Goal: Task Accomplishment & Management: Use online tool/utility

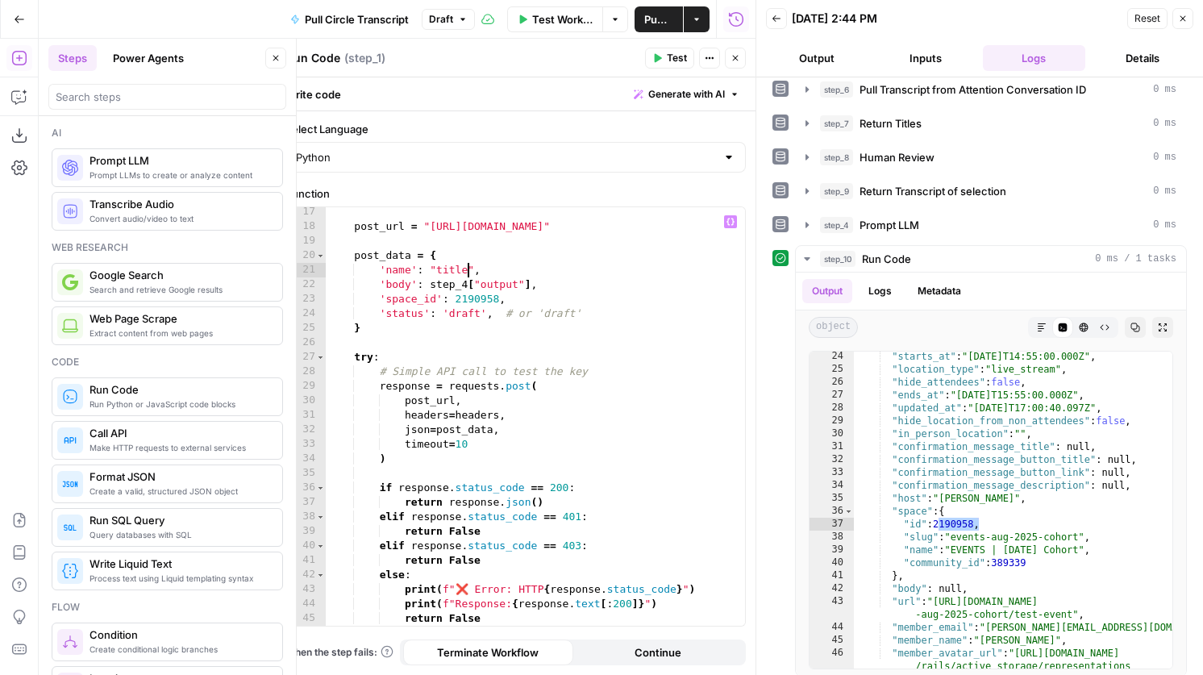
scroll to position [235, 0]
click at [739, 59] on icon "button" at bounding box center [735, 58] width 10 height 10
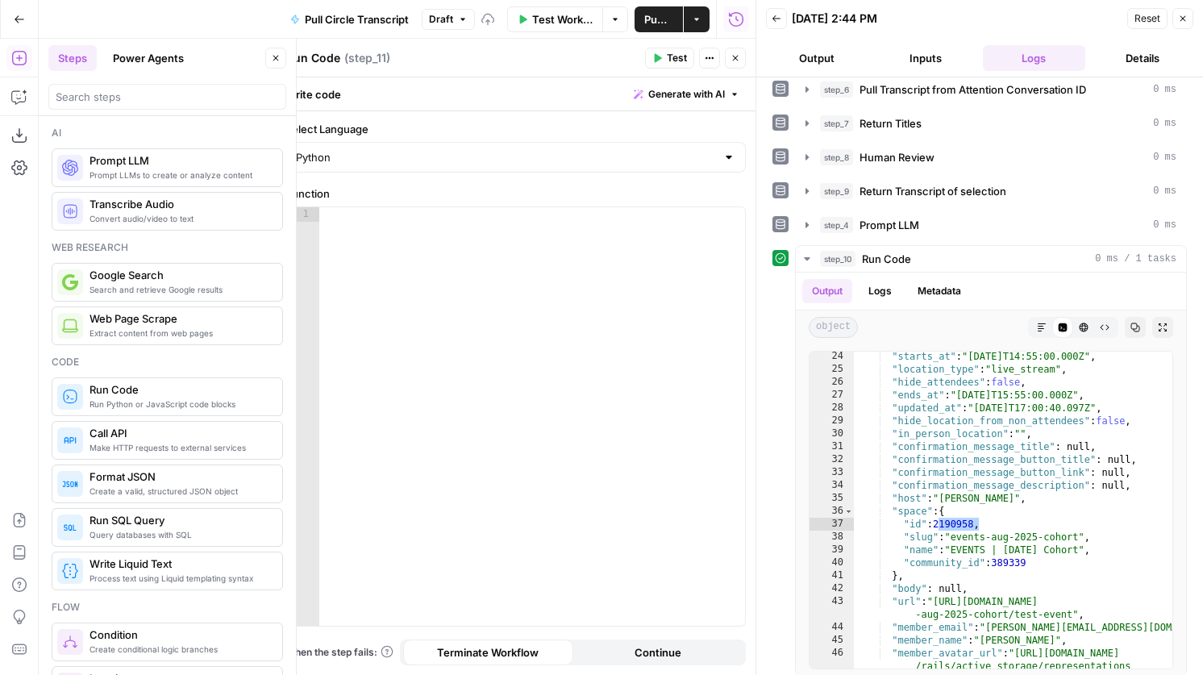
click at [528, 292] on div at bounding box center [532, 430] width 426 height 447
click at [673, 97] on span "Generate with AI" at bounding box center [686, 94] width 77 height 15
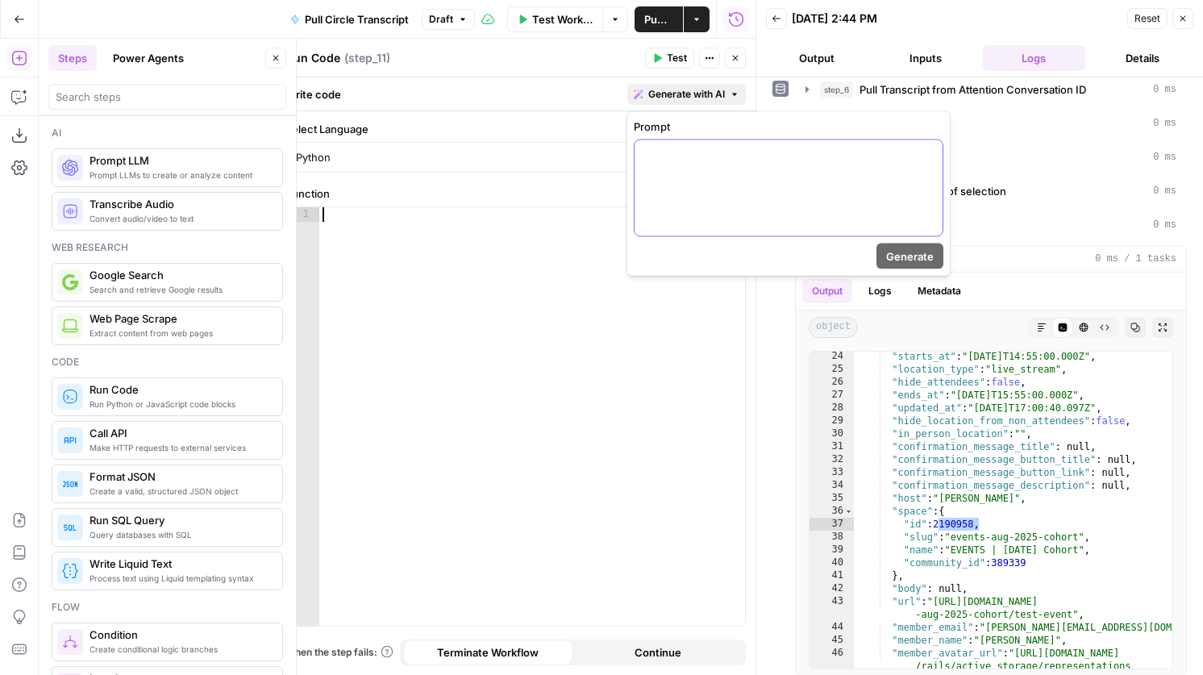
click at [710, 154] on p at bounding box center [788, 155] width 289 height 16
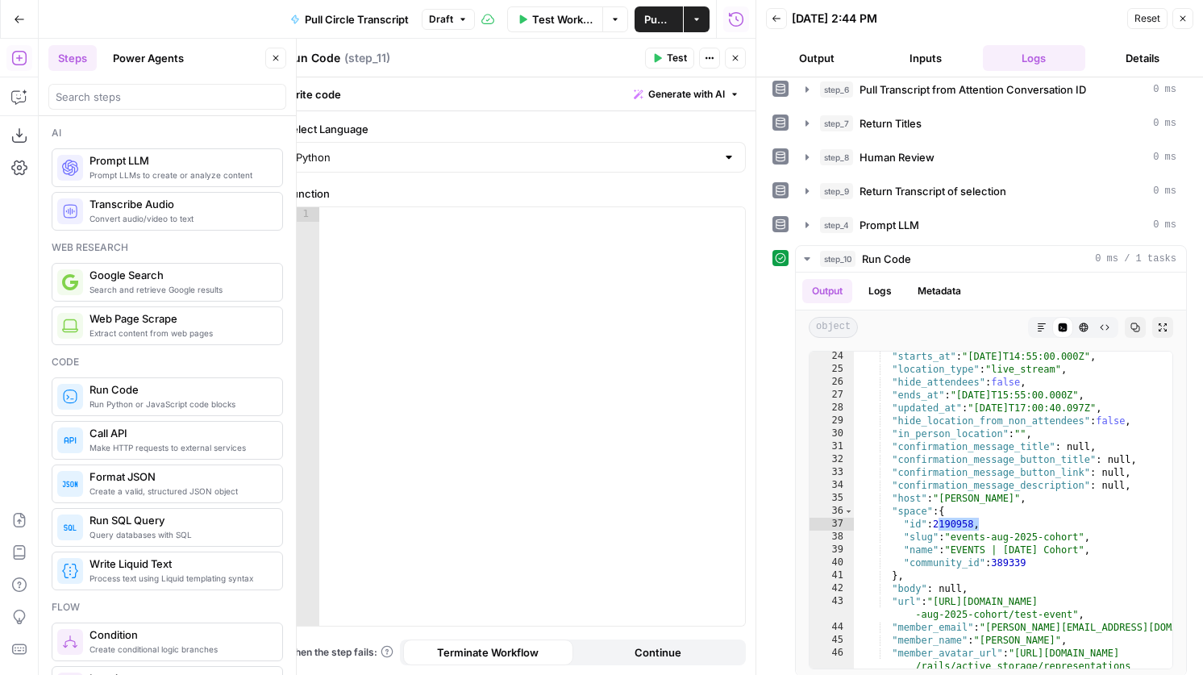
click at [939, 55] on button "Inputs" at bounding box center [926, 58] width 102 height 26
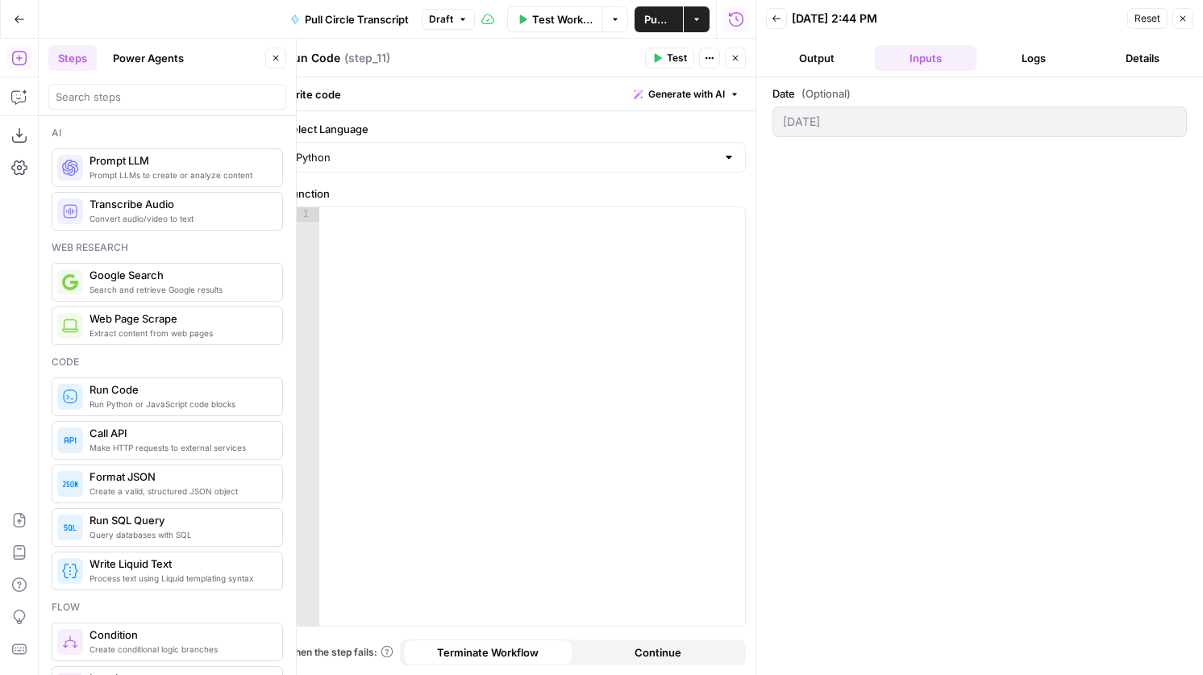
click at [1010, 54] on button "Logs" at bounding box center [1034, 58] width 102 height 26
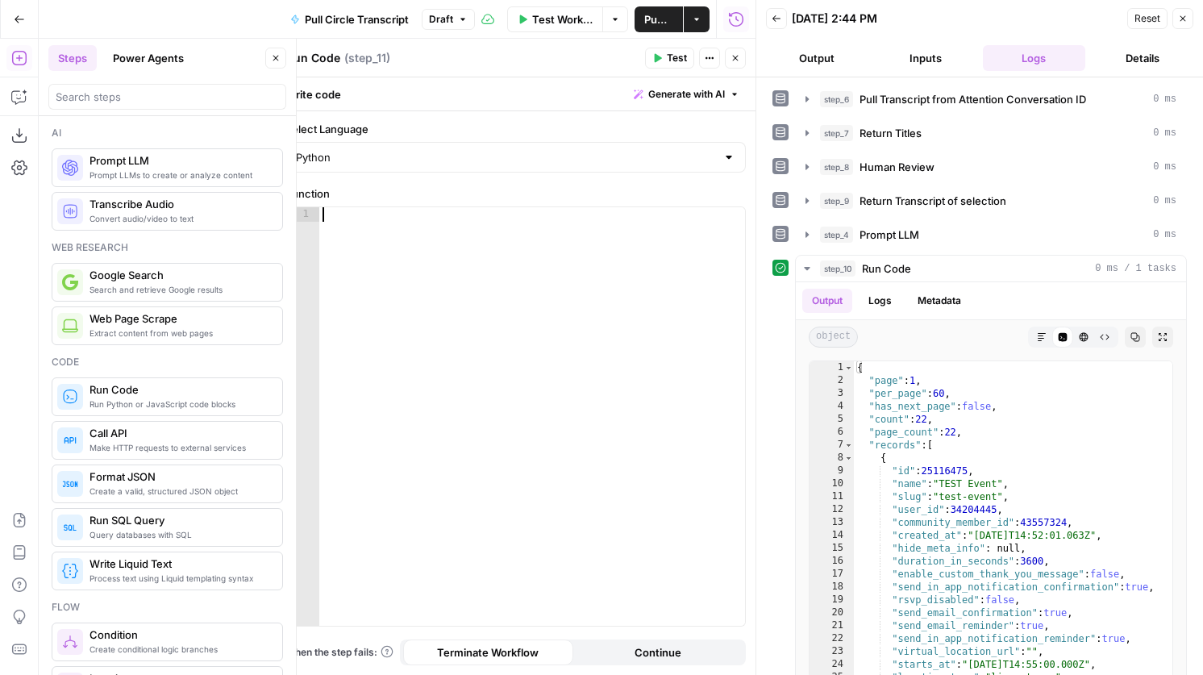
click at [514, 268] on div at bounding box center [532, 430] width 426 height 447
type textarea "*"
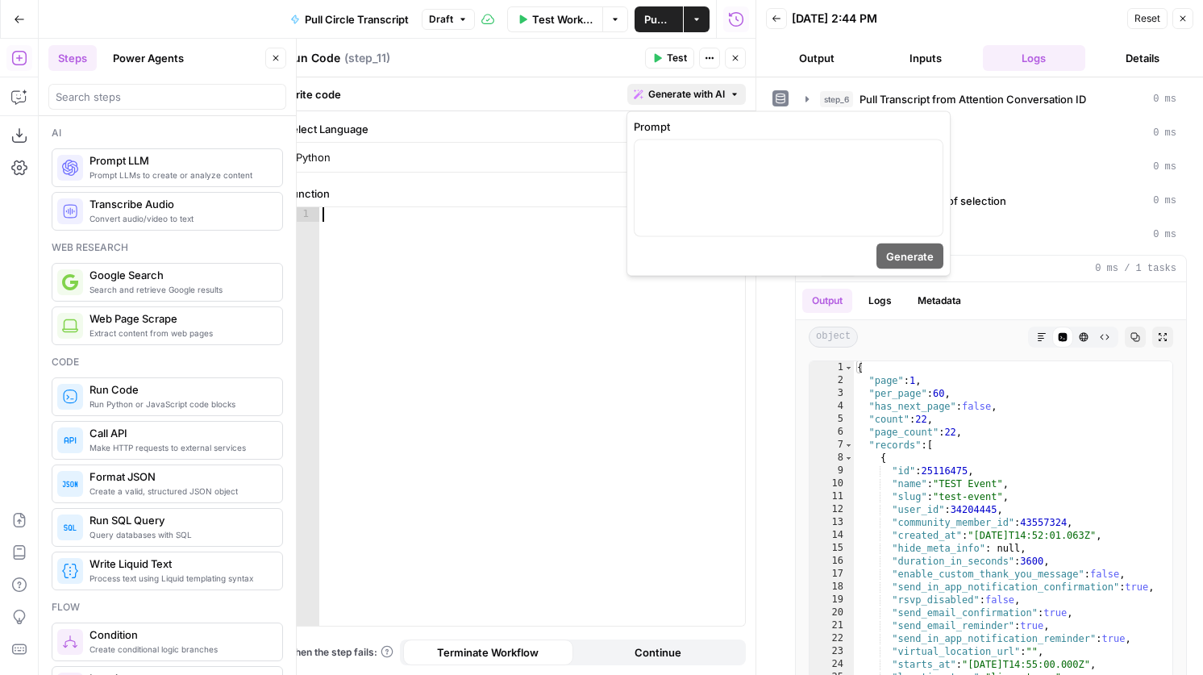
click at [678, 89] on span "Generate with AI" at bounding box center [686, 94] width 77 height 15
click at [705, 166] on div at bounding box center [788, 188] width 308 height 96
click at [914, 253] on span "Generate" at bounding box center [910, 256] width 48 height 16
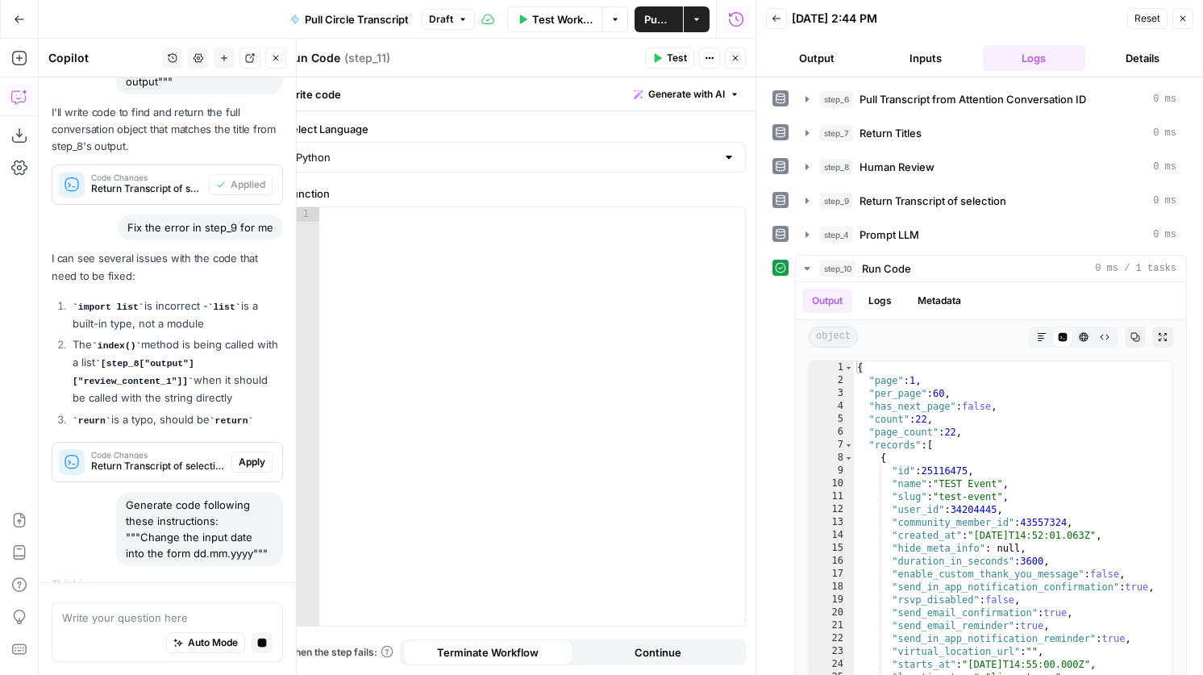
scroll to position [1069, 0]
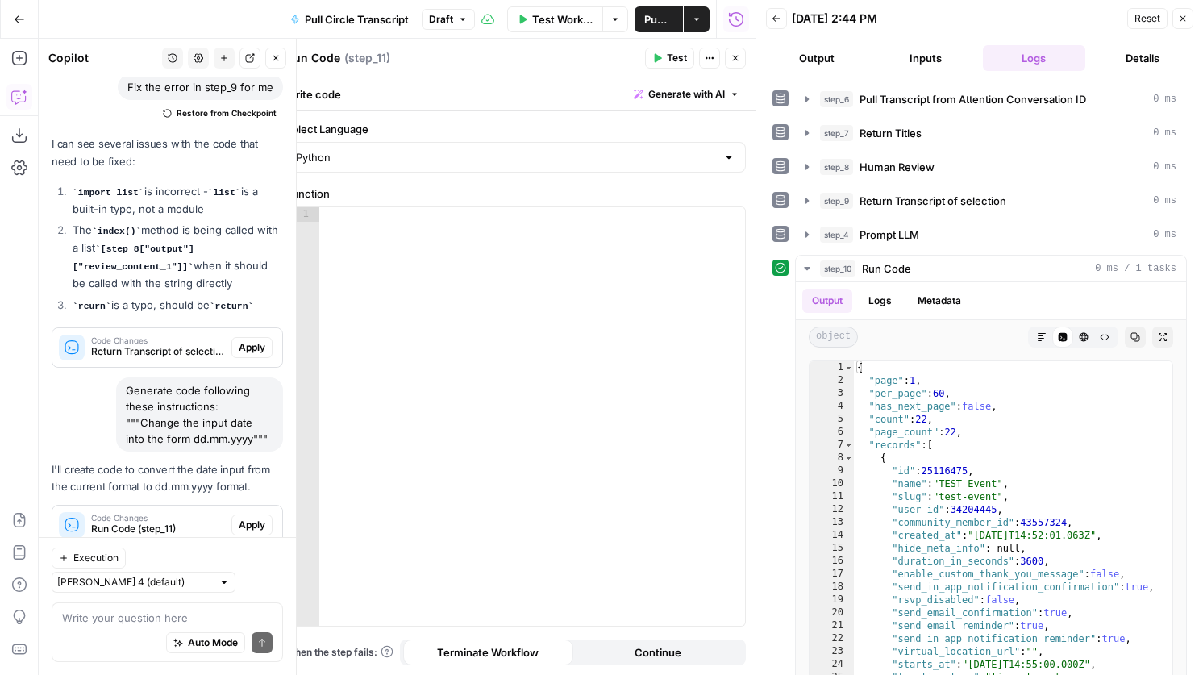
click at [256, 518] on span "Apply" at bounding box center [252, 525] width 27 height 15
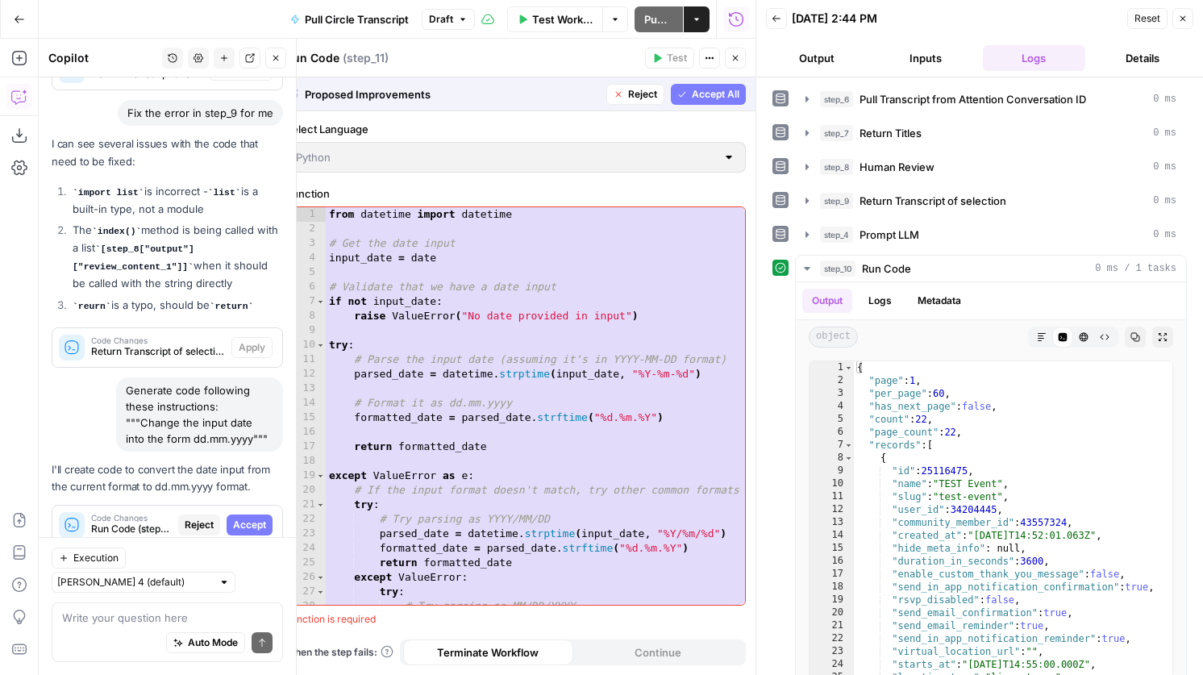
click at [710, 94] on span "Accept All" at bounding box center [716, 94] width 48 height 15
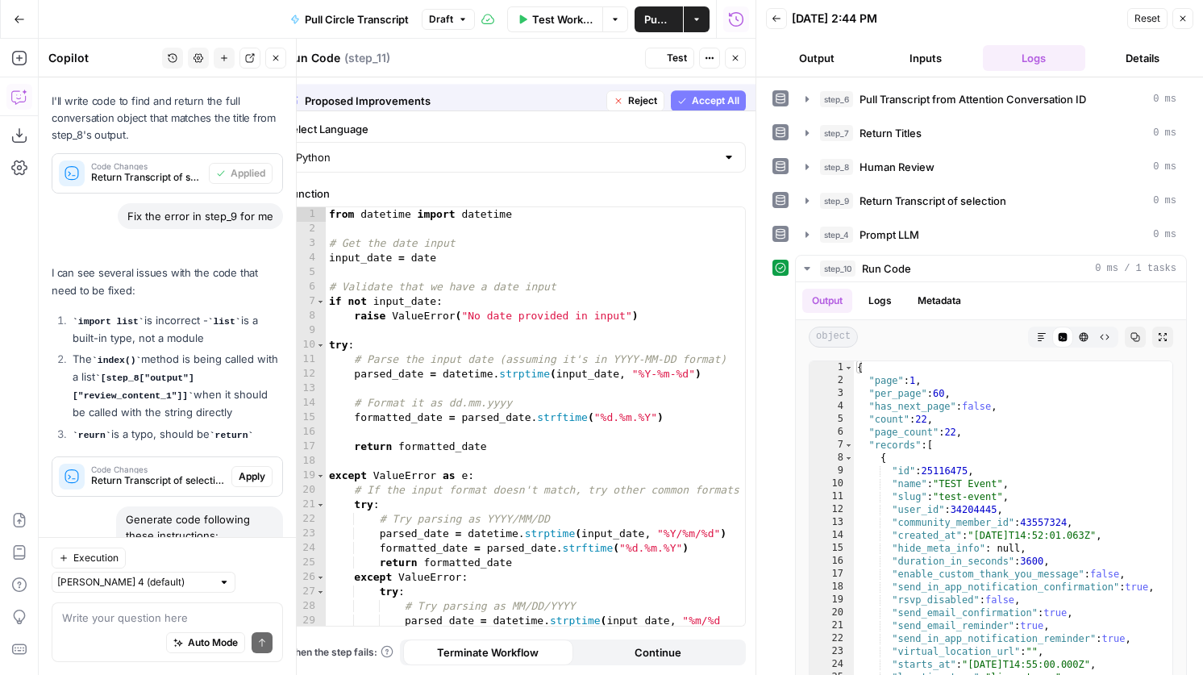
scroll to position [1095, 0]
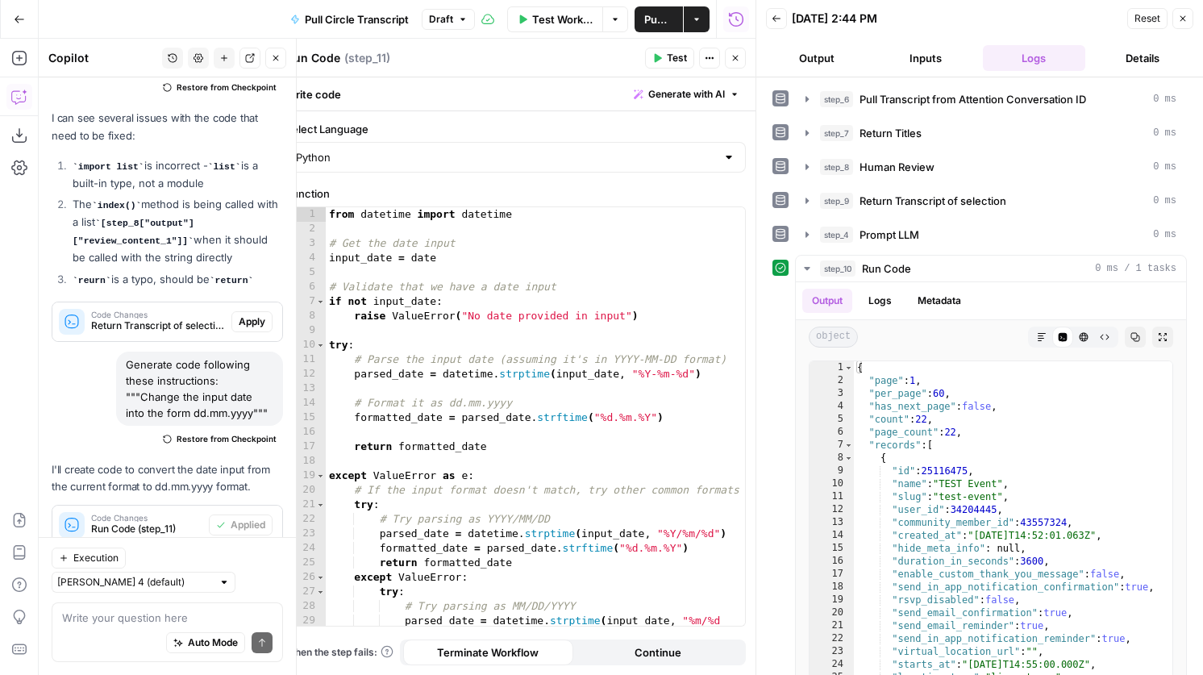
click at [318, 68] on div "Run Code Run Code ( step_11 ) Test Actions Close" at bounding box center [515, 58] width 460 height 21
click at [318, 60] on textarea "Run Code" at bounding box center [313, 58] width 54 height 16
click at [320, 52] on textarea "Run Code" at bounding box center [313, 58] width 54 height 16
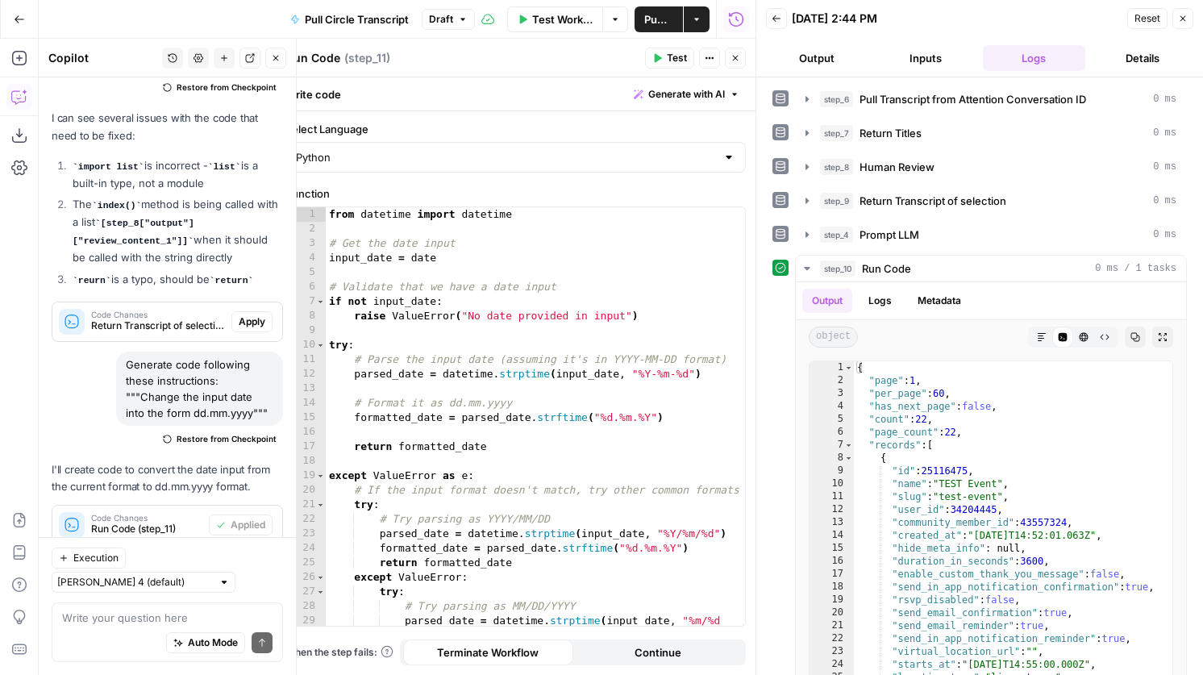
click at [320, 52] on textarea "Run Code" at bounding box center [313, 58] width 54 height 16
type textarea "Format Title"
click at [656, 56] on icon "button" at bounding box center [658, 58] width 7 height 9
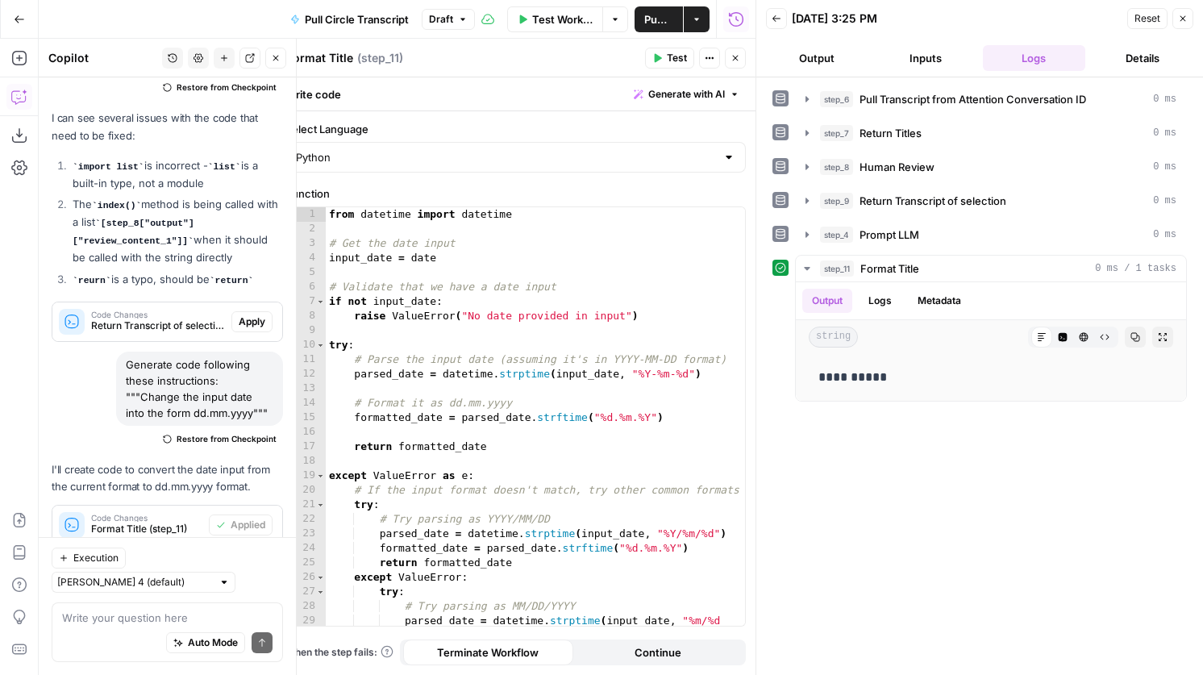
click at [141, 629] on div "Auto Mode Send" at bounding box center [167, 643] width 210 height 35
type textarea "do it mm.dd.yyyy"
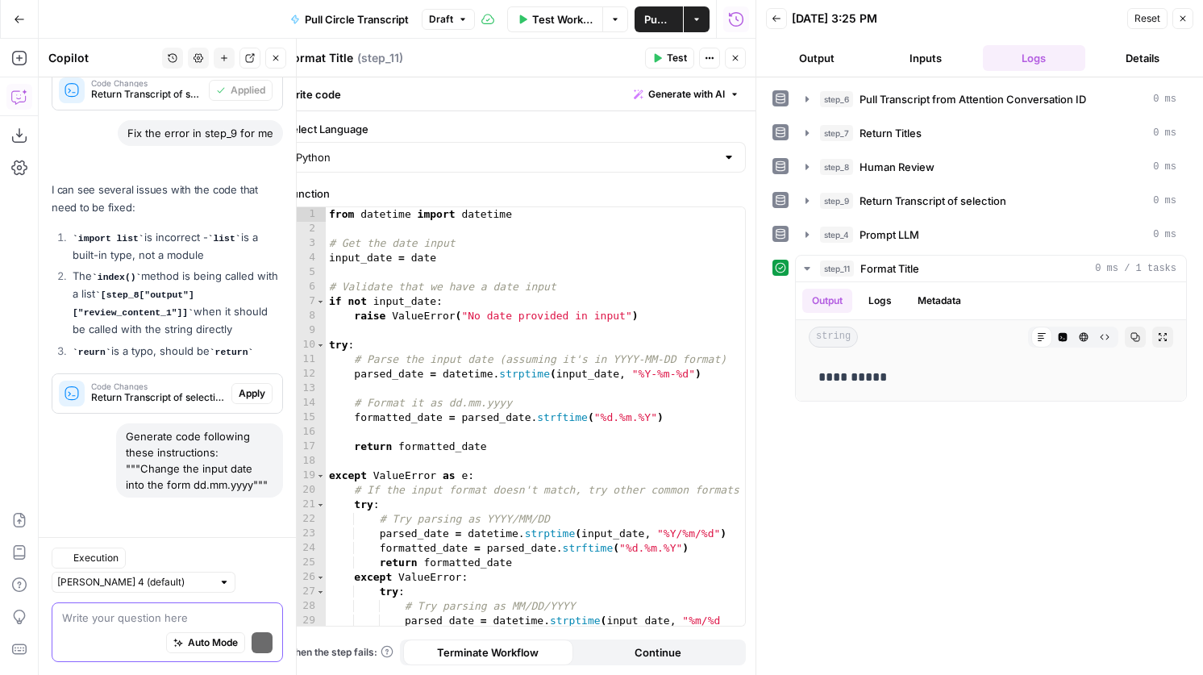
scroll to position [1224, 0]
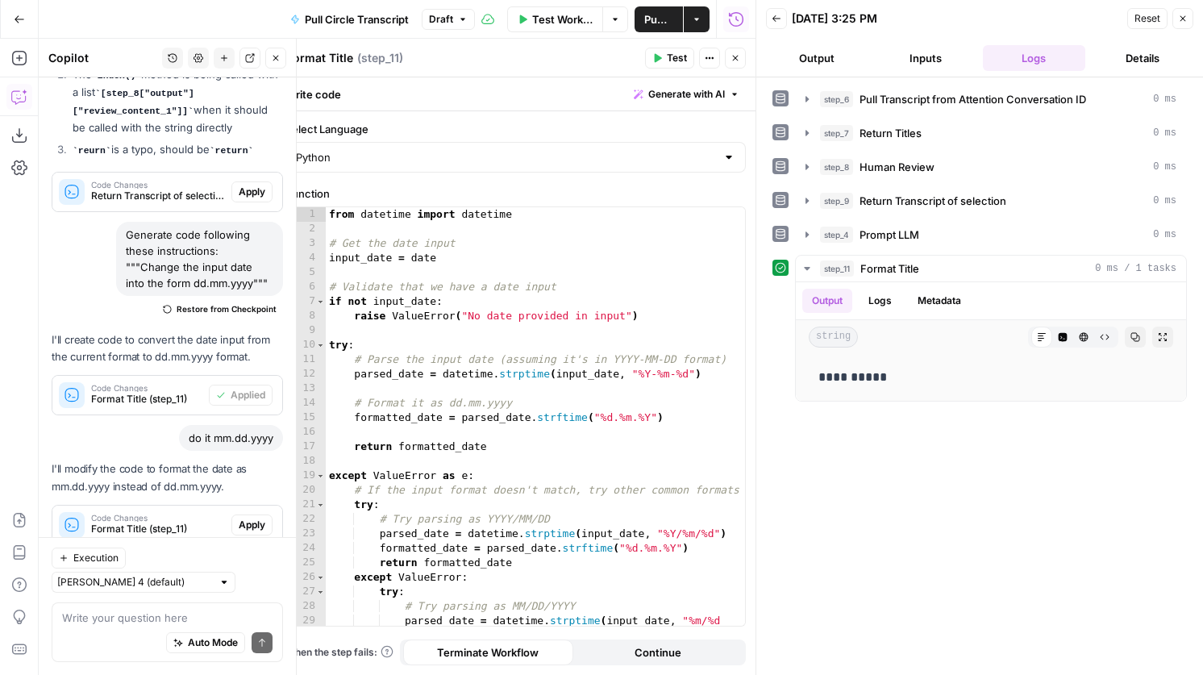
click at [247, 518] on span "Apply" at bounding box center [252, 525] width 27 height 15
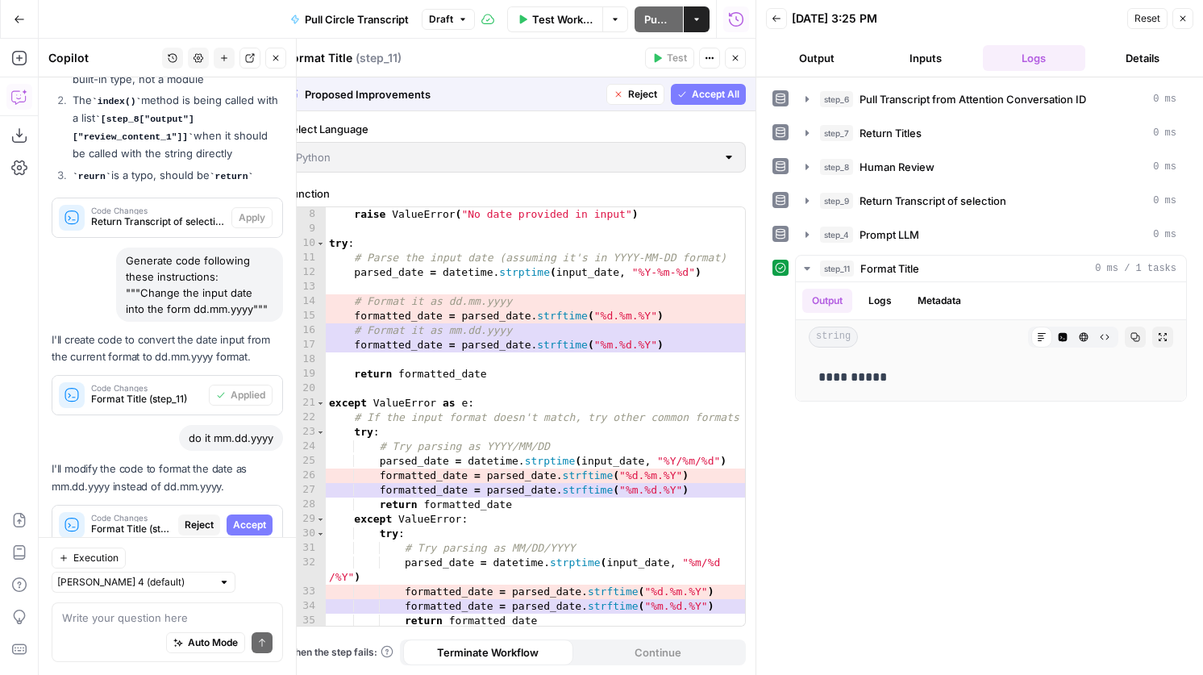
scroll to position [162, 0]
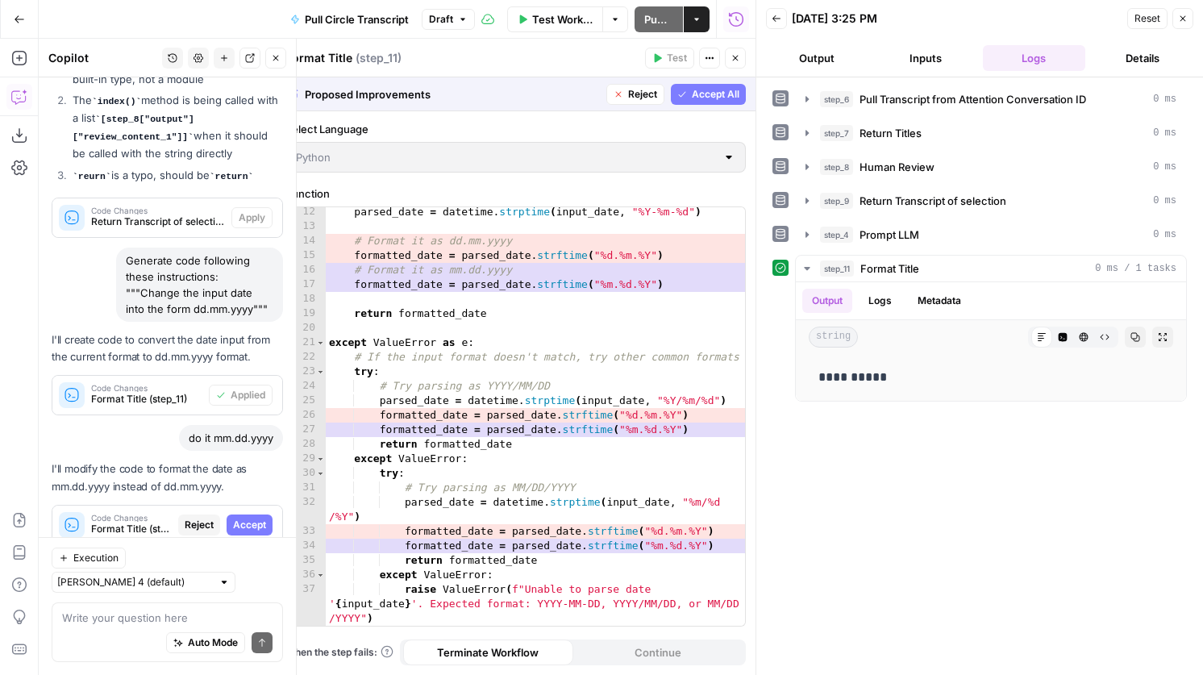
click at [706, 89] on span "Accept All" at bounding box center [716, 94] width 48 height 15
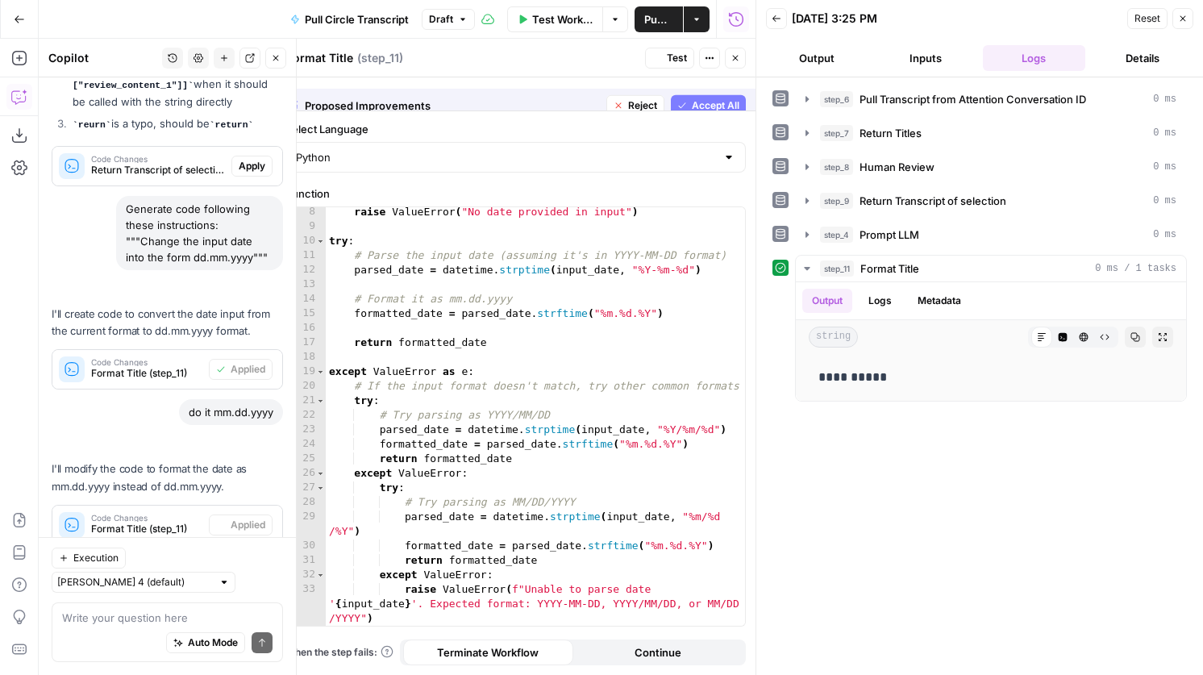
scroll to position [104, 0]
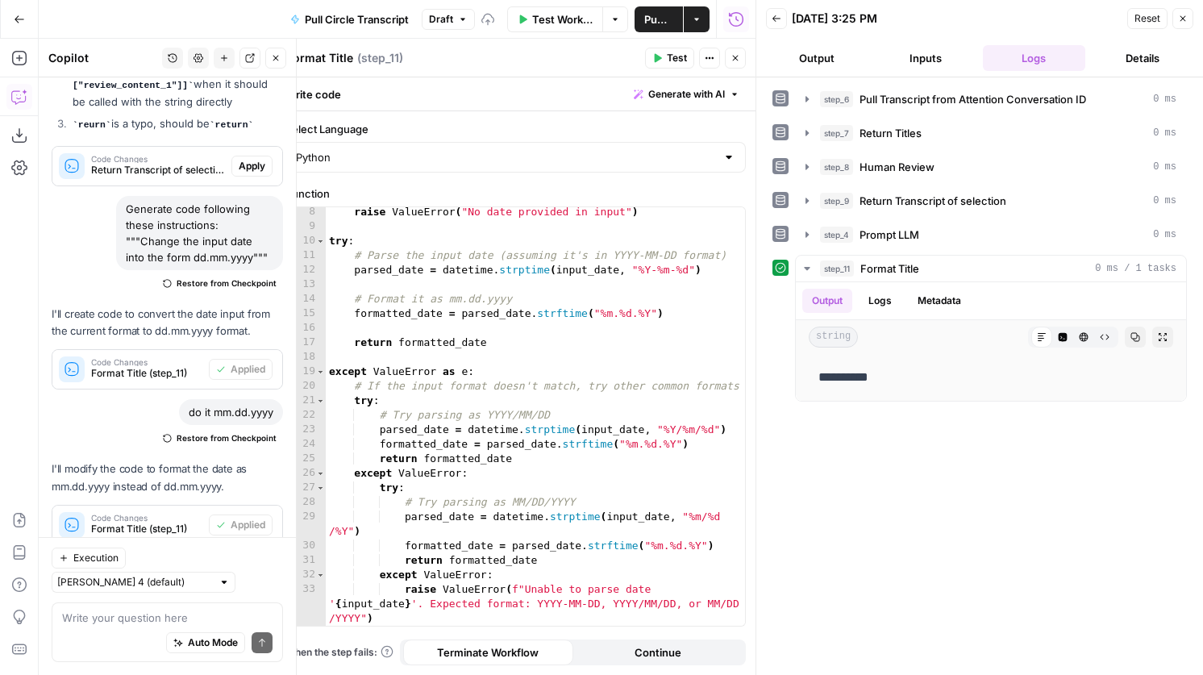
click at [674, 54] on span "Test" at bounding box center [677, 58] width 20 height 15
click at [447, 560] on div "raise ValueError ( "No date provided in input" ) try : # Parse the input date (…" at bounding box center [535, 443] width 419 height 476
click at [584, 555] on div "raise ValueError ( "No date provided in input" ) try : # Parse the input date (…" at bounding box center [535, 443] width 419 height 476
click at [451, 560] on div "raise ValueError ( "No date provided in input" ) try : # Parse the input date (…" at bounding box center [535, 443] width 419 height 476
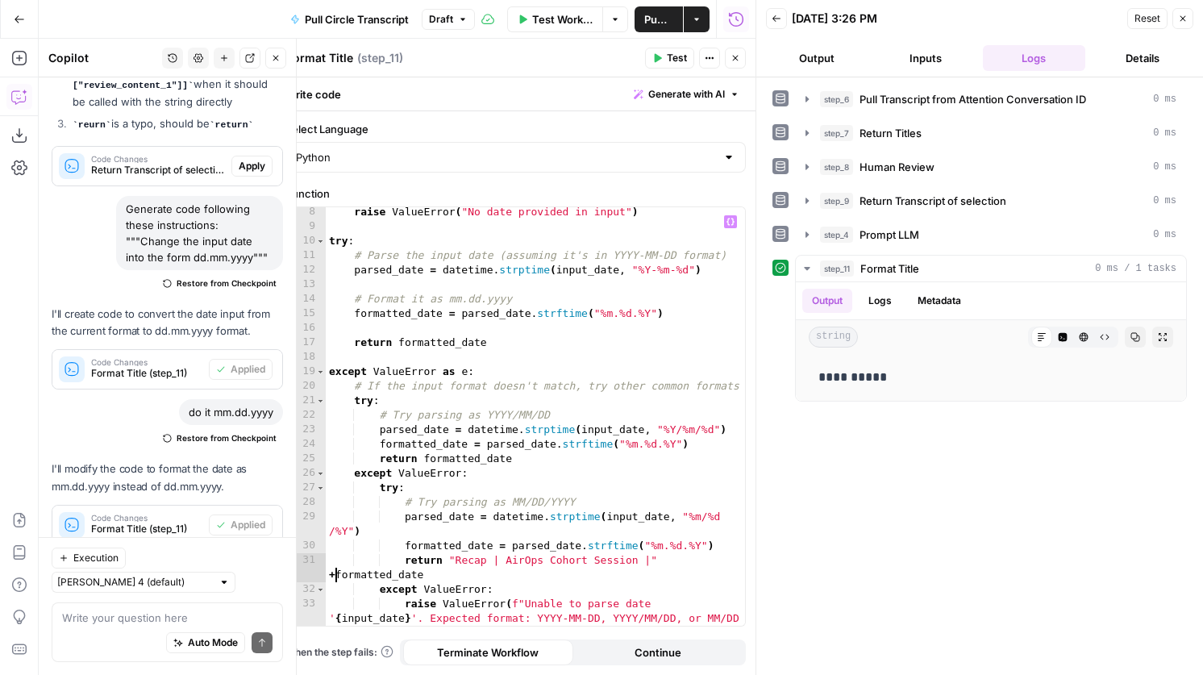
scroll to position [0, 26]
click at [650, 556] on div "raise ValueError ( "No date provided in input" ) try : # Parse the input date (…" at bounding box center [535, 443] width 419 height 476
click at [427, 578] on div "raise ValueError ( "No date provided in input" ) try : # Parse the input date (…" at bounding box center [535, 443] width 419 height 476
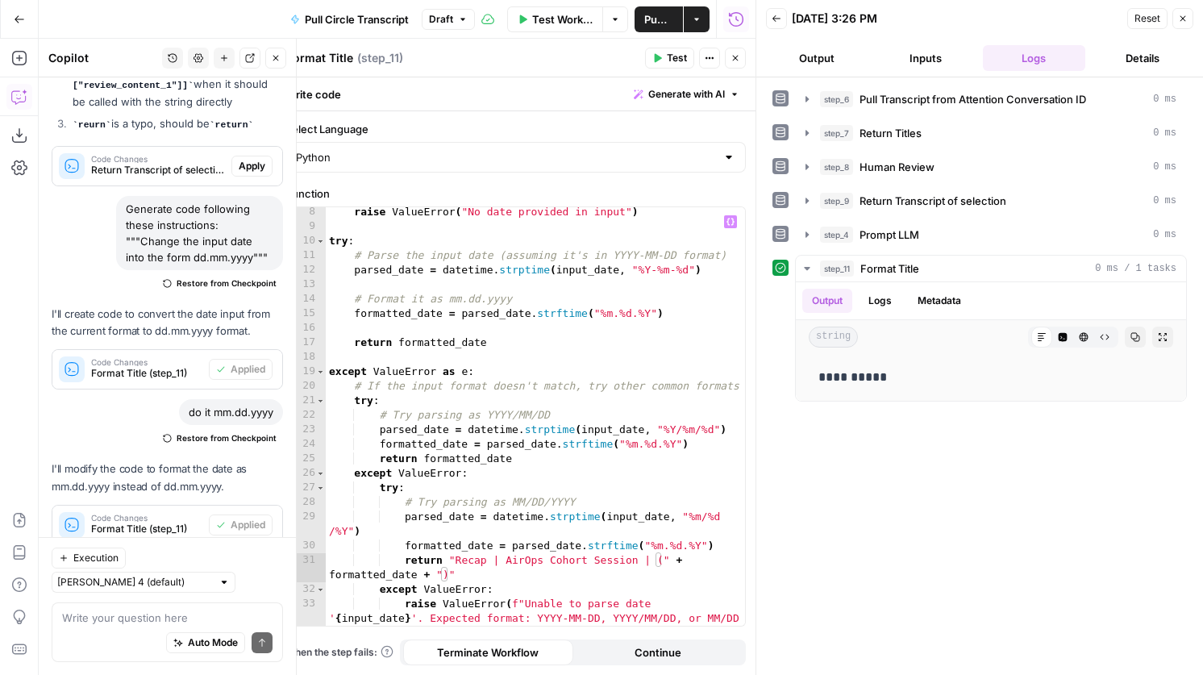
click at [663, 52] on button "Test" at bounding box center [669, 58] width 49 height 21
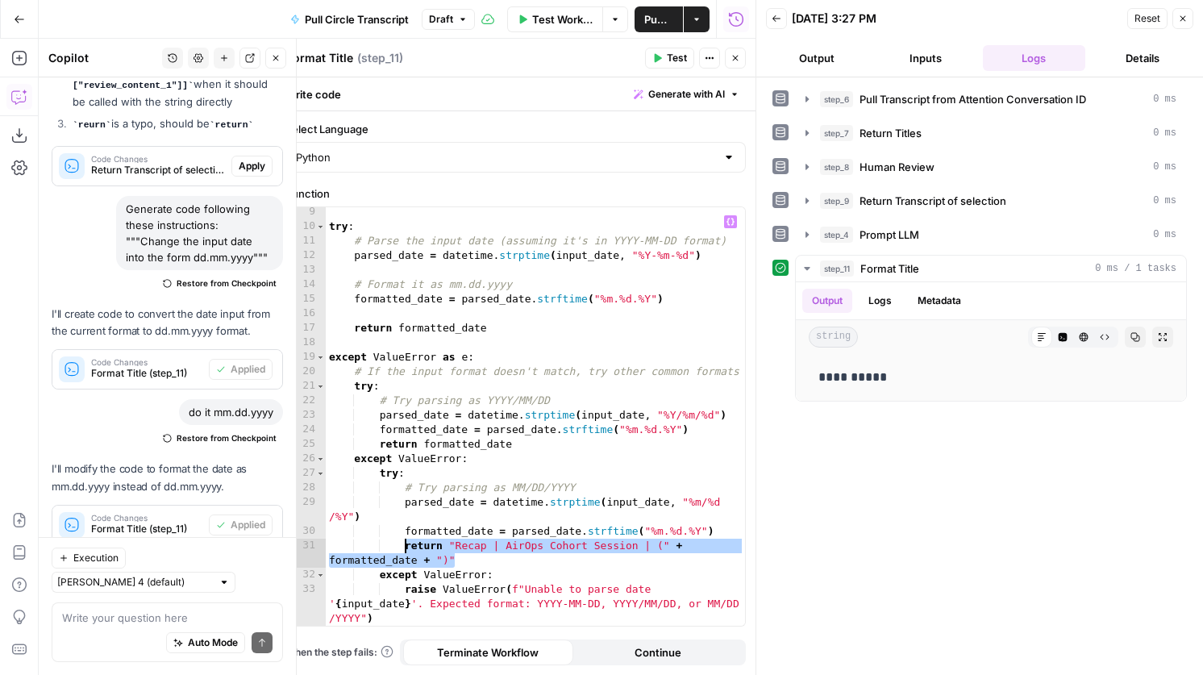
drag, startPoint x: 469, startPoint y: 562, endPoint x: 403, endPoint y: 544, distance: 68.4
click at [403, 544] on div "try : # Parse the input date (assuming it's in YYYY-MM-DD format) parsed_date =…" at bounding box center [535, 443] width 419 height 476
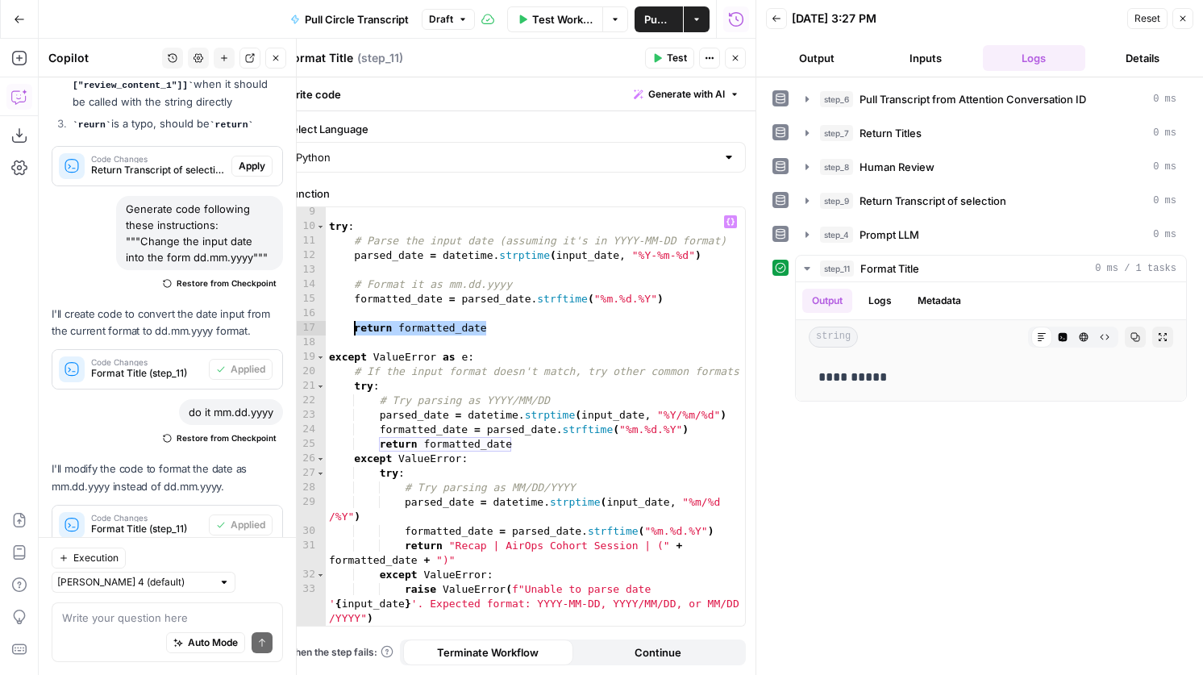
drag, startPoint x: 493, startPoint y: 324, endPoint x: 354, endPoint y: 332, distance: 139.7
click at [354, 332] on div "try : # Parse the input date (assuming it's in YYYY-MM-DD format) parsed_date =…" at bounding box center [535, 443] width 419 height 476
paste textarea "**********"
type textarea "**********"
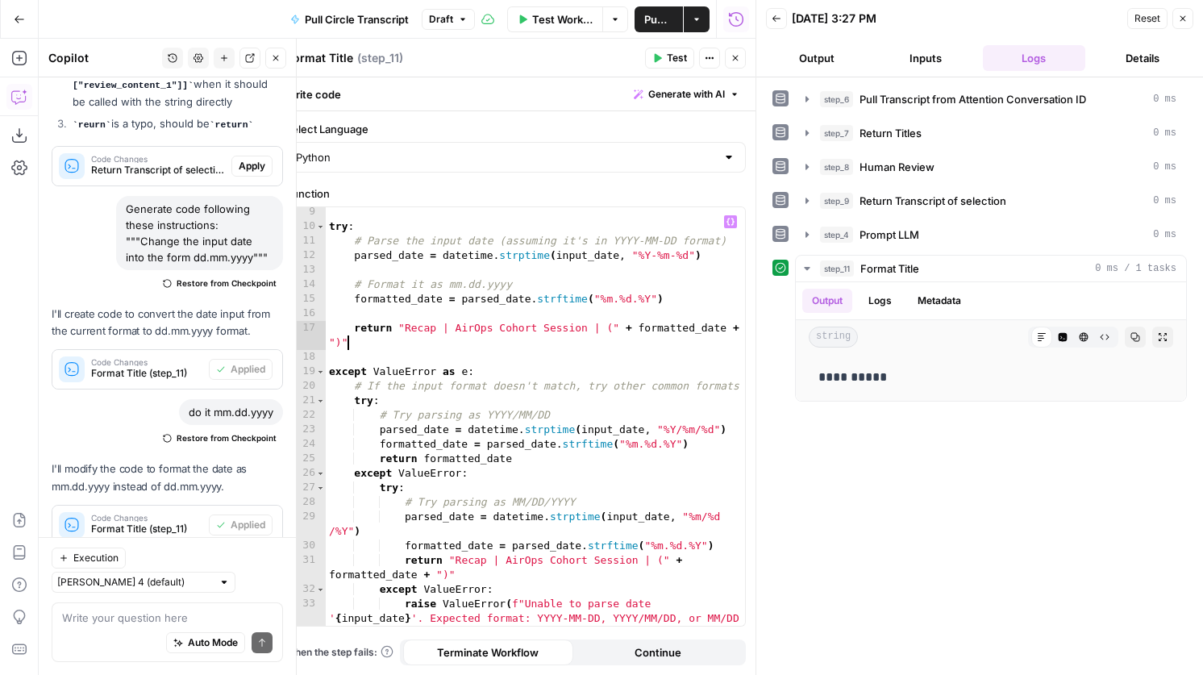
click at [680, 57] on span "Test" at bounding box center [677, 58] width 20 height 15
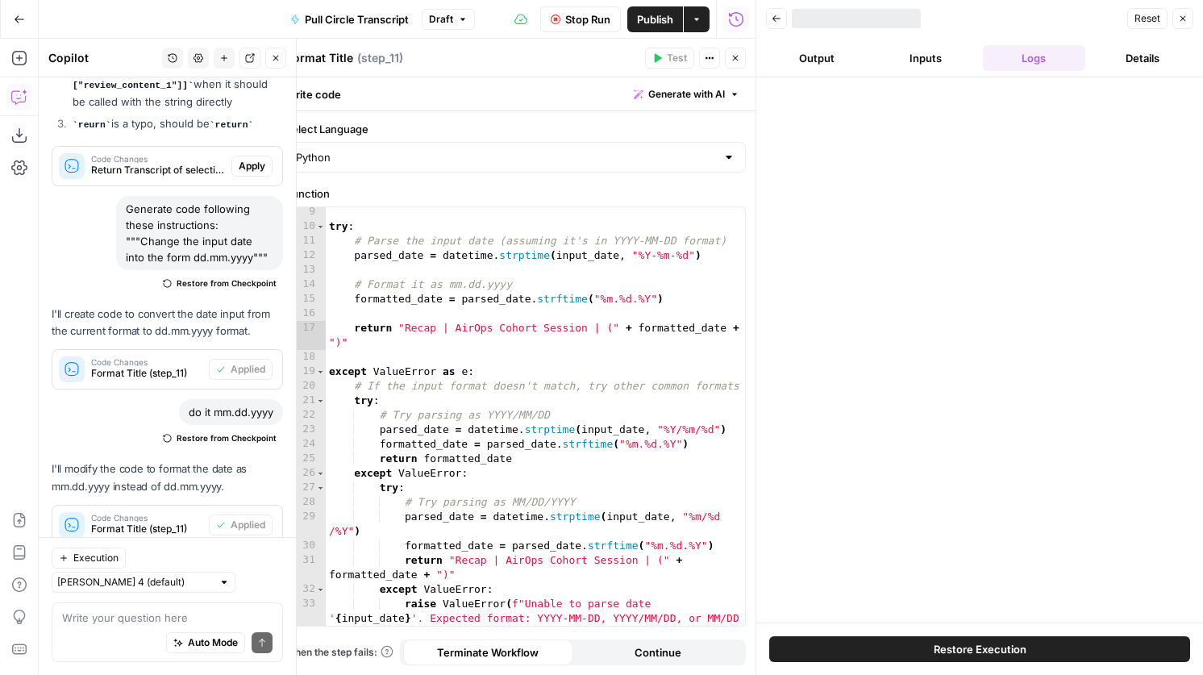
scroll to position [1250, 0]
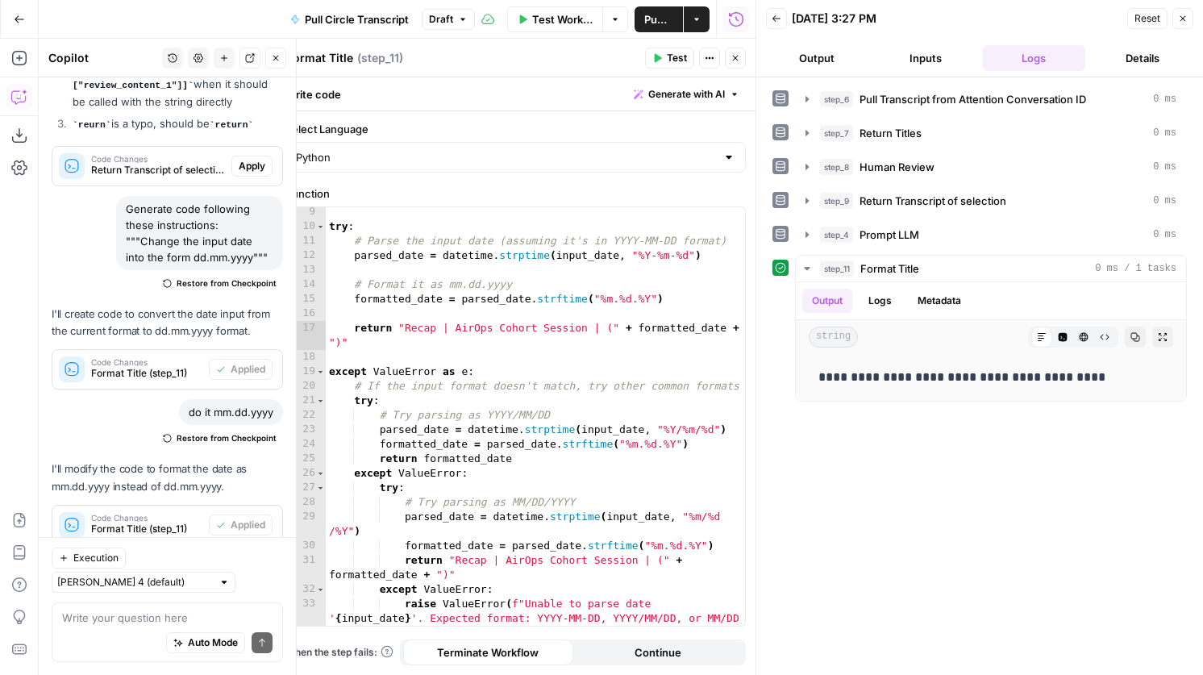
click at [734, 56] on icon "button" at bounding box center [736, 59] width 6 height 6
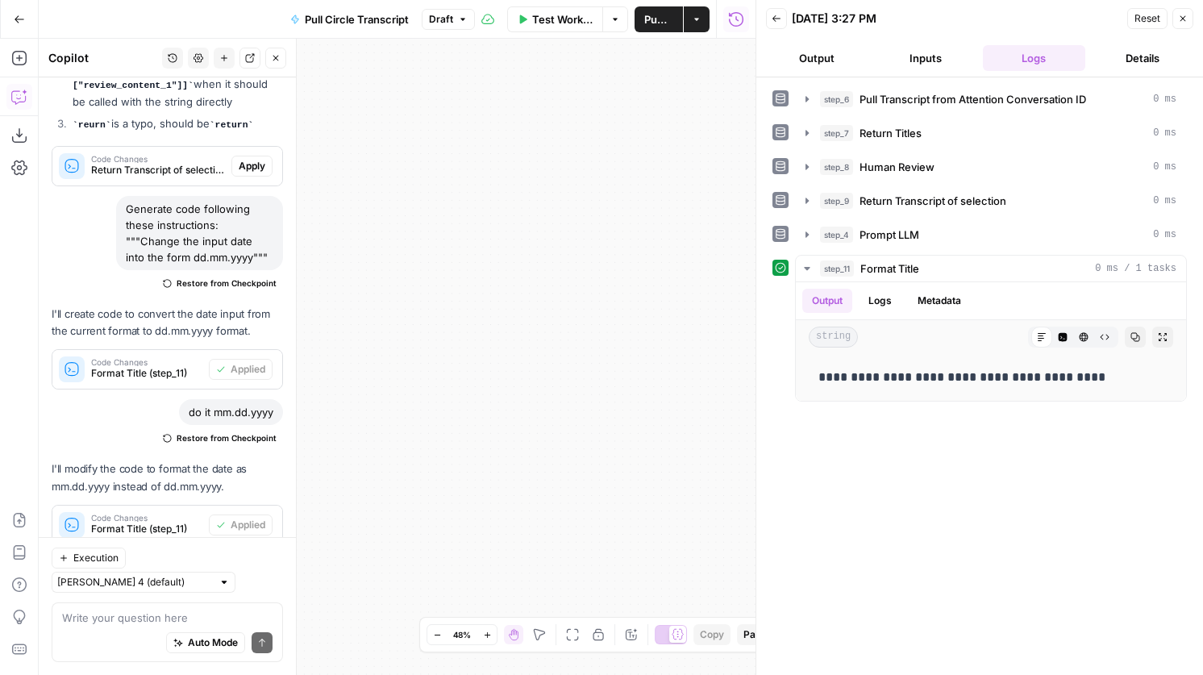
click at [1187, 22] on button "Close" at bounding box center [1182, 18] width 21 height 21
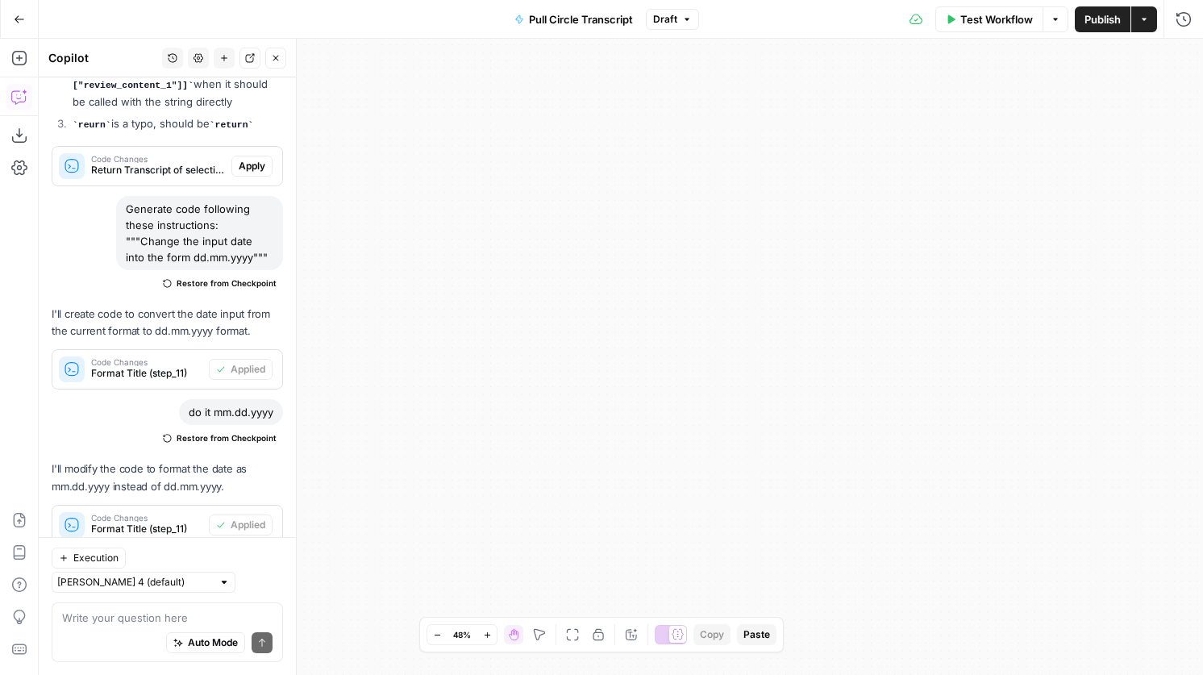
click at [566, 633] on icon "button" at bounding box center [572, 634] width 13 height 13
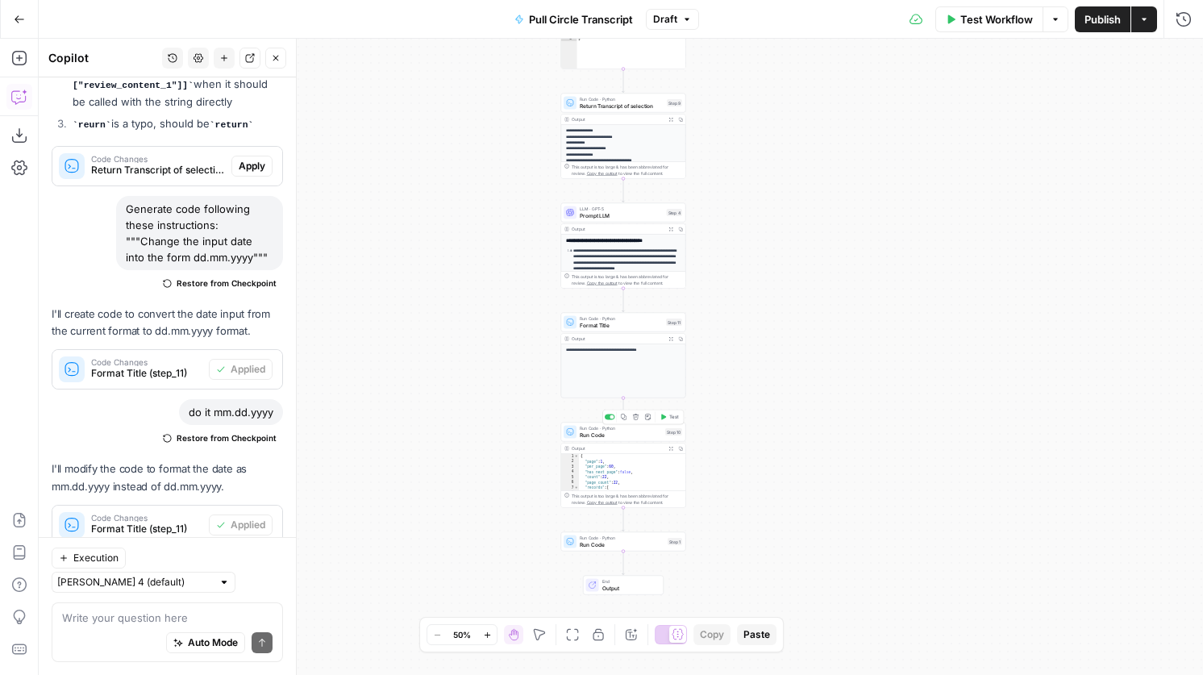
click at [645, 434] on span "Run Code" at bounding box center [621, 434] width 82 height 8
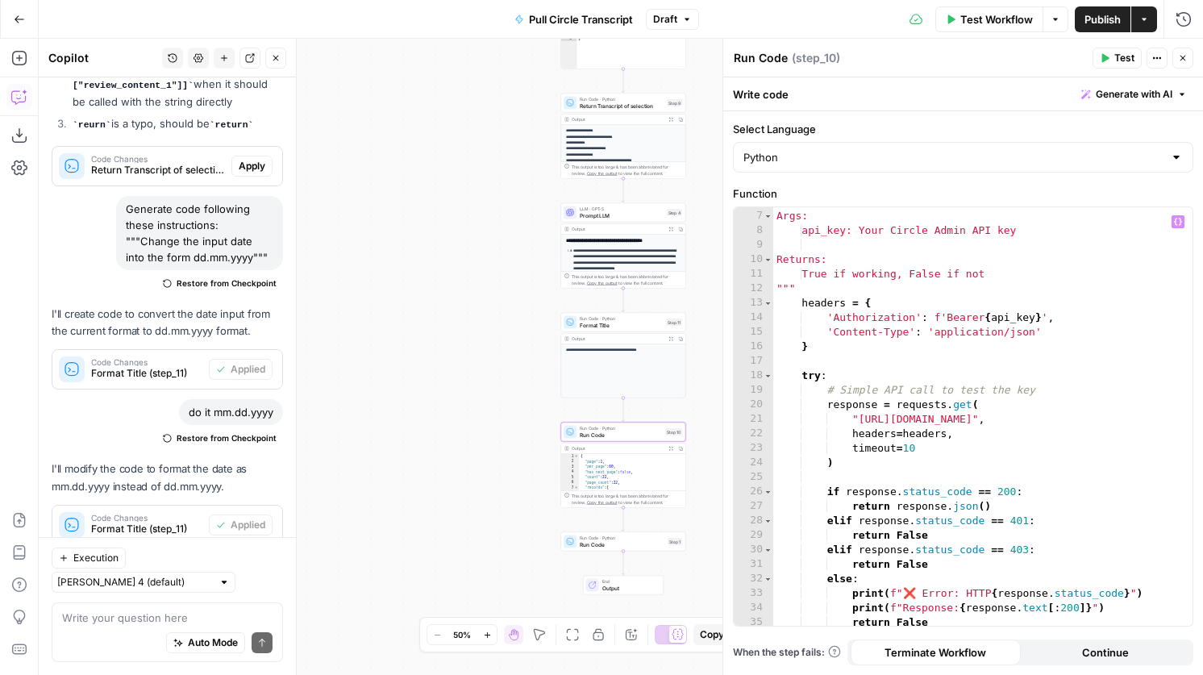
scroll to position [88, 0]
click at [610, 417] on div at bounding box center [612, 417] width 4 height 4
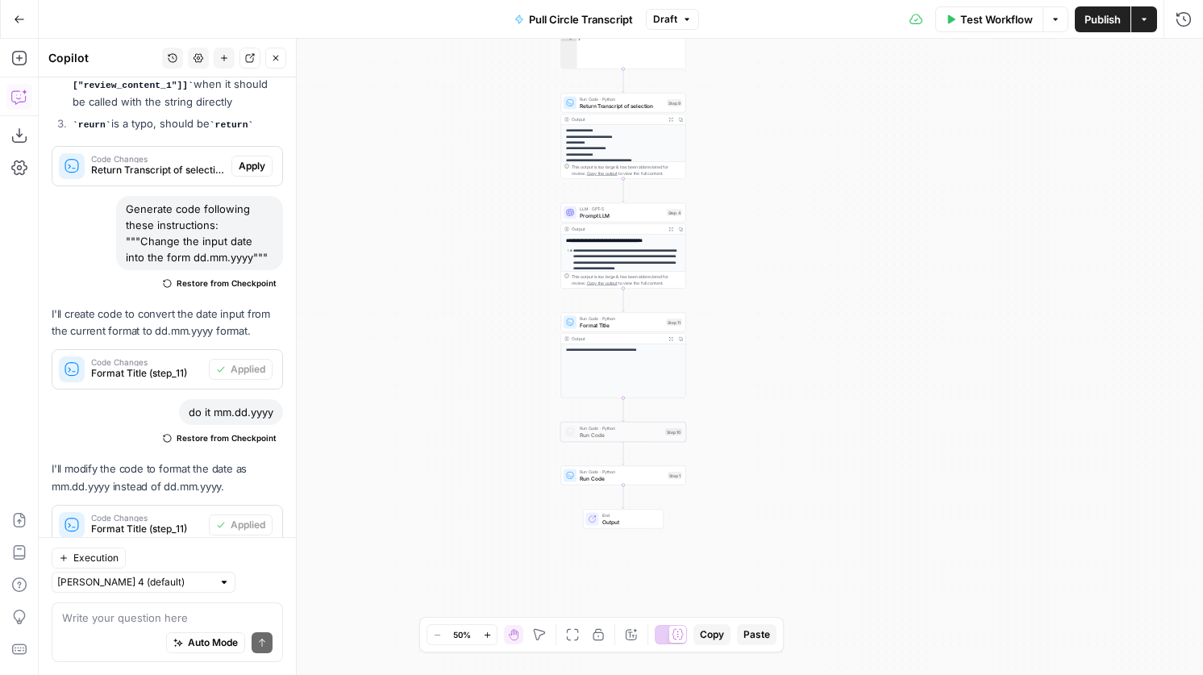
click at [638, 479] on span "Run Code" at bounding box center [622, 478] width 85 height 8
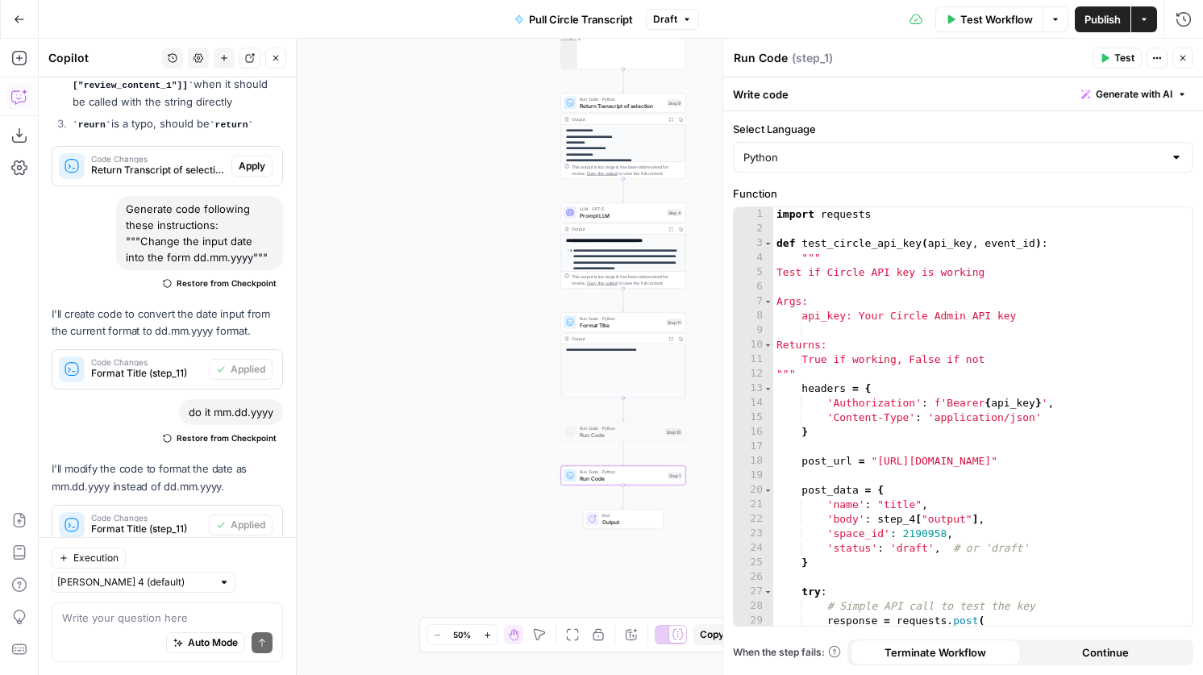
click at [605, 318] on span "Run Code · Python" at bounding box center [621, 318] width 83 height 6
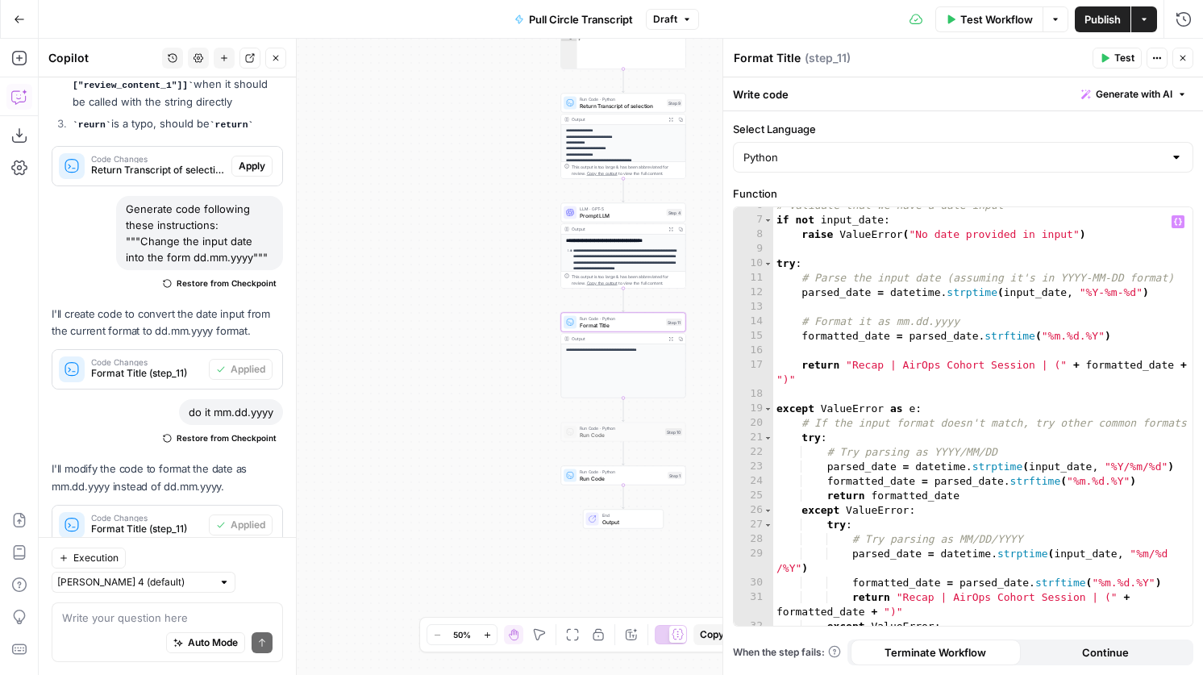
scroll to position [95, 0]
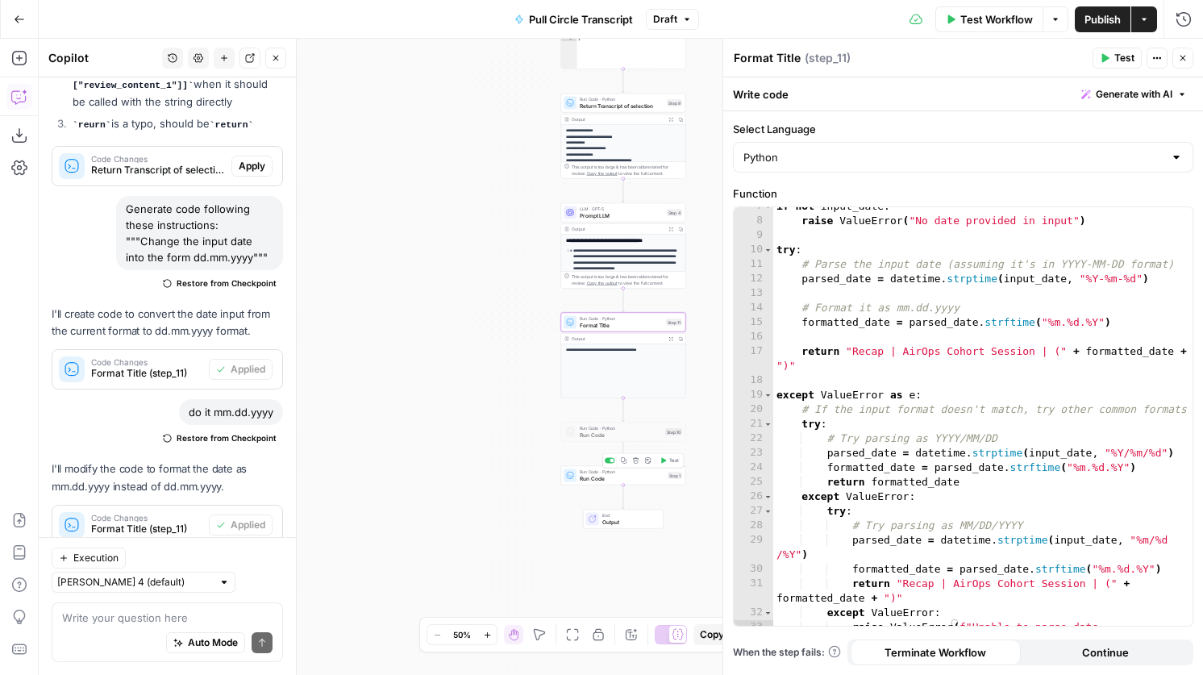
click at [634, 473] on span "Run Code · Python" at bounding box center [622, 471] width 85 height 6
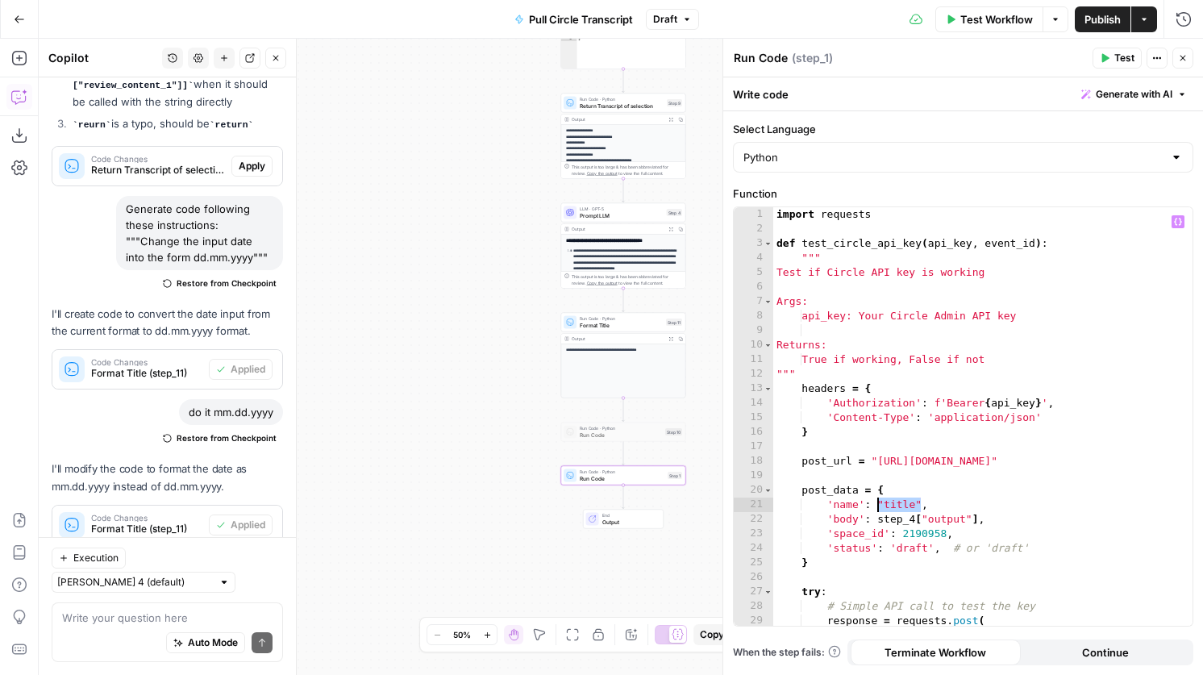
drag, startPoint x: 921, startPoint y: 501, endPoint x: 879, endPoint y: 505, distance: 42.2
click at [879, 505] on div "import requests def test_circle_api_key ( api_key , event_id ) : """ Test if Ci…" at bounding box center [982, 430] width 419 height 447
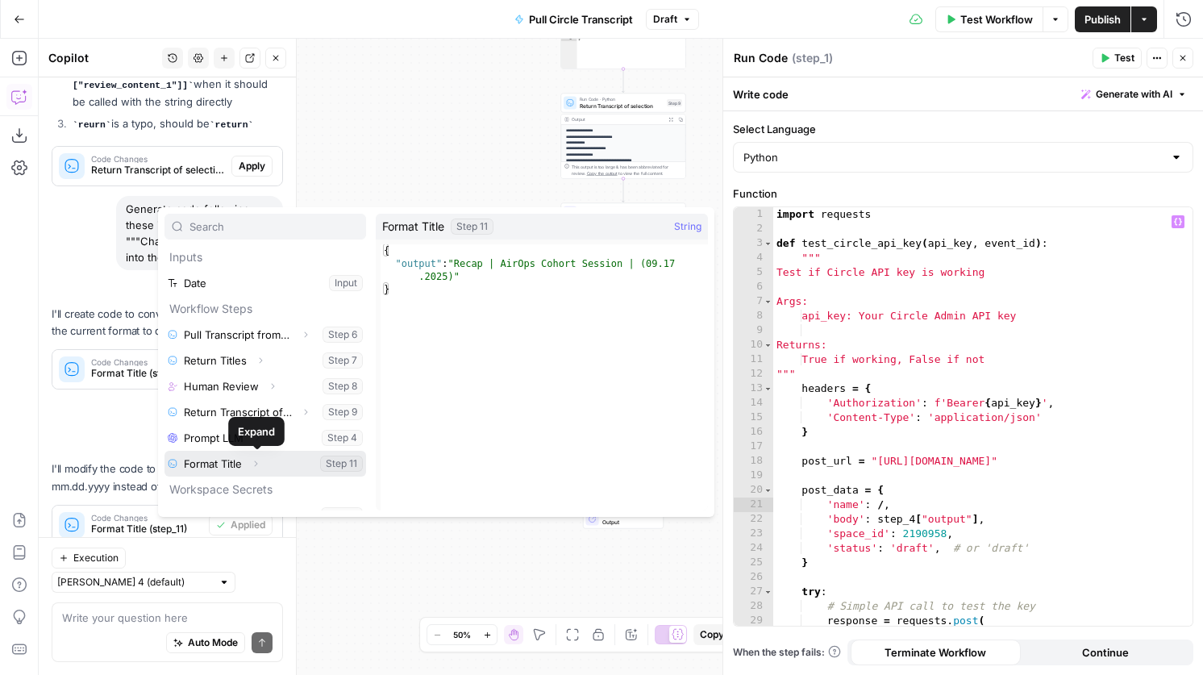
click at [256, 461] on icon "button" at bounding box center [256, 464] width 10 height 10
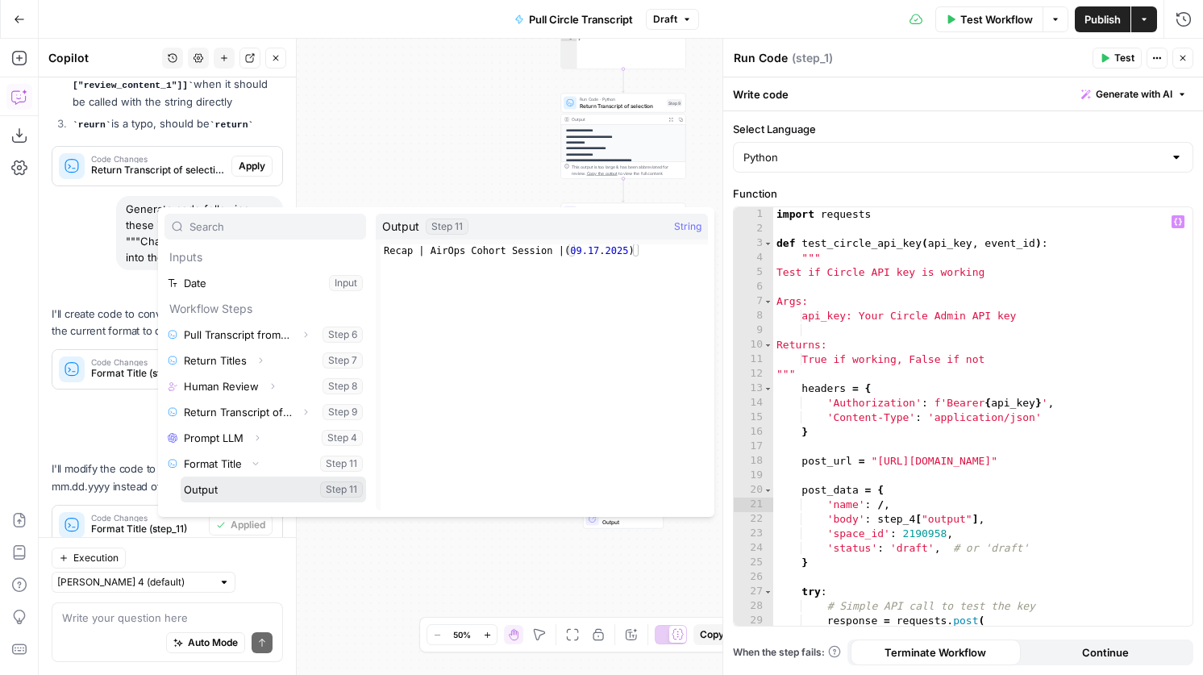
click at [227, 490] on button "Select variable Output" at bounding box center [273, 489] width 185 height 26
type textarea "**********"
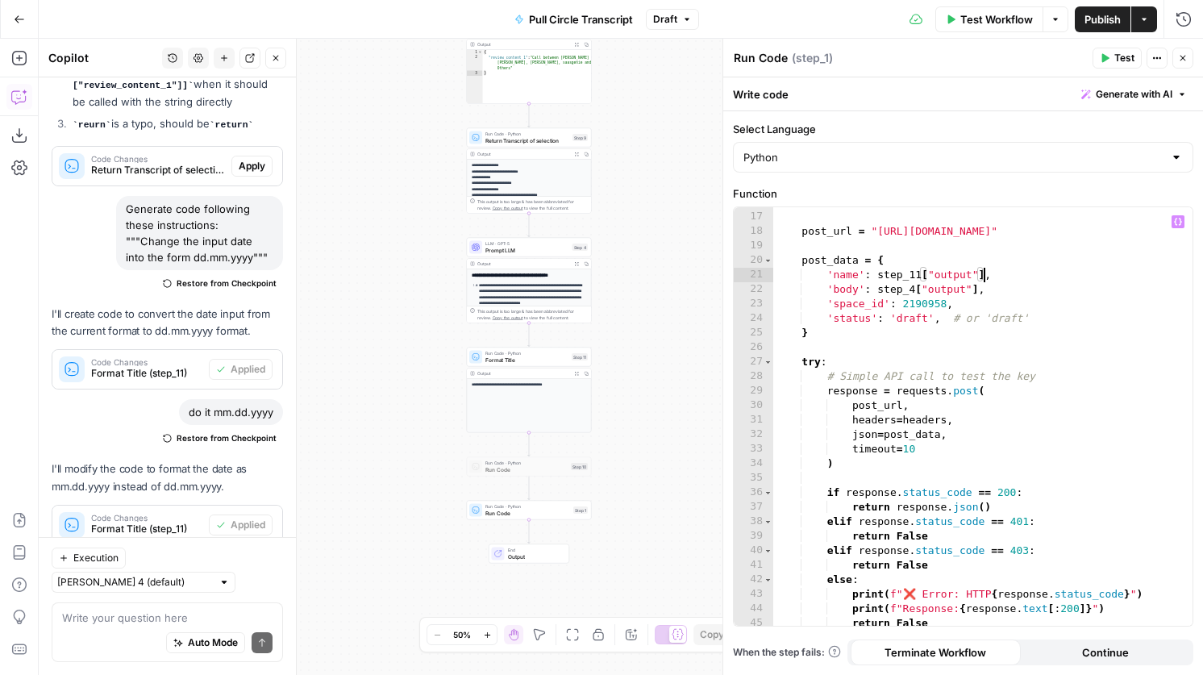
scroll to position [193, 0]
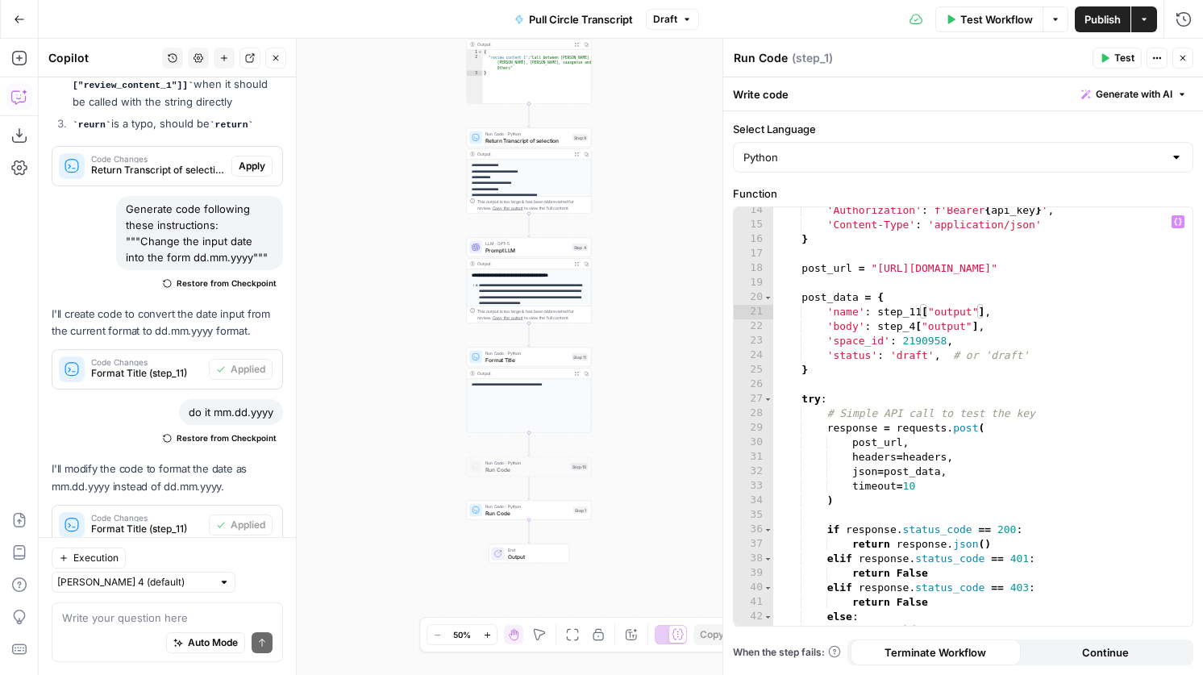
click at [27, 22] on button "Go Back" at bounding box center [19, 19] width 29 height 29
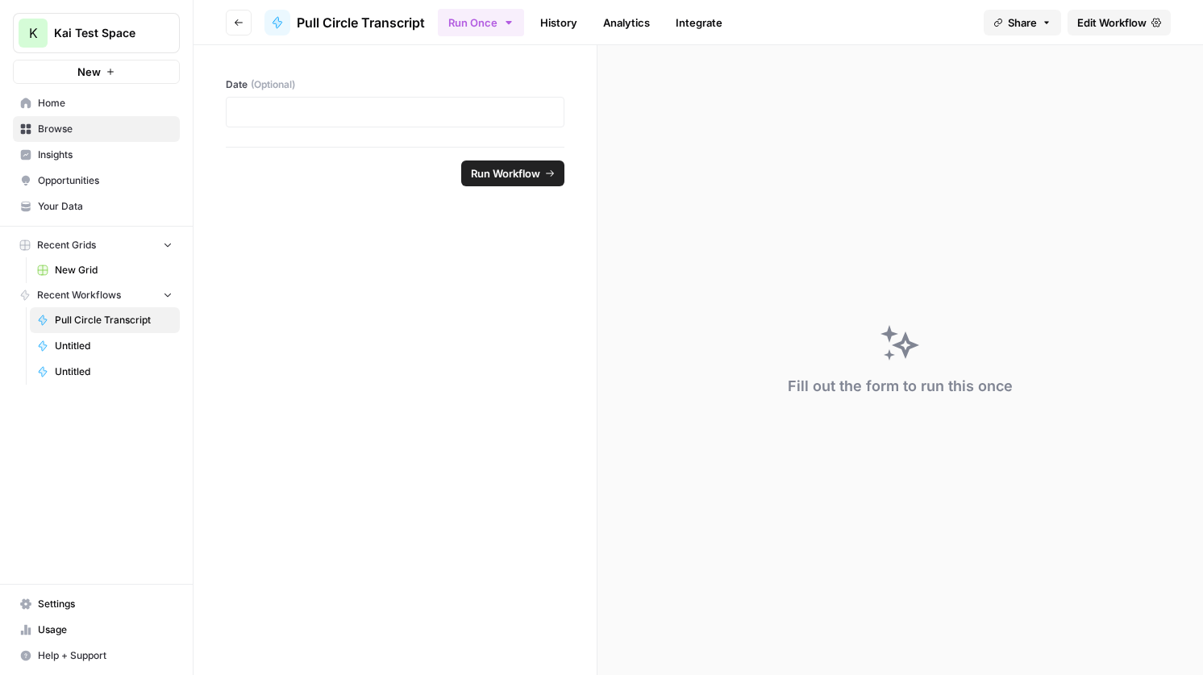
click at [116, 106] on span "Home" at bounding box center [105, 103] width 135 height 15
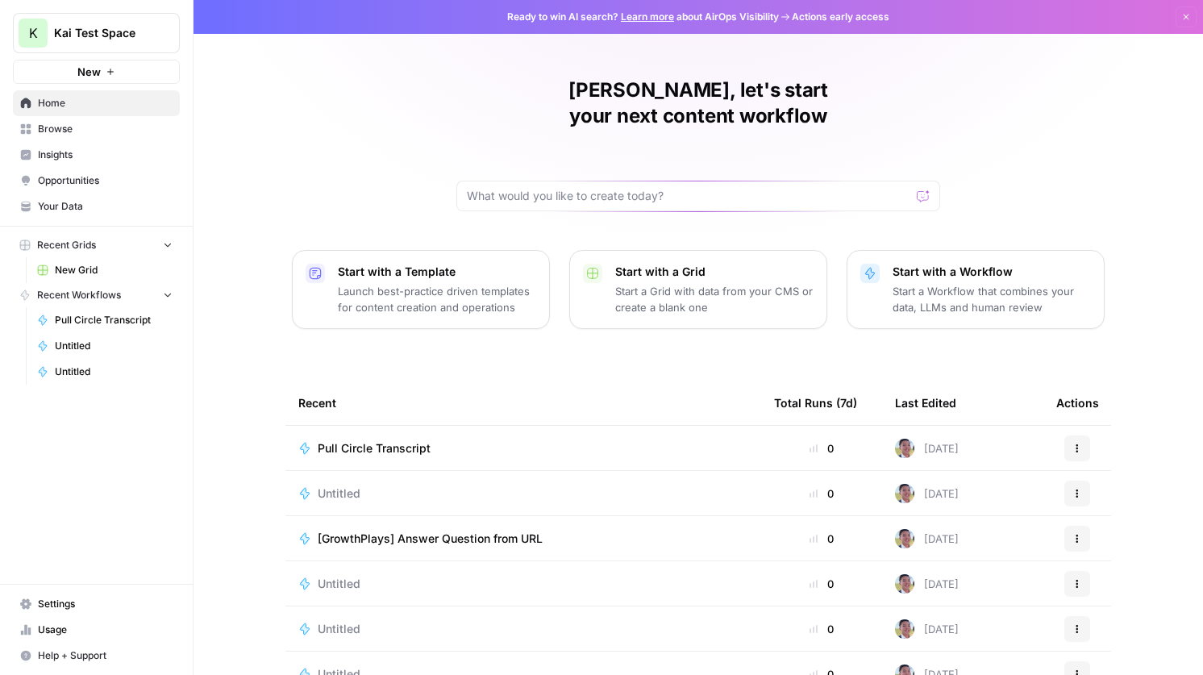
click at [127, 73] on button "New" at bounding box center [96, 72] width 167 height 24
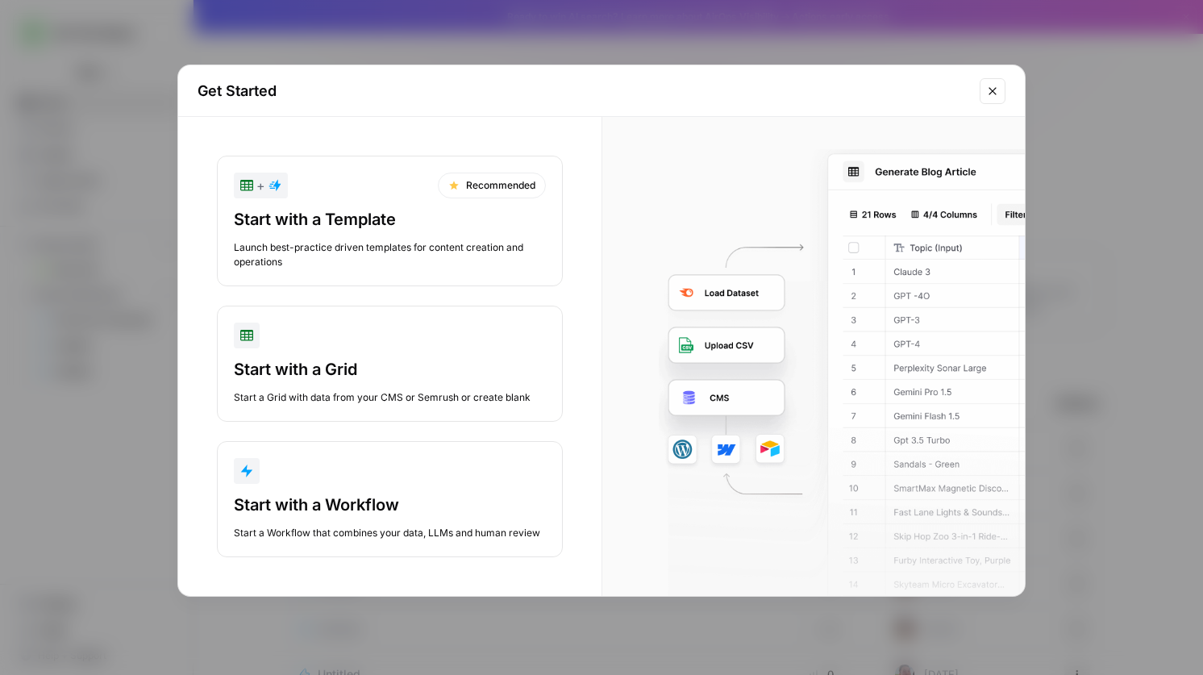
click at [303, 373] on div "Start with a Grid" at bounding box center [390, 369] width 312 height 23
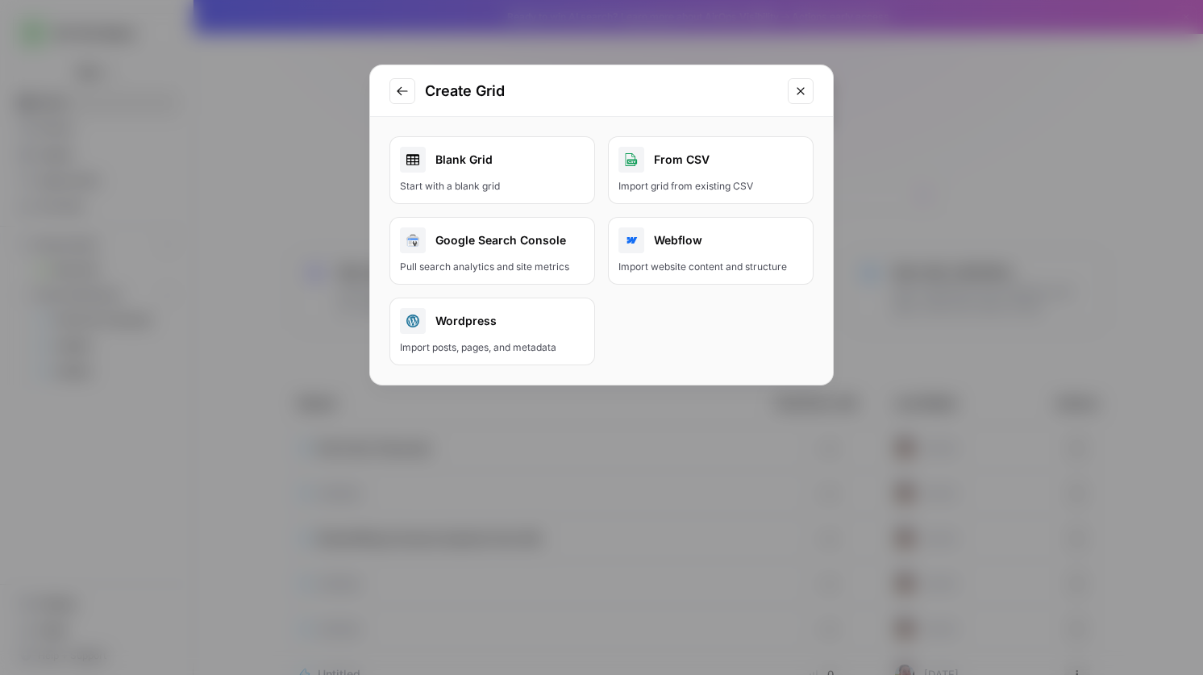
click at [502, 177] on link "Blank Grid Start with a blank grid" at bounding box center [492, 170] width 206 height 68
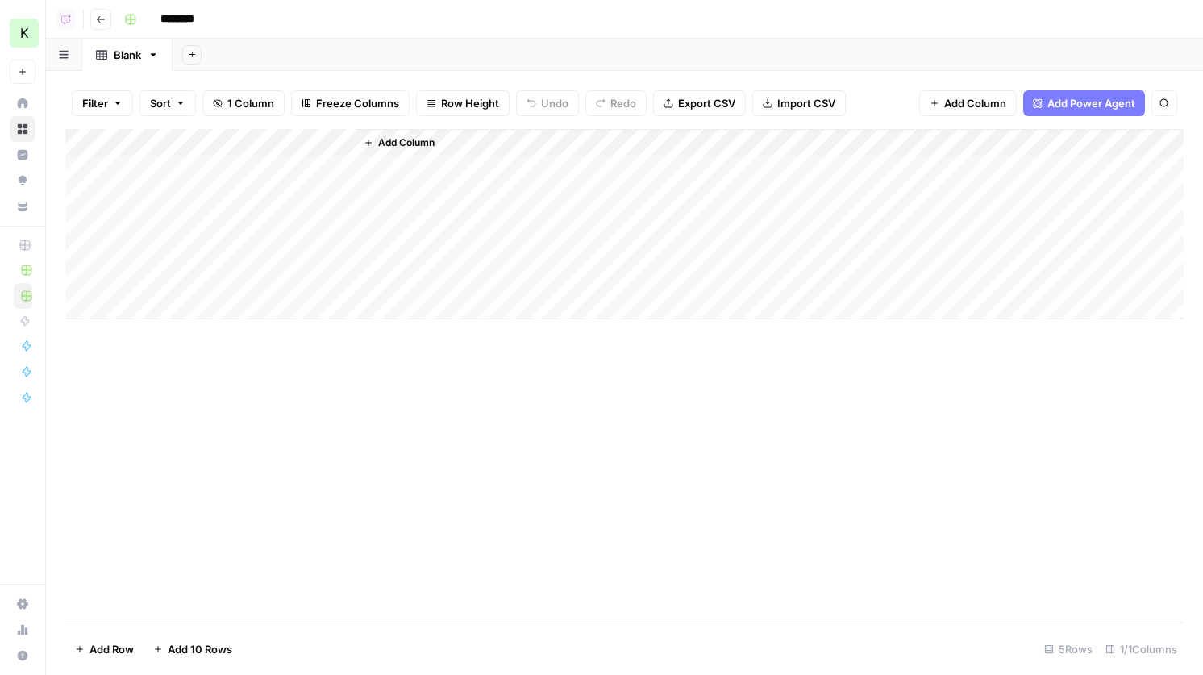
click at [174, 8] on input "********" at bounding box center [198, 19] width 90 height 26
type input "*"
type input "**********"
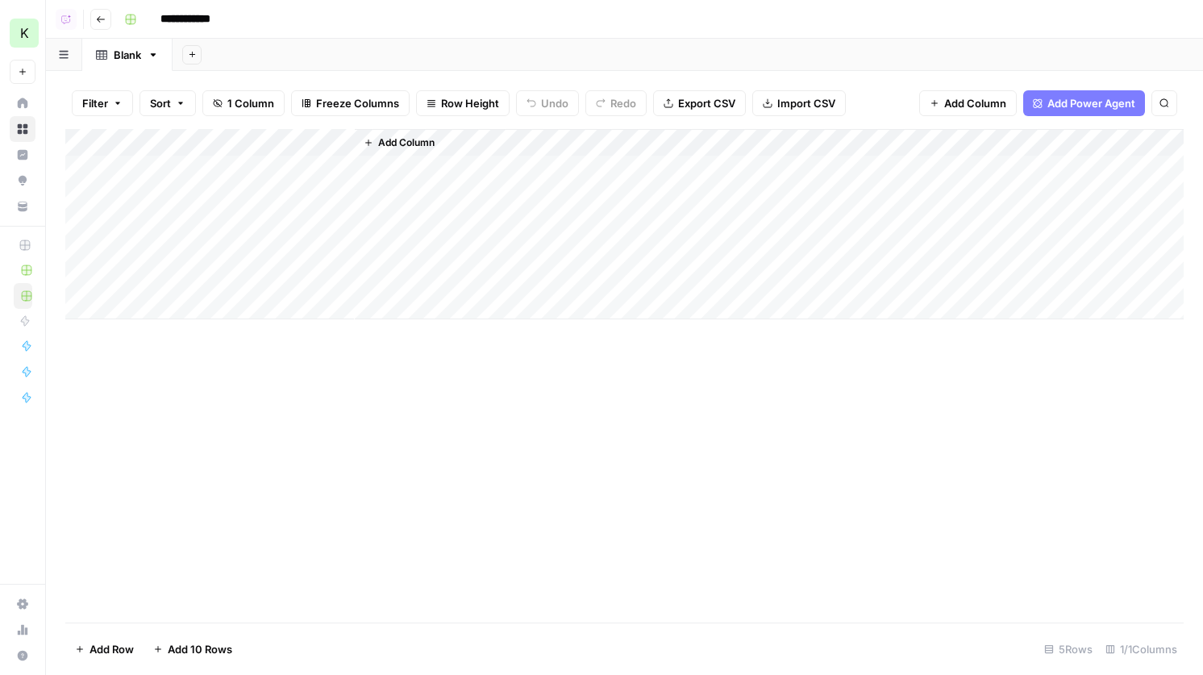
click at [347, 140] on div "Add Column" at bounding box center [624, 224] width 1118 height 190
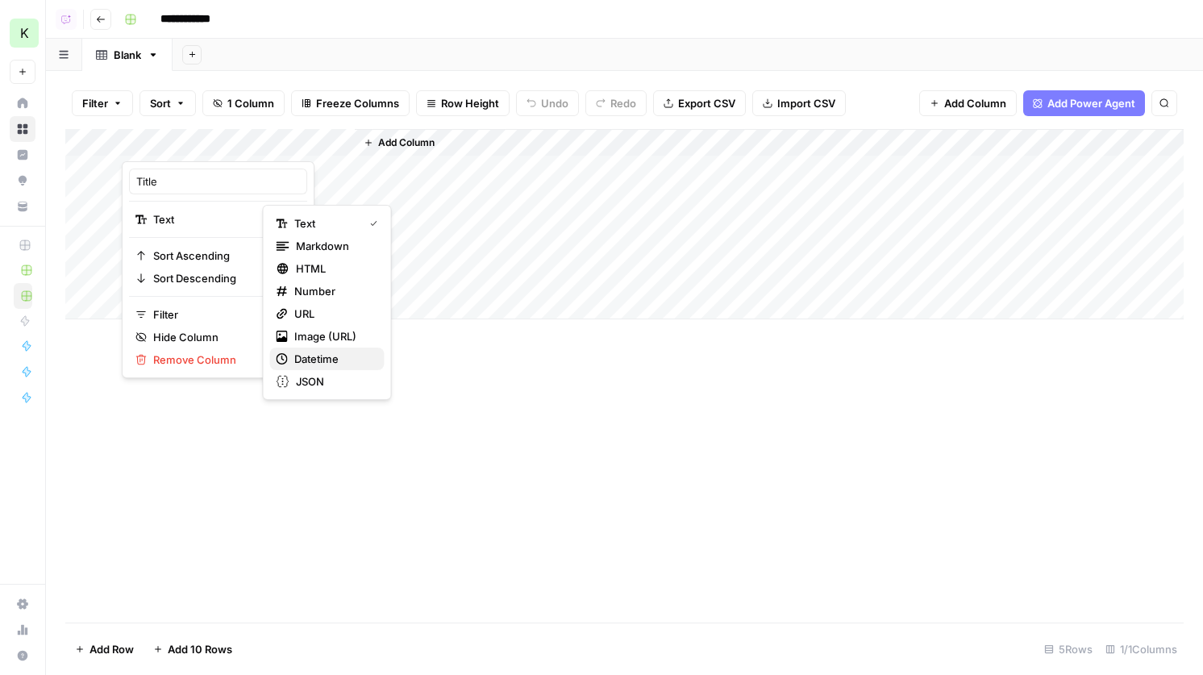
click at [364, 348] on button "Datetime" at bounding box center [327, 358] width 114 height 23
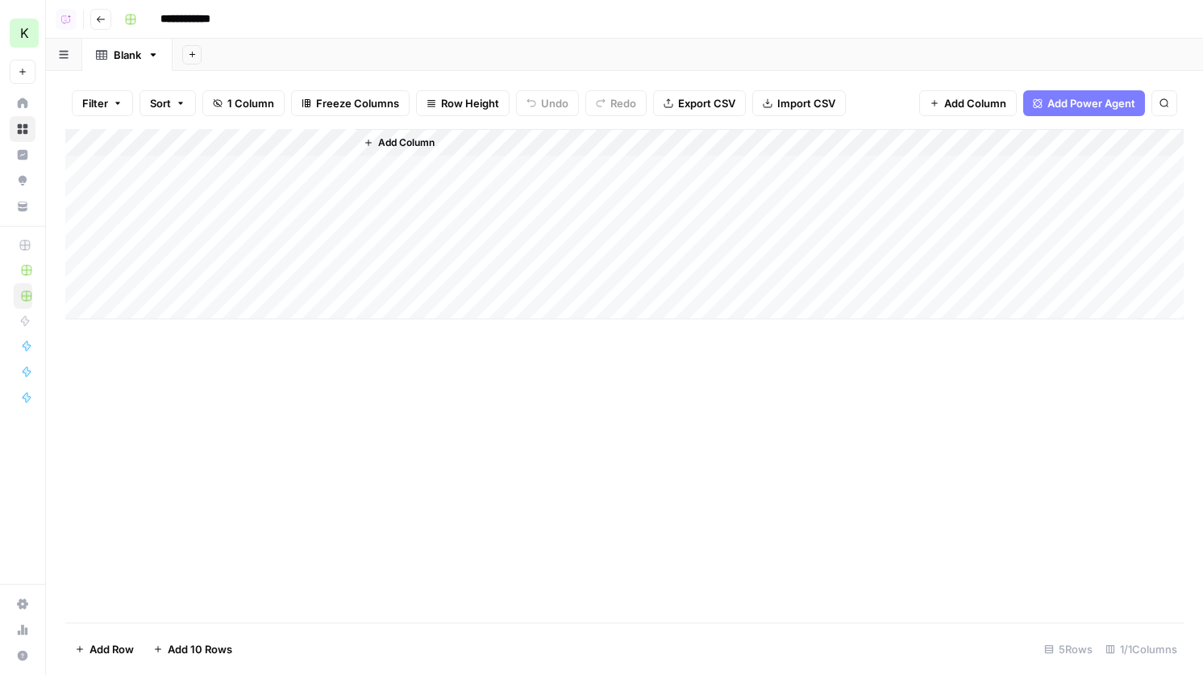
click at [276, 174] on div "Add Column" at bounding box center [624, 224] width 1118 height 190
click at [209, 131] on div "Add Column" at bounding box center [624, 224] width 1118 height 190
click at [410, 147] on span "Add Column" at bounding box center [406, 142] width 56 height 15
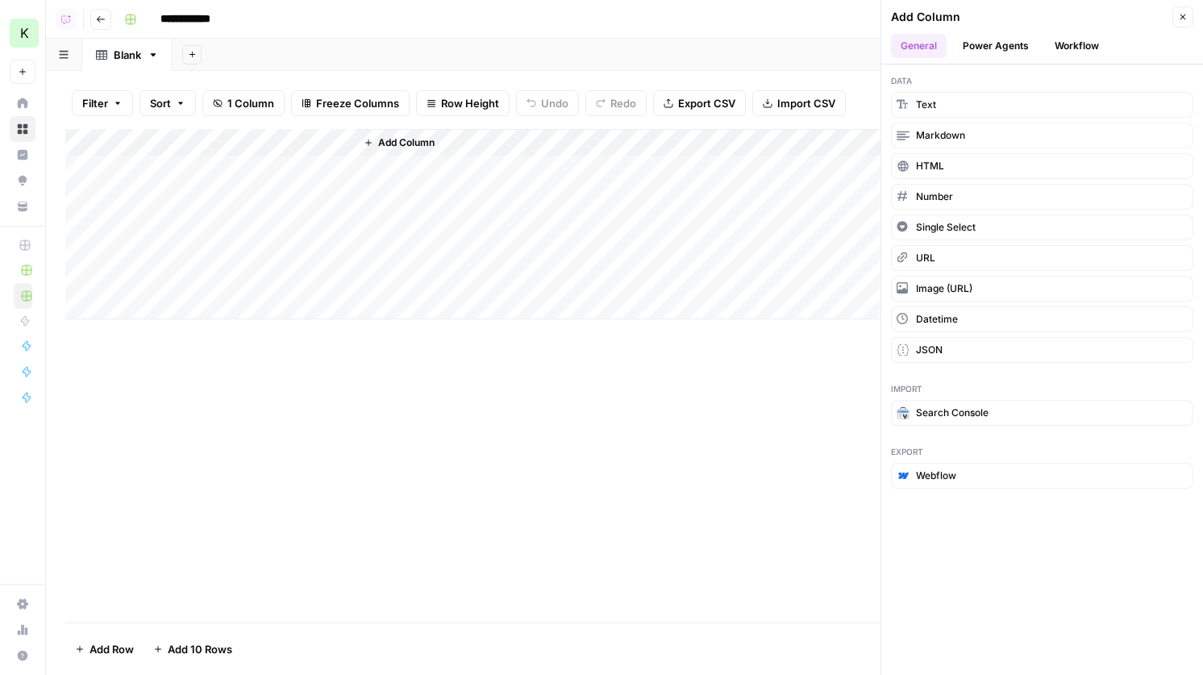
click at [1066, 49] on button "Workflow" at bounding box center [1077, 46] width 64 height 24
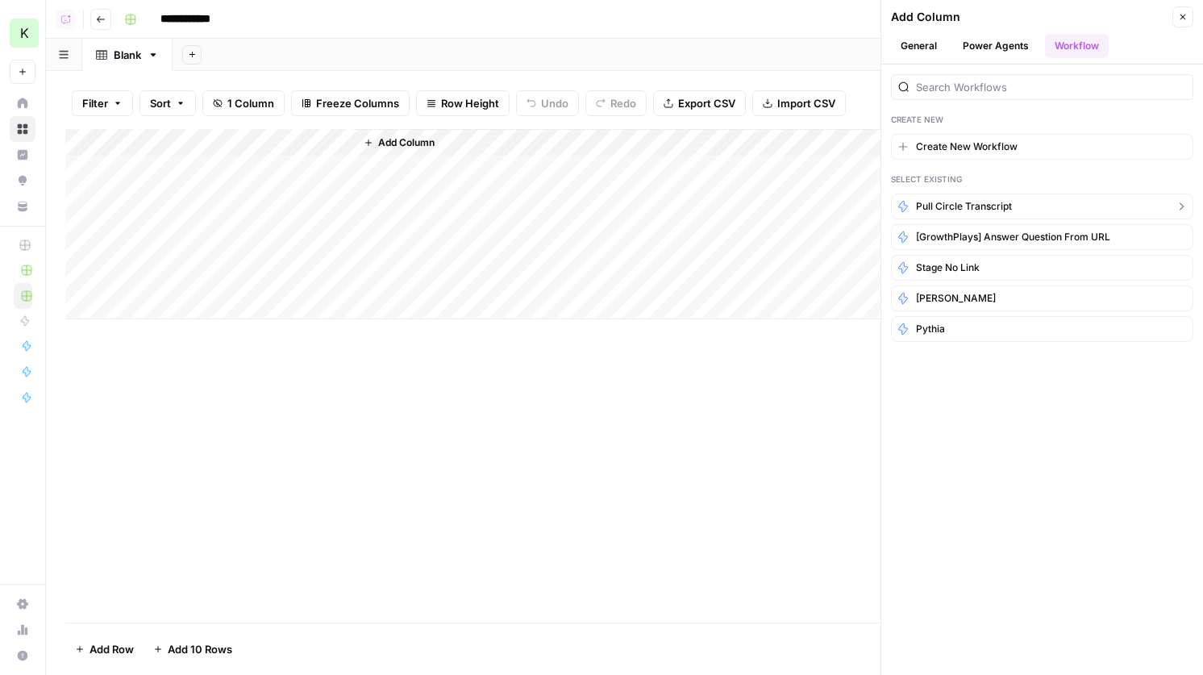
click at [987, 206] on span "Pull Circle Transcript" at bounding box center [964, 206] width 96 height 15
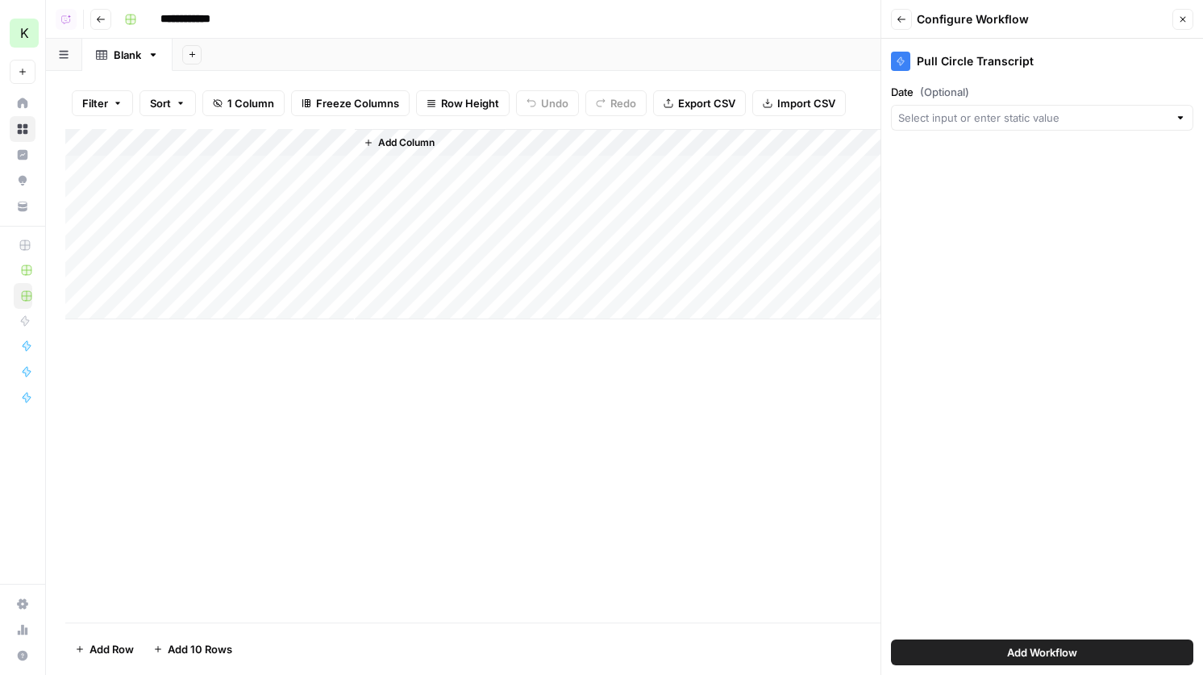
click at [987, 100] on div "Date (Optional)" at bounding box center [1042, 107] width 302 height 47
click at [983, 124] on input "Date (Optional)" at bounding box center [1033, 118] width 270 height 16
click at [945, 197] on button "Title" at bounding box center [1042, 206] width 288 height 23
type input "Title"
click at [343, 140] on div "Add Column" at bounding box center [624, 224] width 1118 height 190
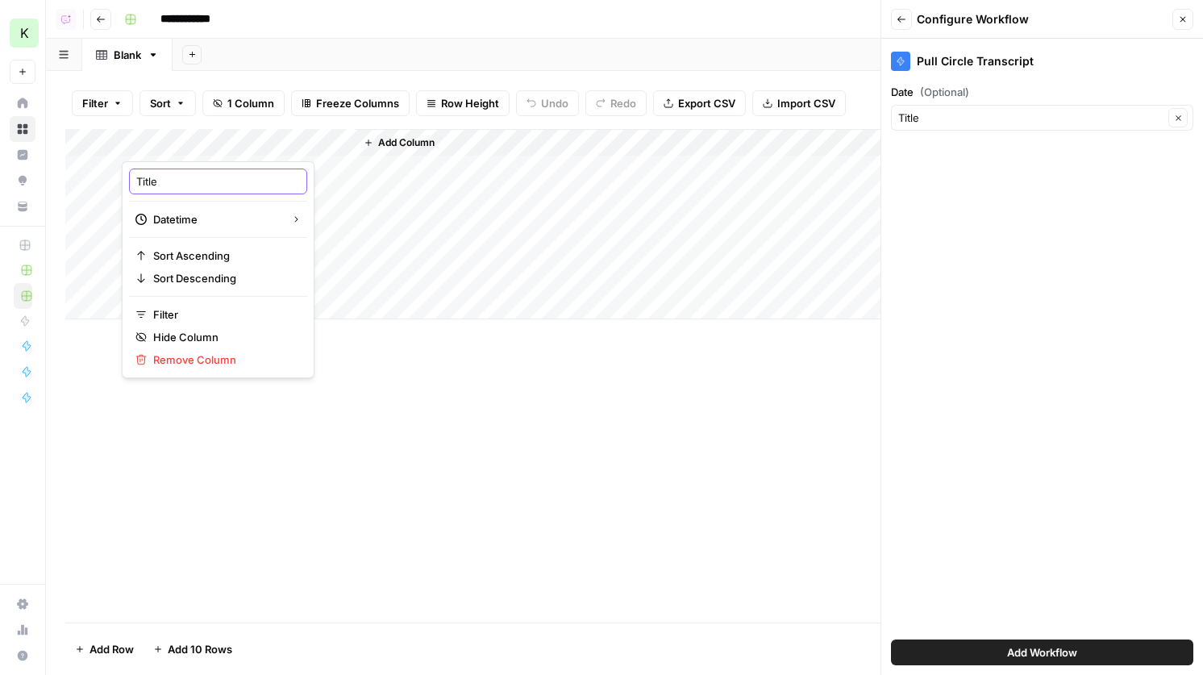
drag, startPoint x: 194, startPoint y: 181, endPoint x: 127, endPoint y: 181, distance: 66.9
click at [128, 181] on div "Title Datetime Sort Ascending Sort Descending Filter Hide Column Remove Column" at bounding box center [218, 269] width 193 height 217
click at [339, 140] on div "Add Column" at bounding box center [624, 224] width 1118 height 190
click at [318, 231] on button "Text" at bounding box center [327, 223] width 114 height 23
click at [262, 181] on div "Add Column" at bounding box center [624, 224] width 1118 height 190
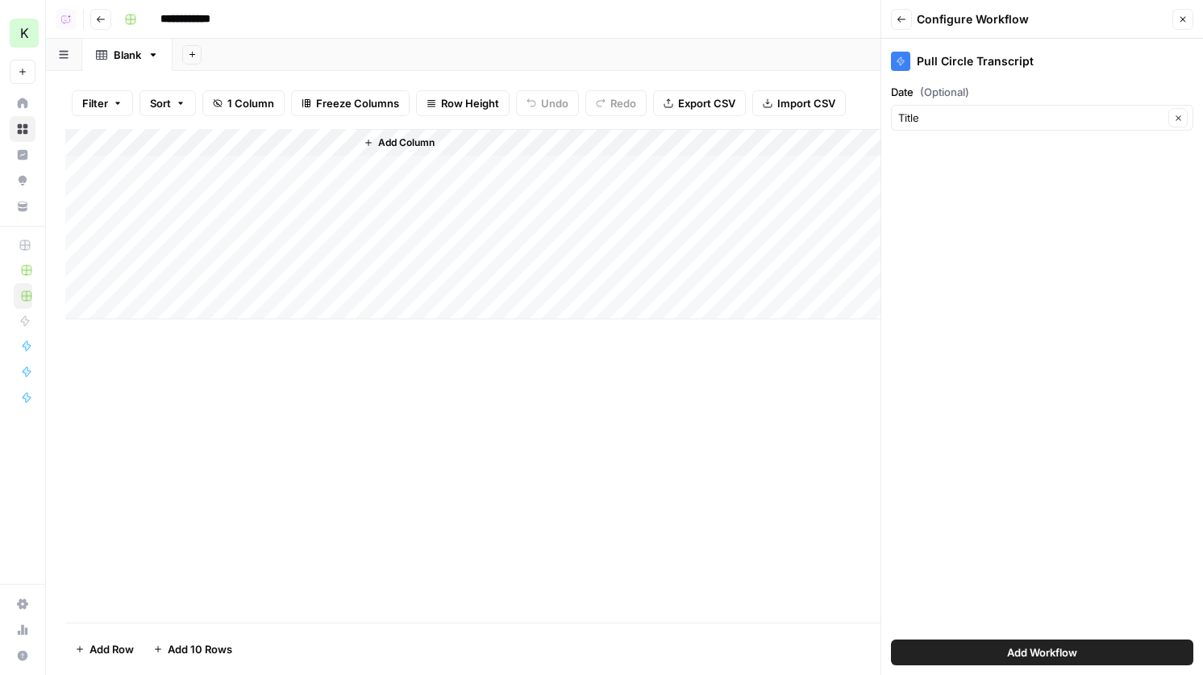
click at [262, 181] on div "Add Column" at bounding box center [624, 224] width 1118 height 190
type textarea "***"
click at [197, 150] on div "Add Column" at bounding box center [624, 224] width 1118 height 190
click at [347, 142] on div at bounding box center [238, 145] width 233 height 32
click at [319, 147] on div at bounding box center [238, 145] width 233 height 32
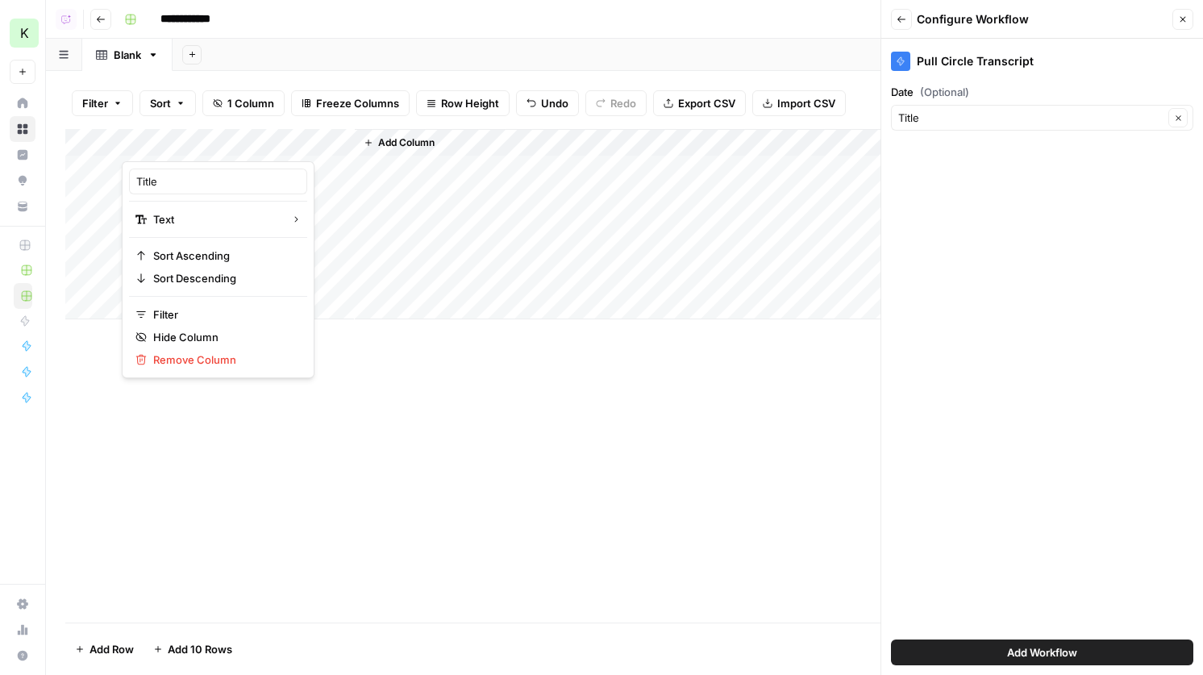
click at [289, 122] on div "Filter Sort 1 Column Freeze Columns Row Height Undo Redo Export CSV Import CSV …" at bounding box center [624, 103] width 1118 height 52
click at [1037, 632] on div "Add Workflow" at bounding box center [1042, 652] width 302 height 45
click at [1036, 661] on button "Add Workflow" at bounding box center [1042, 652] width 302 height 26
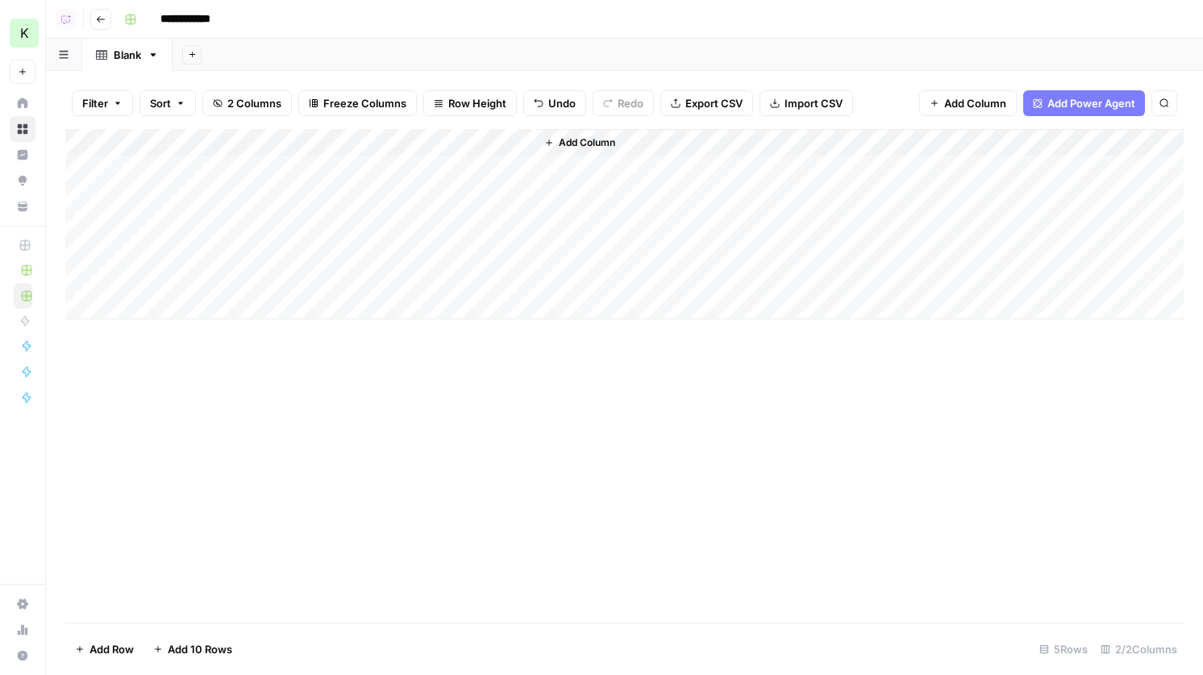
click at [497, 146] on div "Add Column" at bounding box center [624, 224] width 1118 height 190
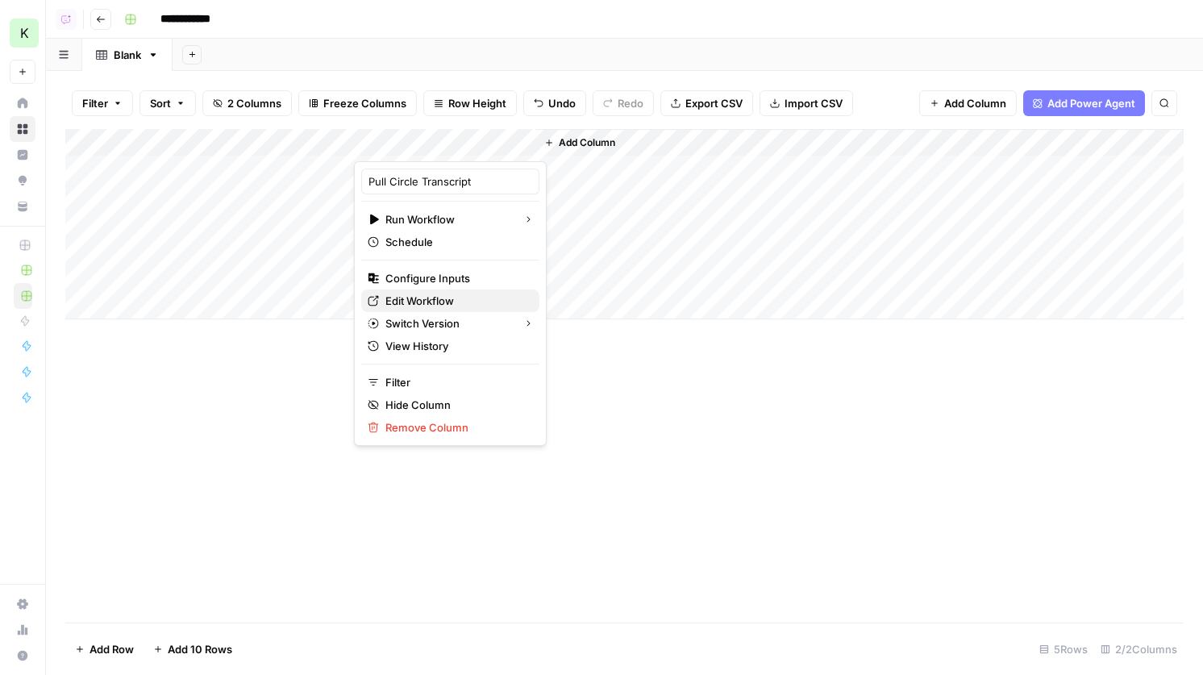
click at [451, 297] on span "Edit Workflow" at bounding box center [455, 301] width 141 height 16
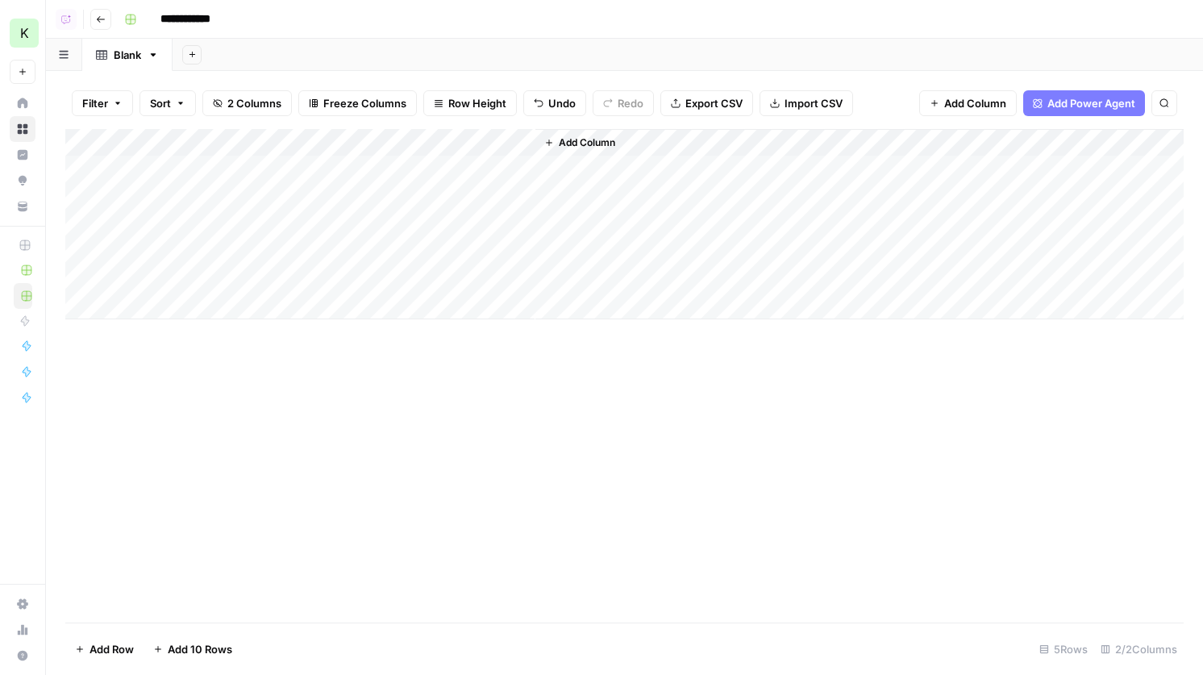
click at [180, 168] on div "Add Column" at bounding box center [624, 224] width 1118 height 190
type textarea "*"
type textarea "**********"
click at [431, 176] on div "Add Column" at bounding box center [624, 224] width 1118 height 190
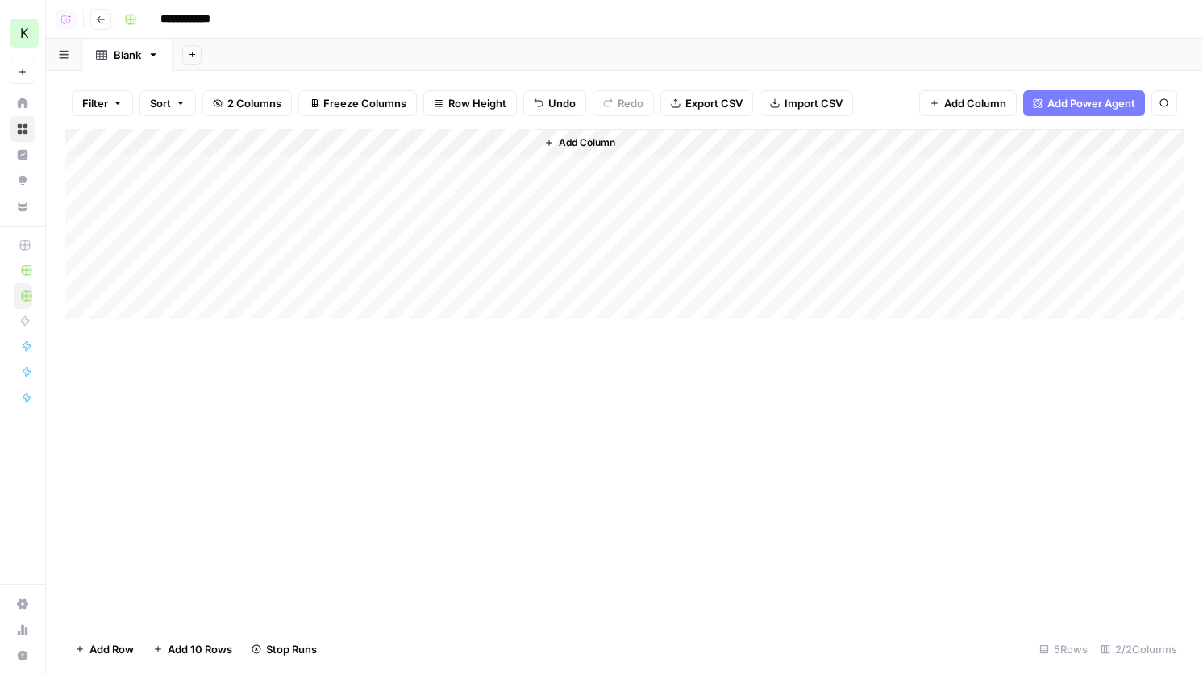
click at [520, 168] on div "Add Column" at bounding box center [624, 224] width 1118 height 190
click at [522, 170] on div "Add Column" at bounding box center [624, 224] width 1118 height 190
click at [242, 206] on div "Add Column" at bounding box center [624, 224] width 1118 height 190
type textarea "**********"
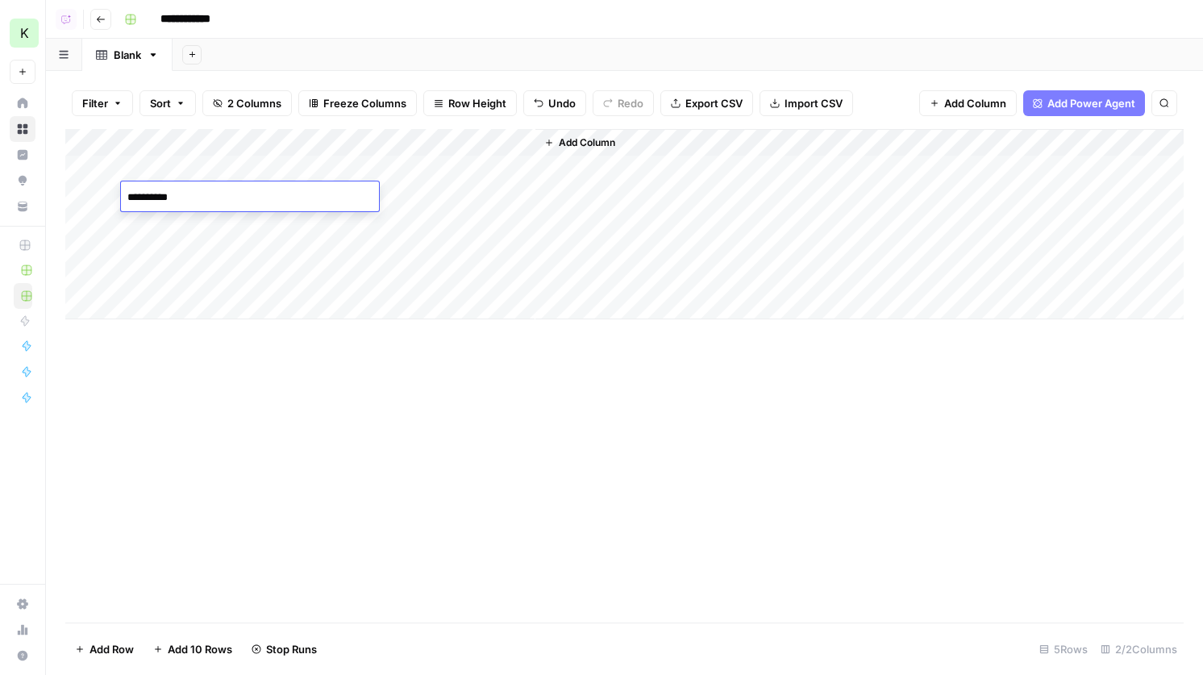
click at [449, 198] on div "Add Column" at bounding box center [624, 224] width 1118 height 190
click at [517, 171] on div "Add Column" at bounding box center [624, 224] width 1118 height 190
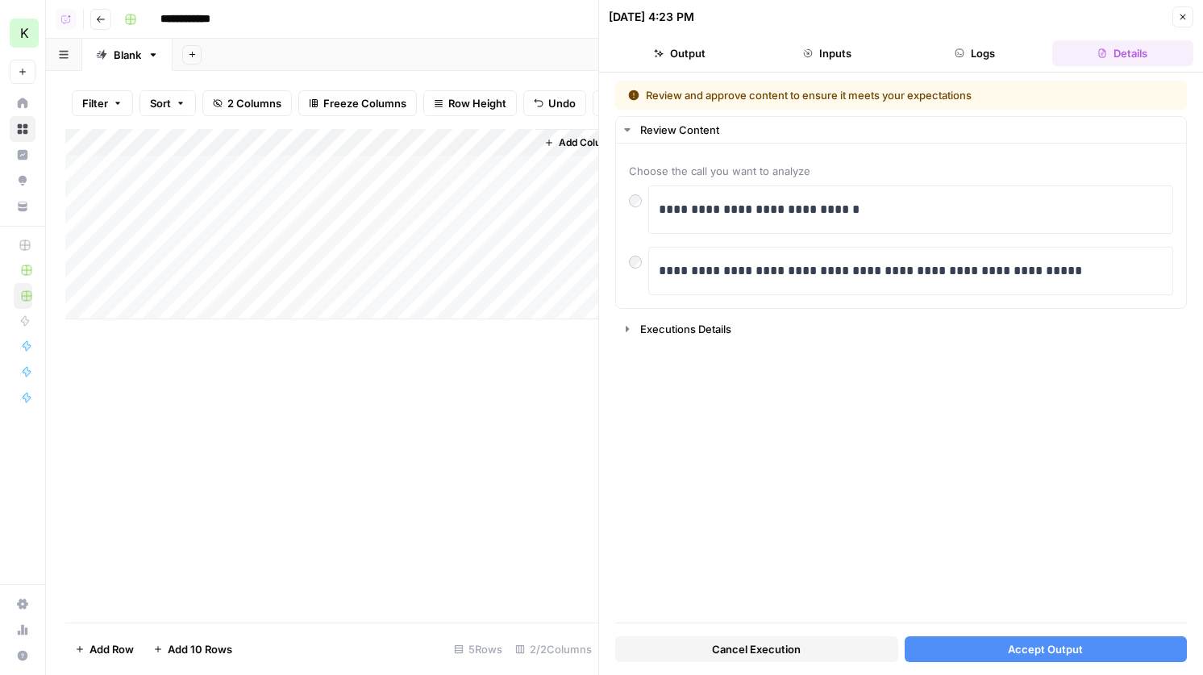
click at [1041, 651] on span "Accept Output" at bounding box center [1045, 649] width 75 height 16
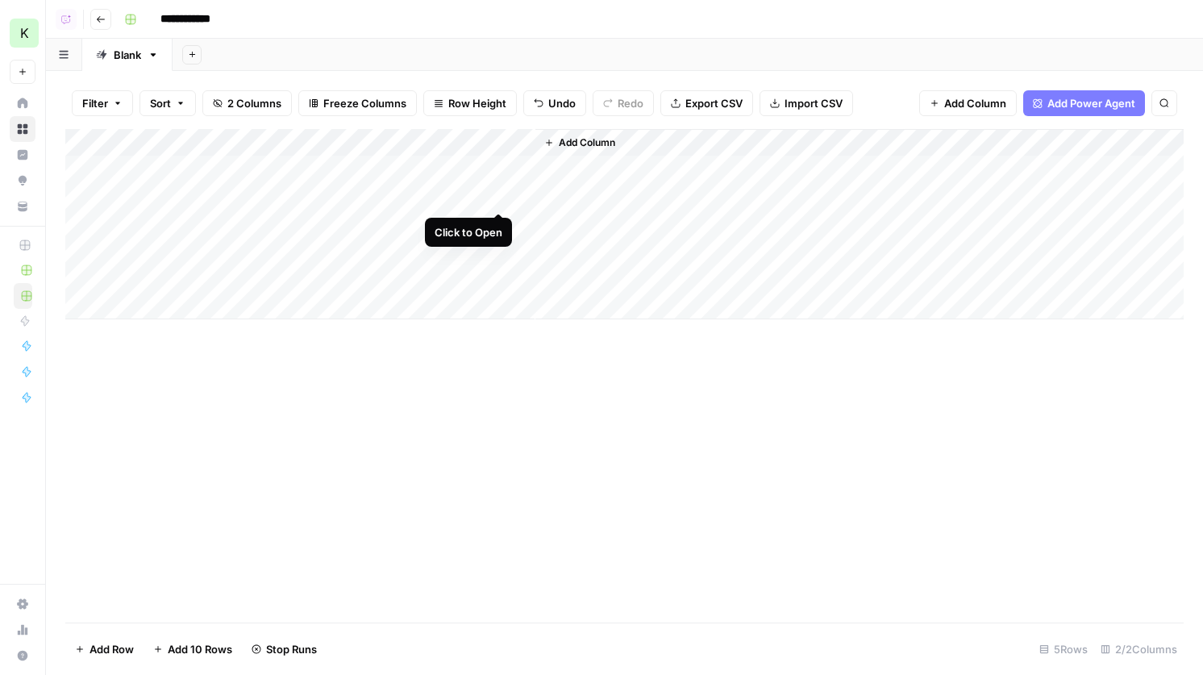
click at [501, 199] on div "Add Column" at bounding box center [624, 224] width 1118 height 190
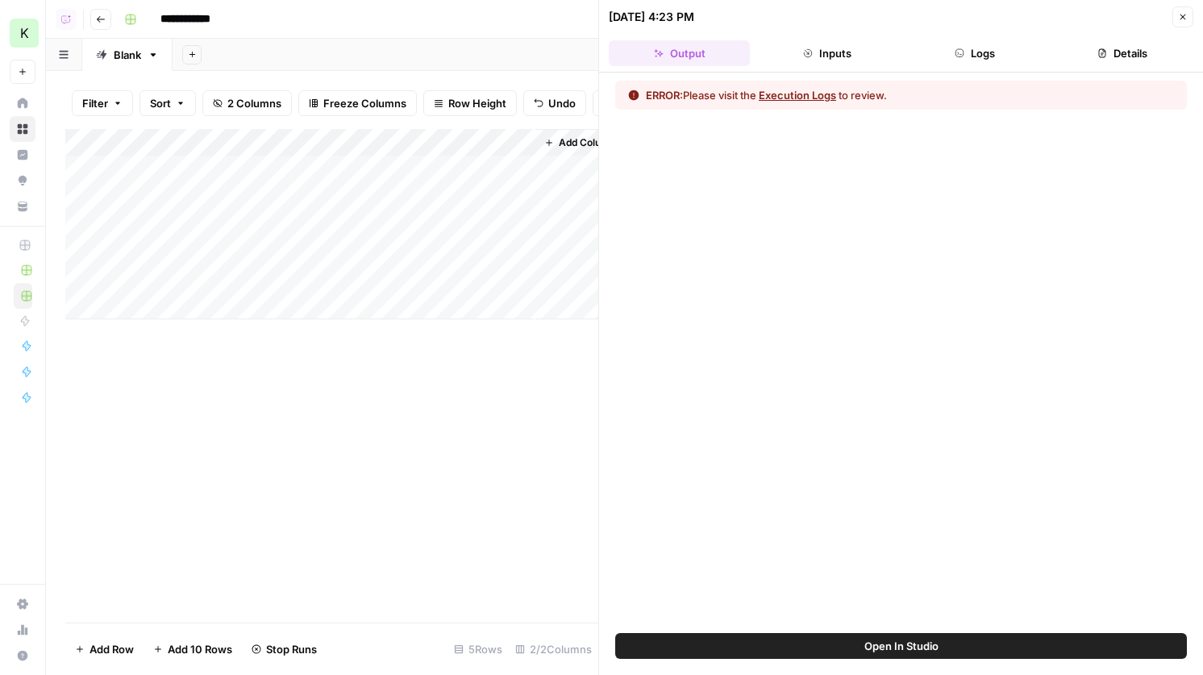
click at [969, 60] on button "Logs" at bounding box center [974, 53] width 141 height 26
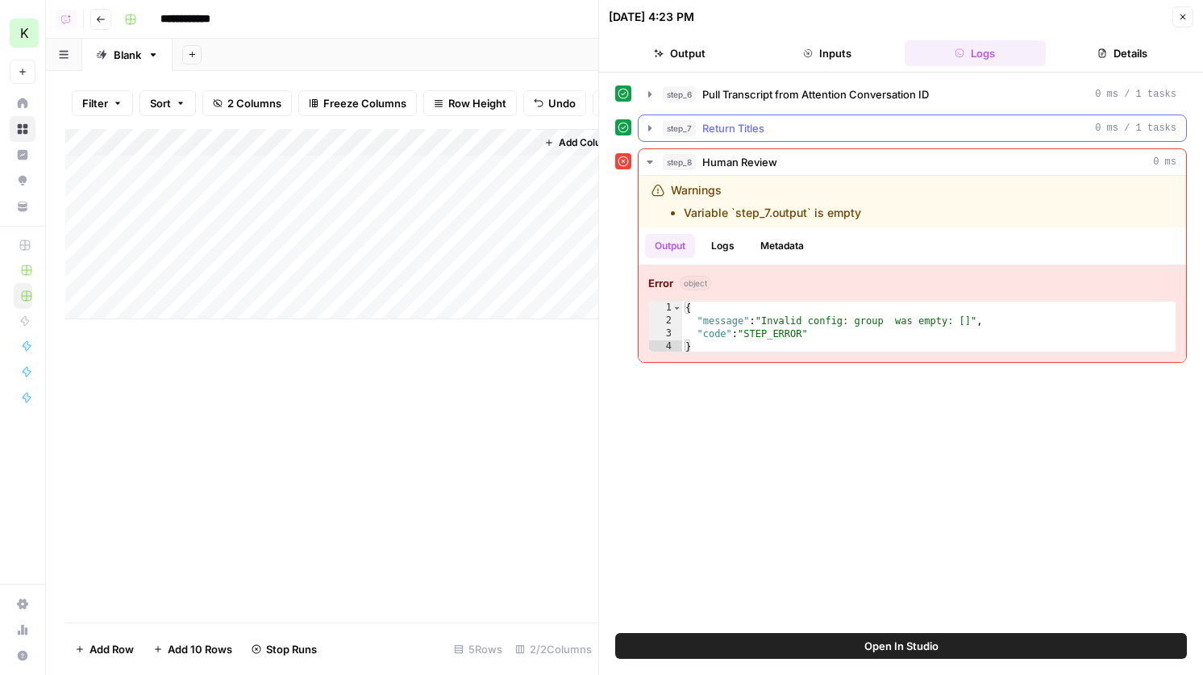
click at [862, 134] on div "step_7 Return Titles 0 ms / 1 tasks" at bounding box center [919, 128] width 513 height 16
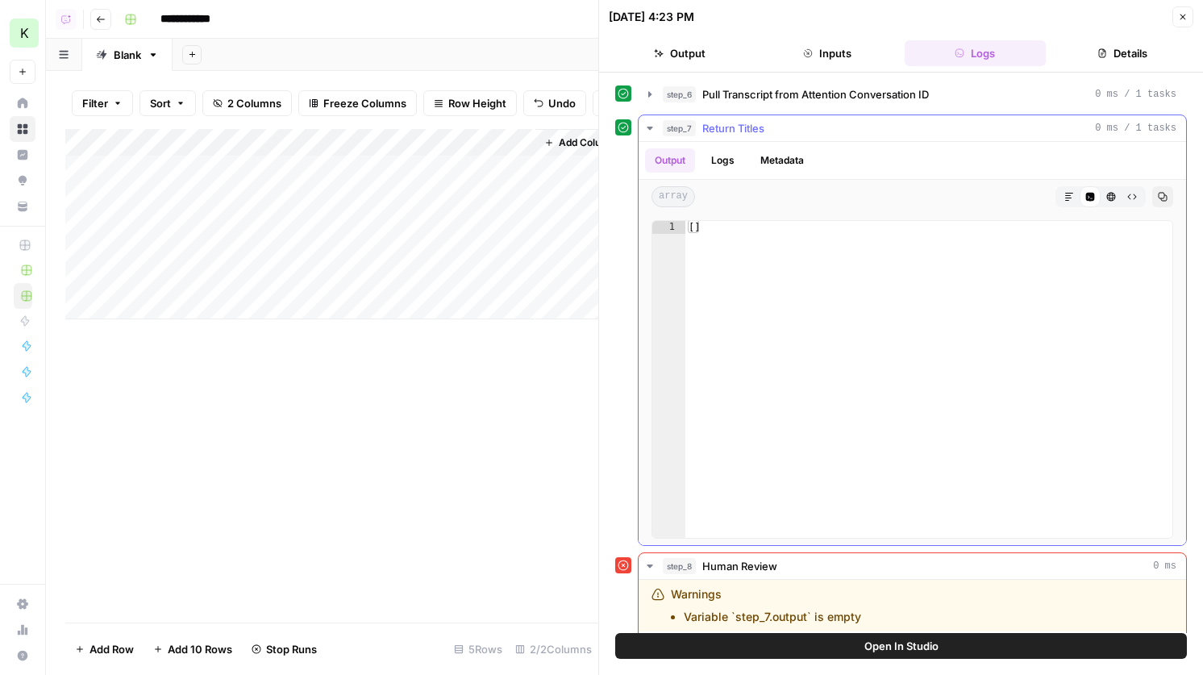
click at [862, 134] on div "step_7 Return Titles 0 ms / 1 tasks" at bounding box center [919, 128] width 513 height 16
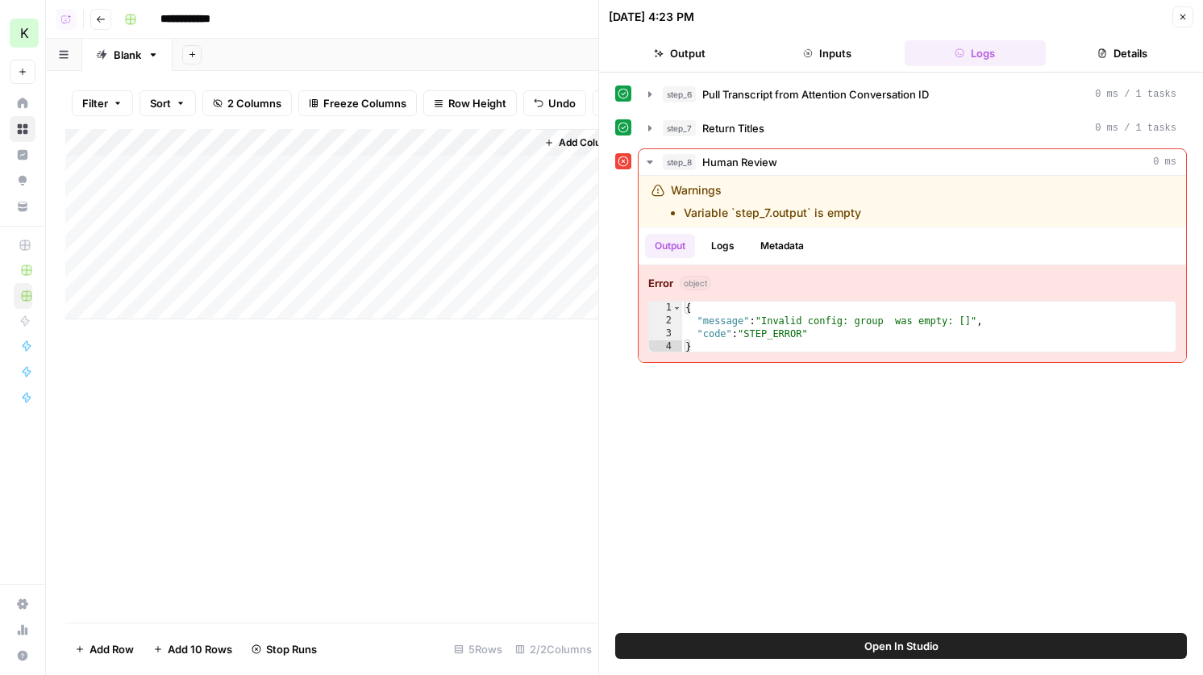
click at [1188, 12] on button "Close" at bounding box center [1182, 16] width 21 height 21
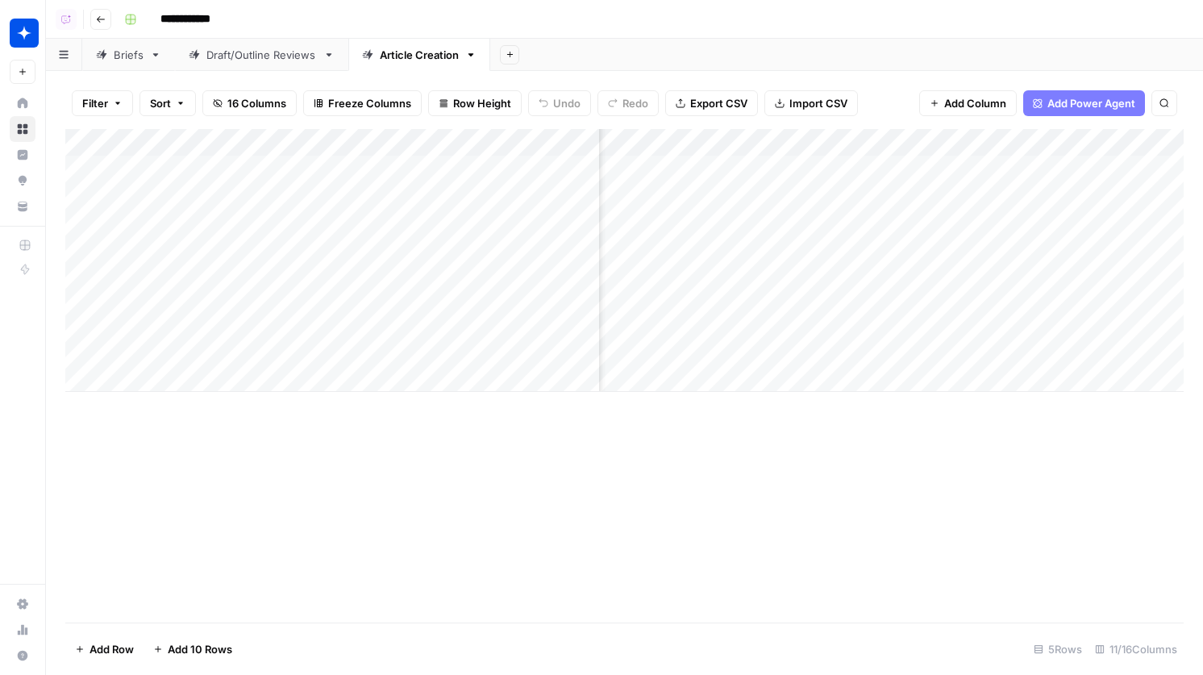
scroll to position [0, 504]
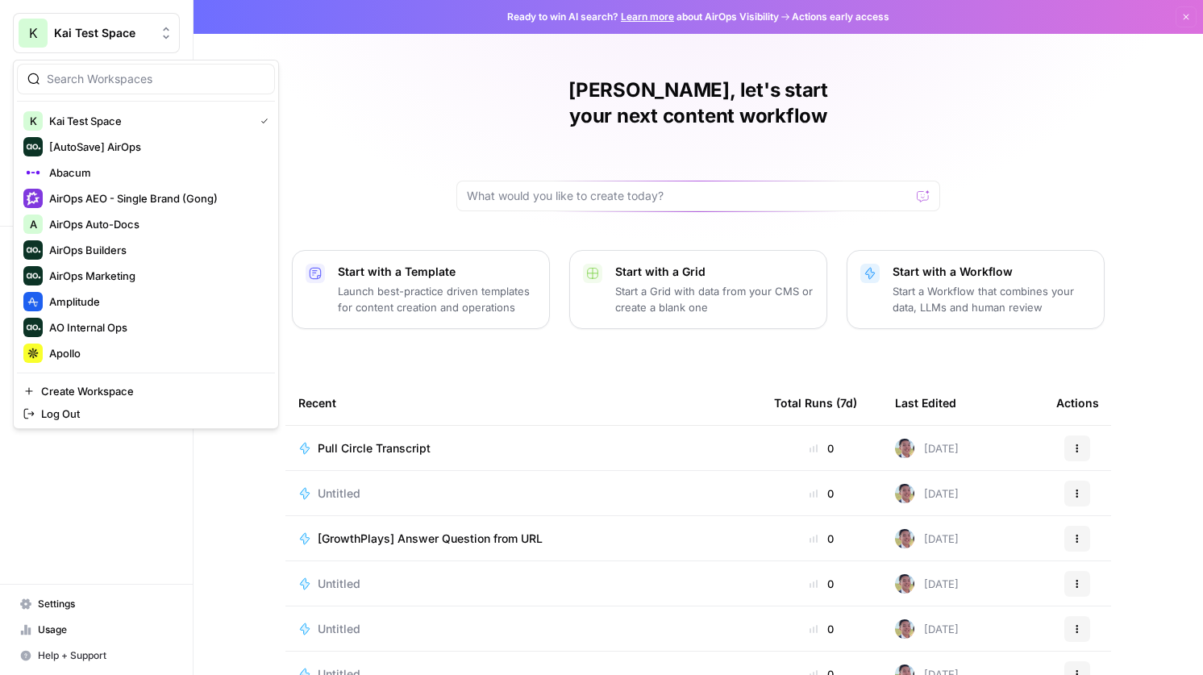
click at [100, 38] on span "Kai Test Space" at bounding box center [103, 33] width 98 height 16
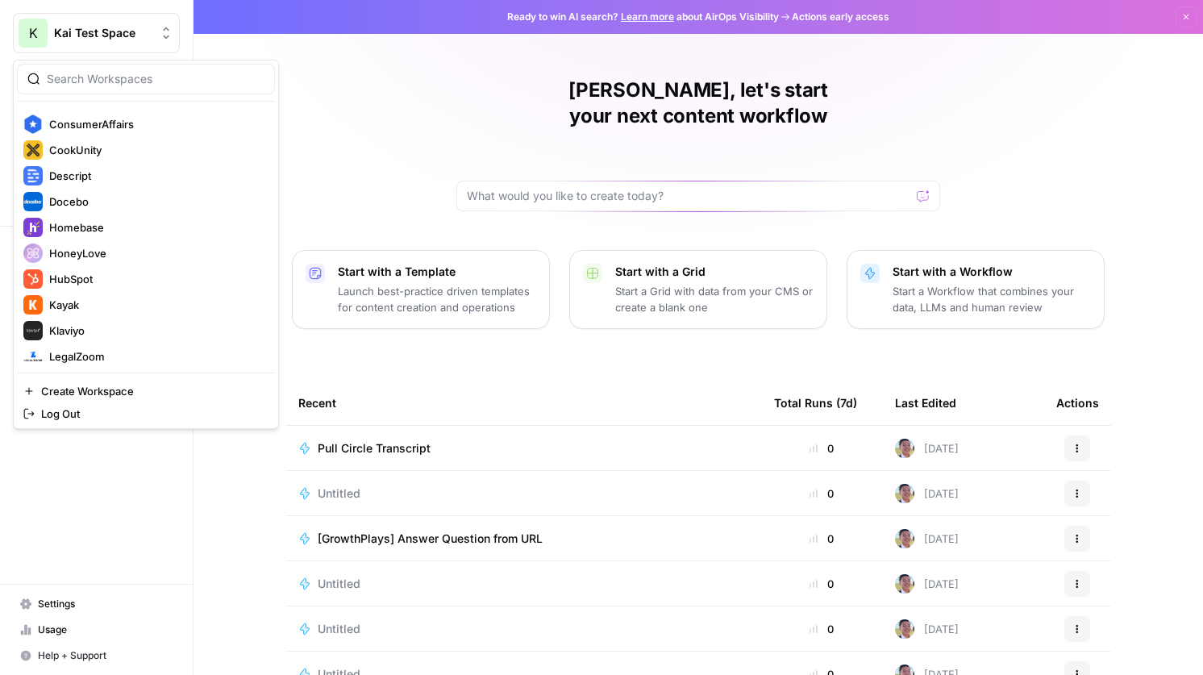
scroll to position [502, 0]
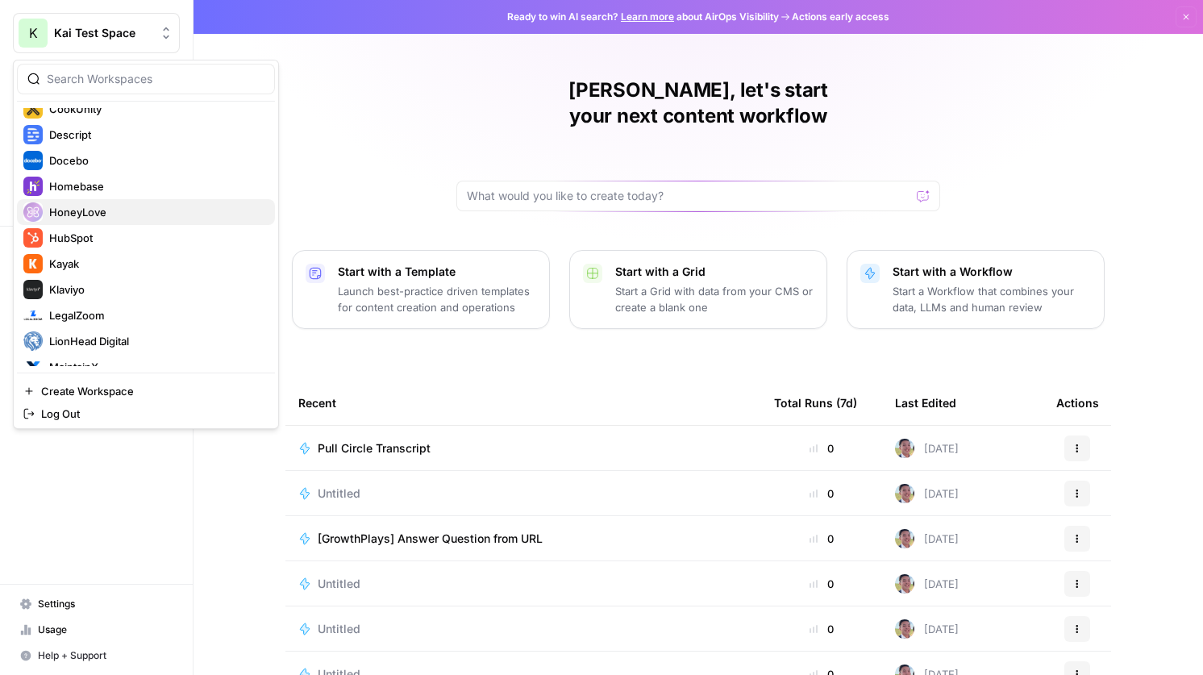
click at [110, 206] on span "HoneyLove" at bounding box center [155, 212] width 213 height 16
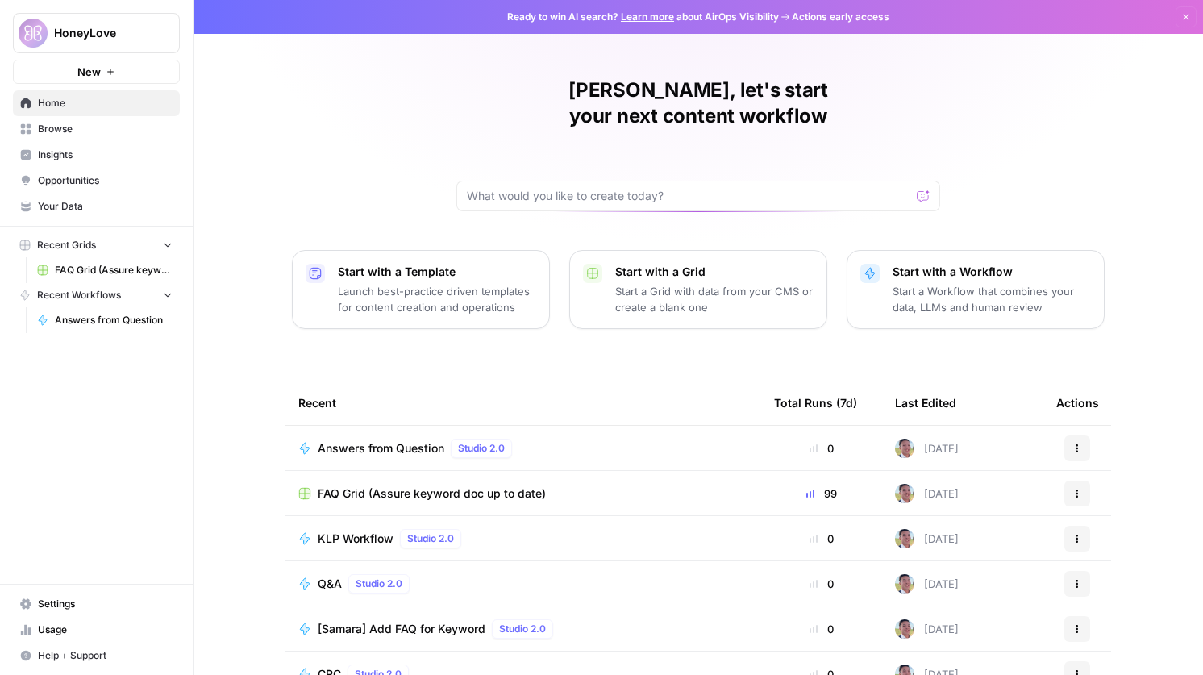
click at [385, 440] on span "Answers from Question" at bounding box center [381, 448] width 127 height 16
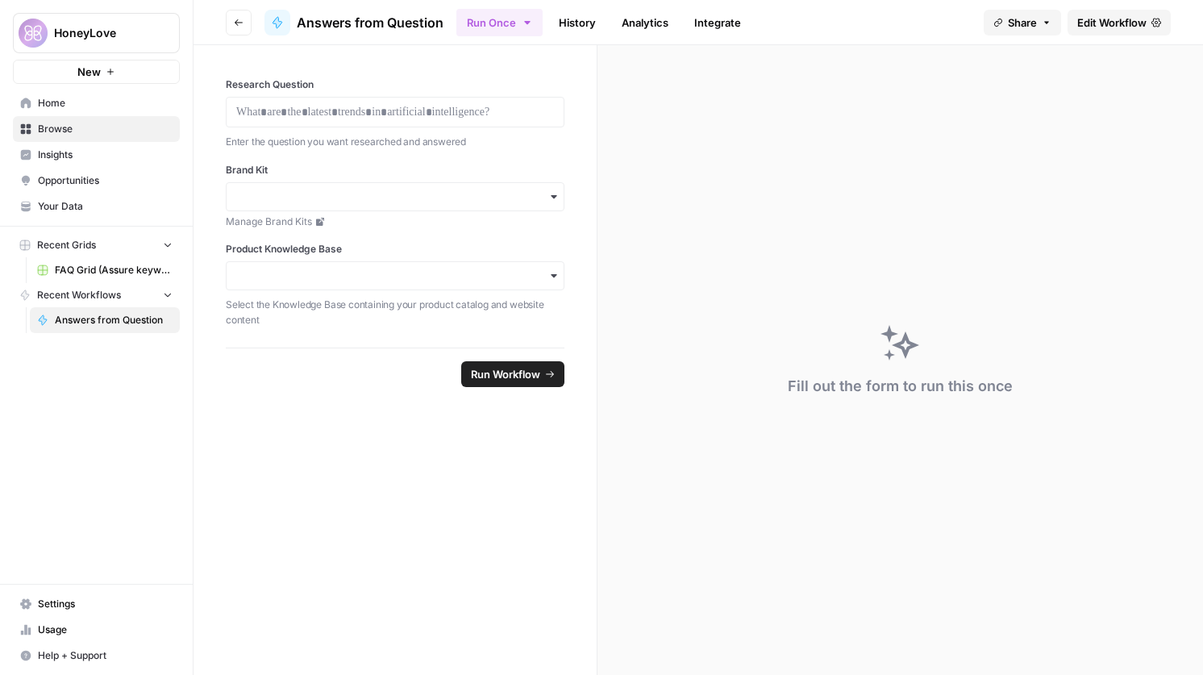
click at [236, 22] on icon "button" at bounding box center [239, 22] width 8 height 6
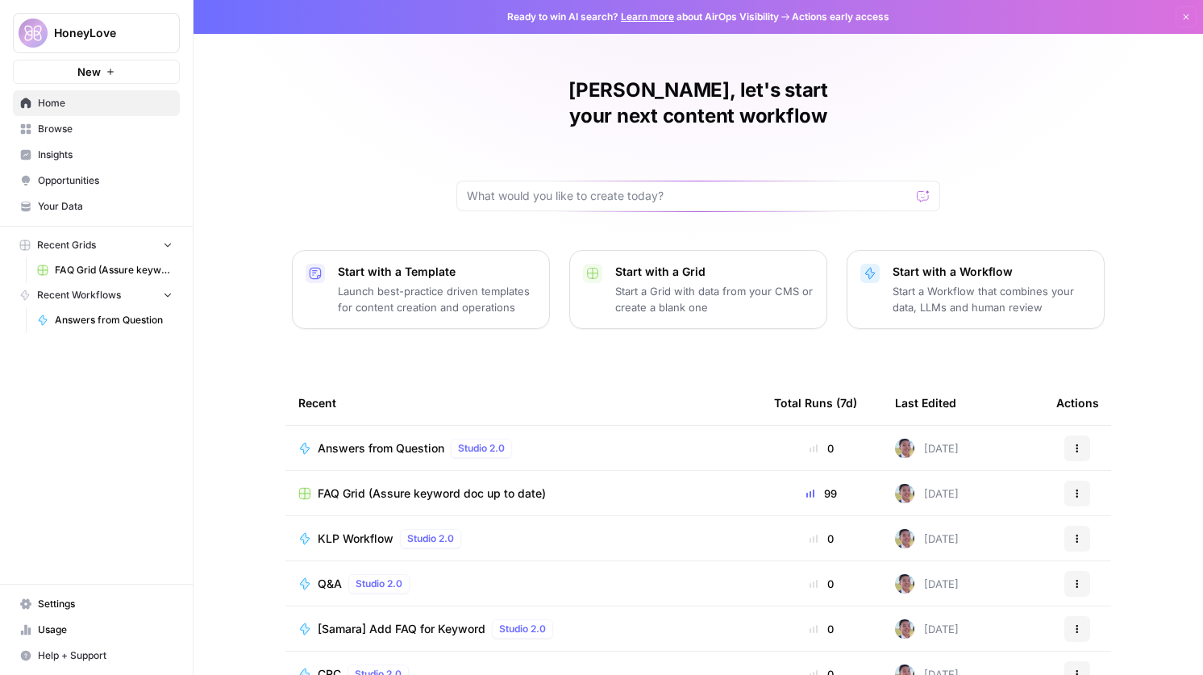
click at [417, 485] on span "FAQ Grid (Assure keyword doc up to date)" at bounding box center [432, 493] width 228 height 16
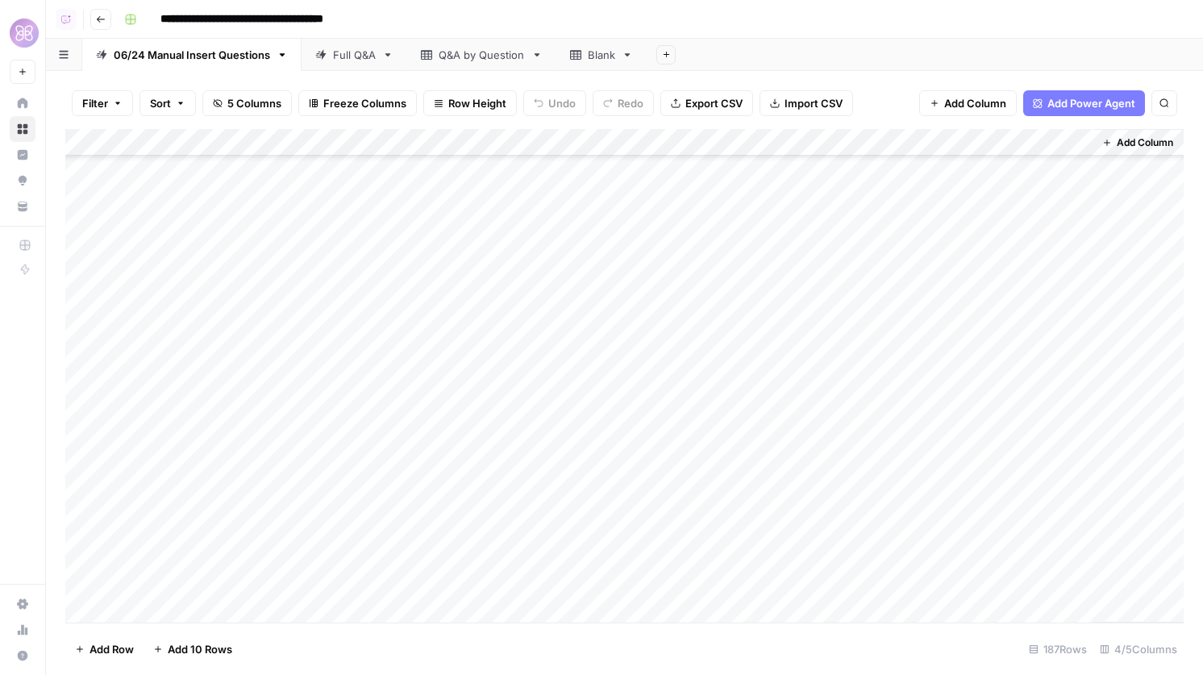
scroll to position [4685, 0]
click at [619, 556] on div "Add Column" at bounding box center [624, 375] width 1118 height 493
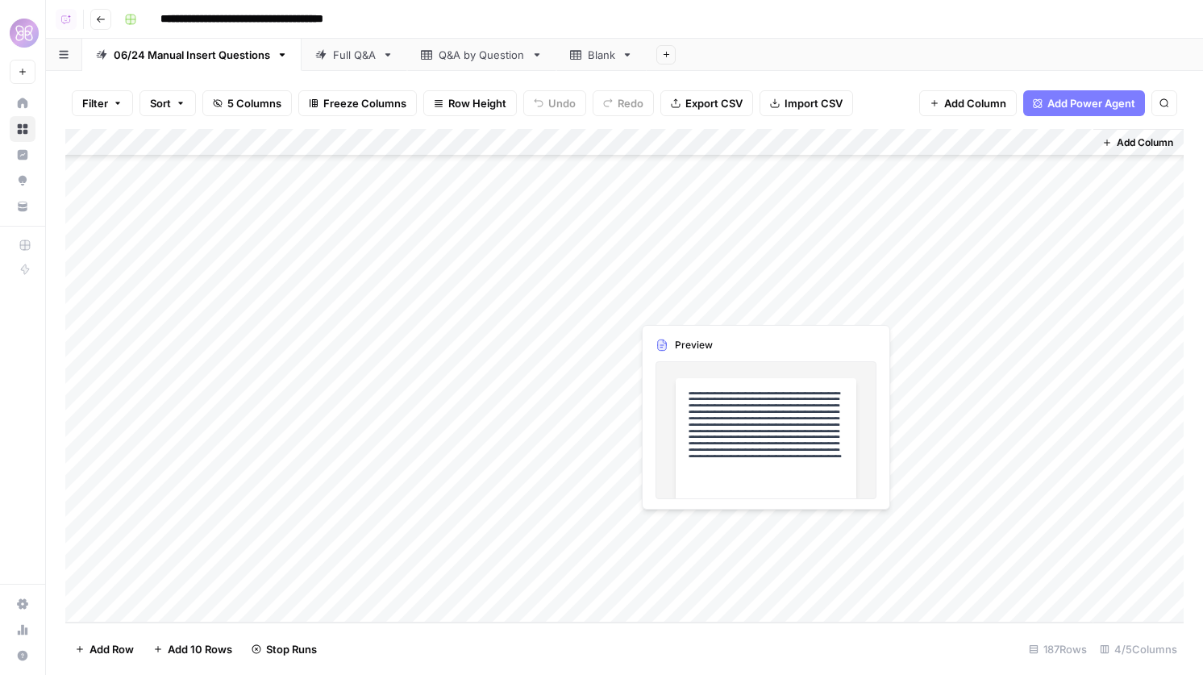
click at [674, 526] on div "Add Column" at bounding box center [624, 375] width 1118 height 493
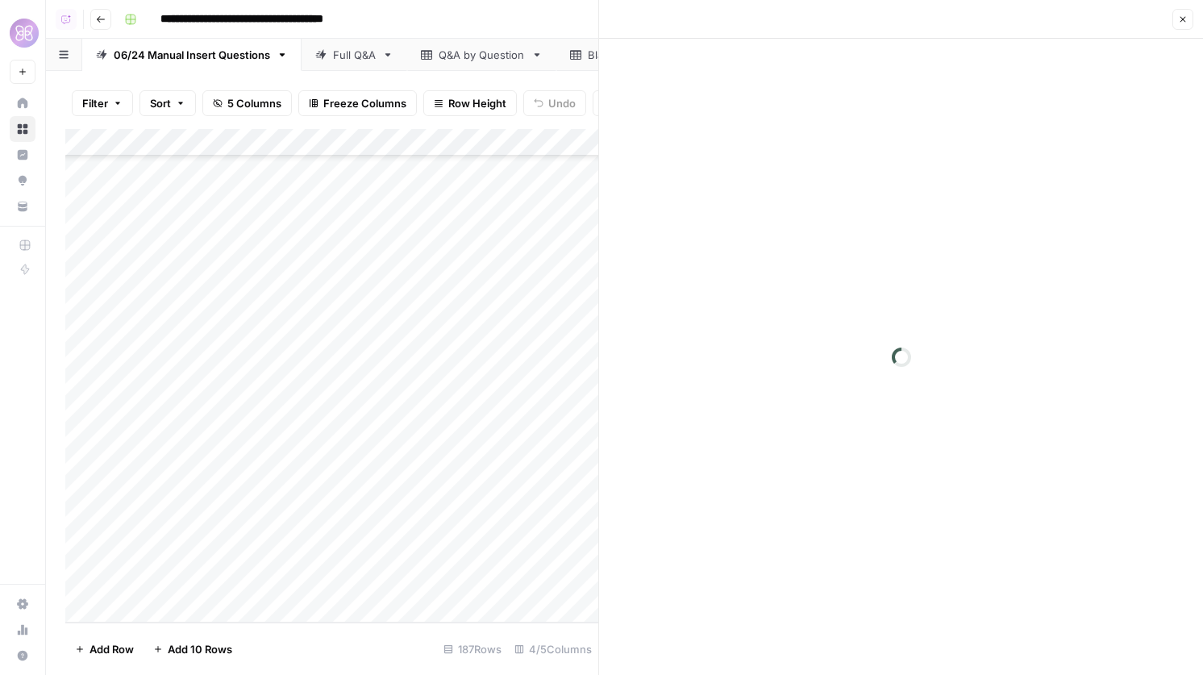
click at [1178, 22] on icon "button" at bounding box center [1183, 20] width 10 height 10
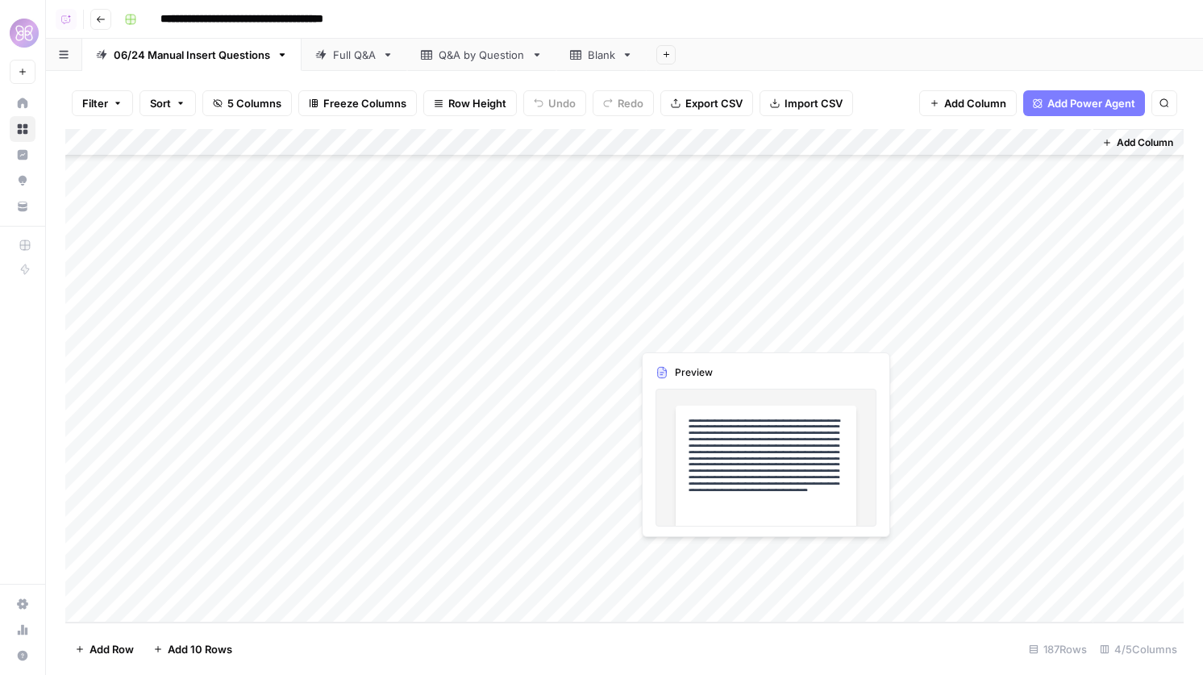
click at [734, 555] on div "Add Column" at bounding box center [624, 375] width 1118 height 493
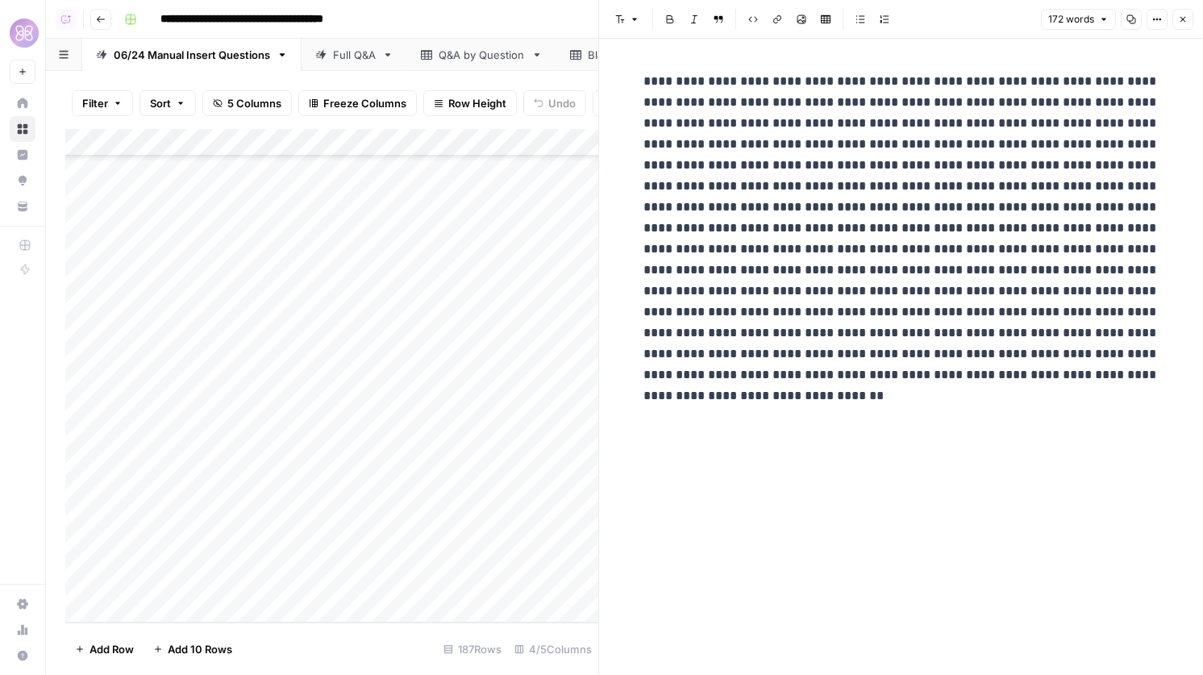
click at [1186, 21] on icon "button" at bounding box center [1183, 20] width 10 height 10
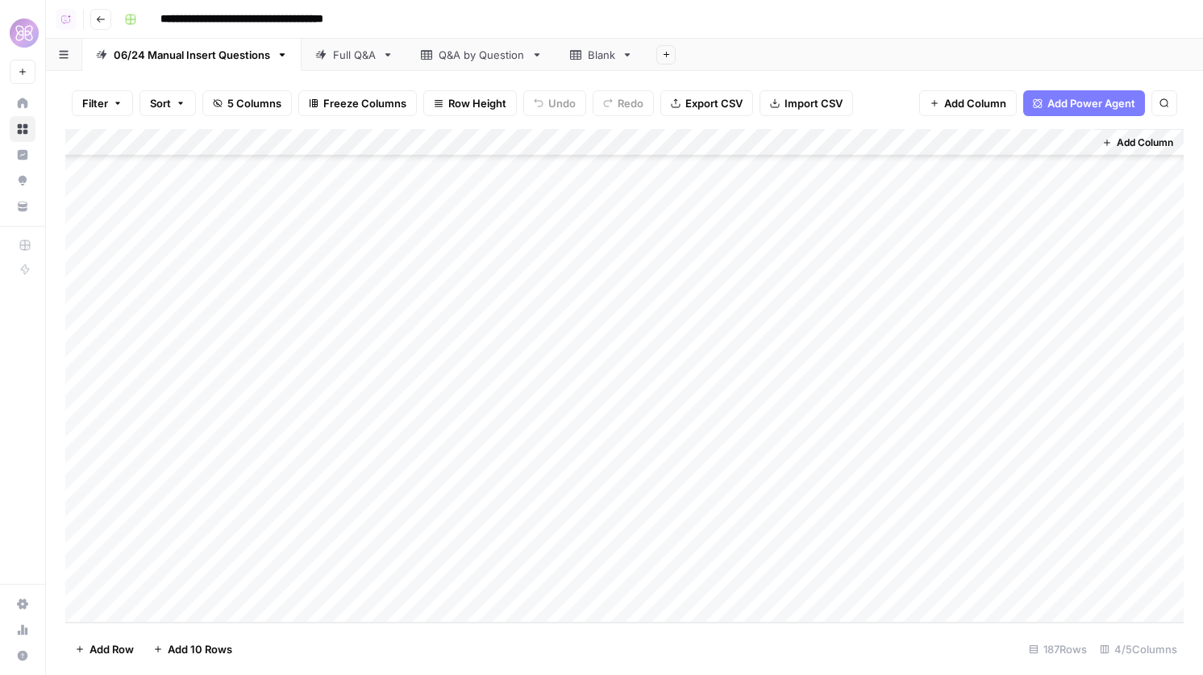
click at [997, 550] on div "Add Column" at bounding box center [624, 375] width 1118 height 493
click at [973, 513] on div "Add Column" at bounding box center [624, 375] width 1118 height 493
click at [776, 578] on div "Add Column" at bounding box center [624, 375] width 1118 height 493
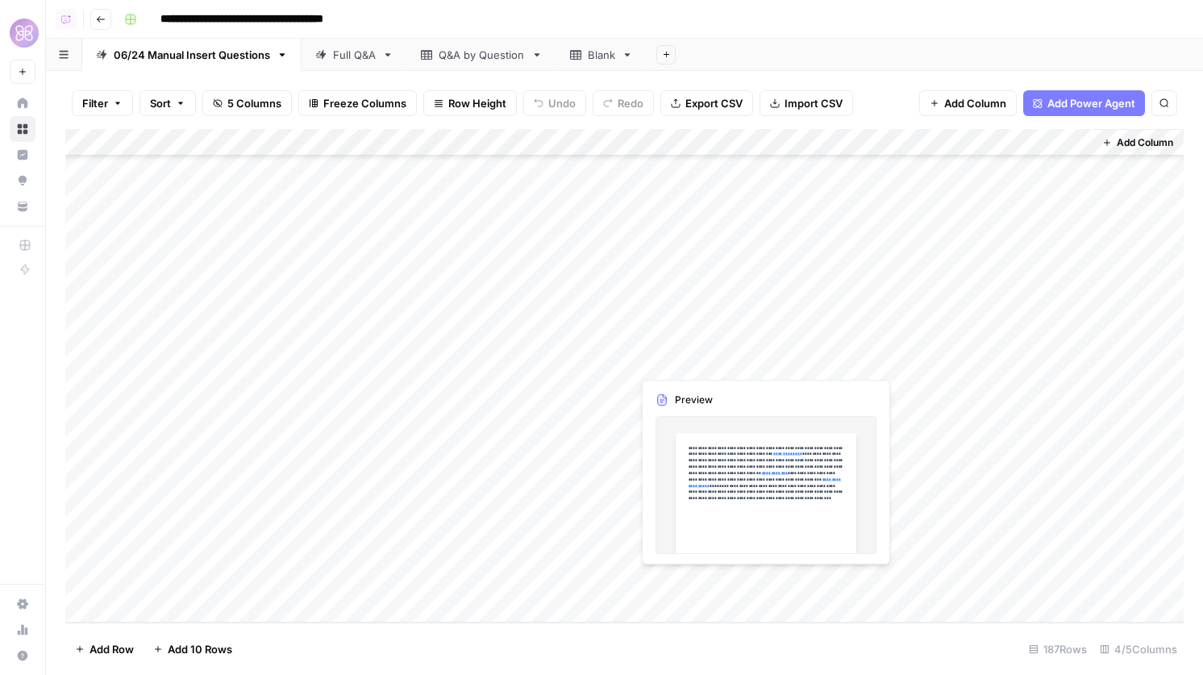
click at [739, 575] on div "Add Column" at bounding box center [624, 375] width 1118 height 493
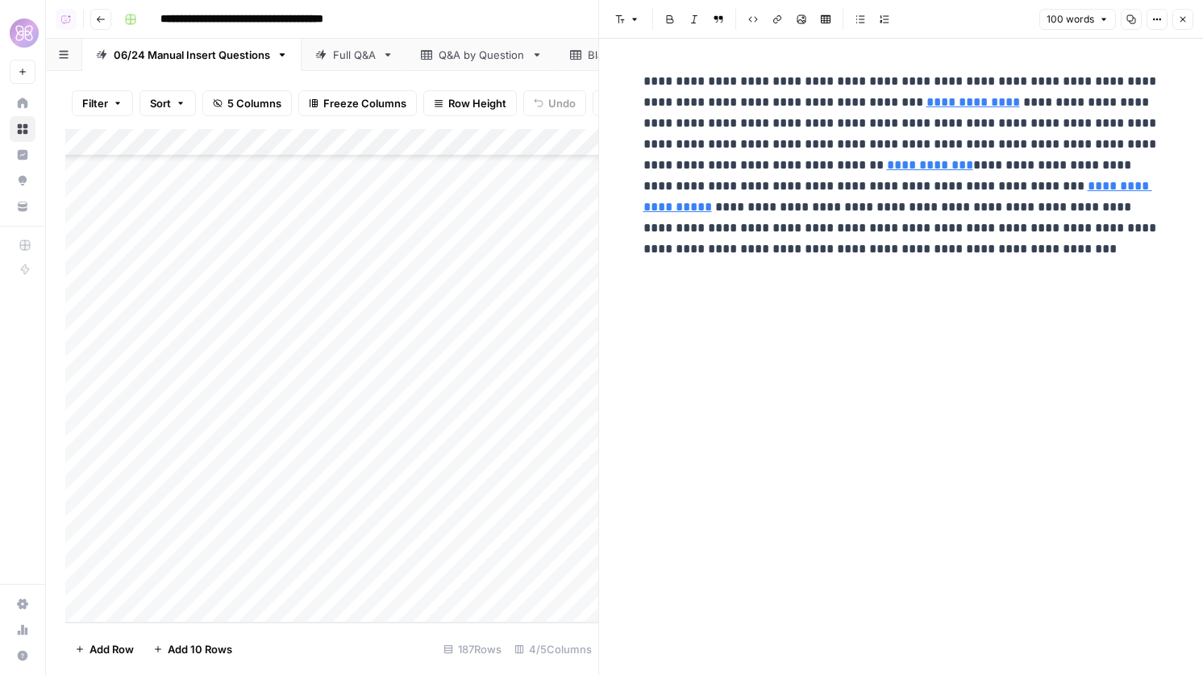
drag, startPoint x: 834, startPoint y: 294, endPoint x: 667, endPoint y: 118, distance: 242.9
click at [667, 118] on div "**********" at bounding box center [901, 357] width 535 height 636
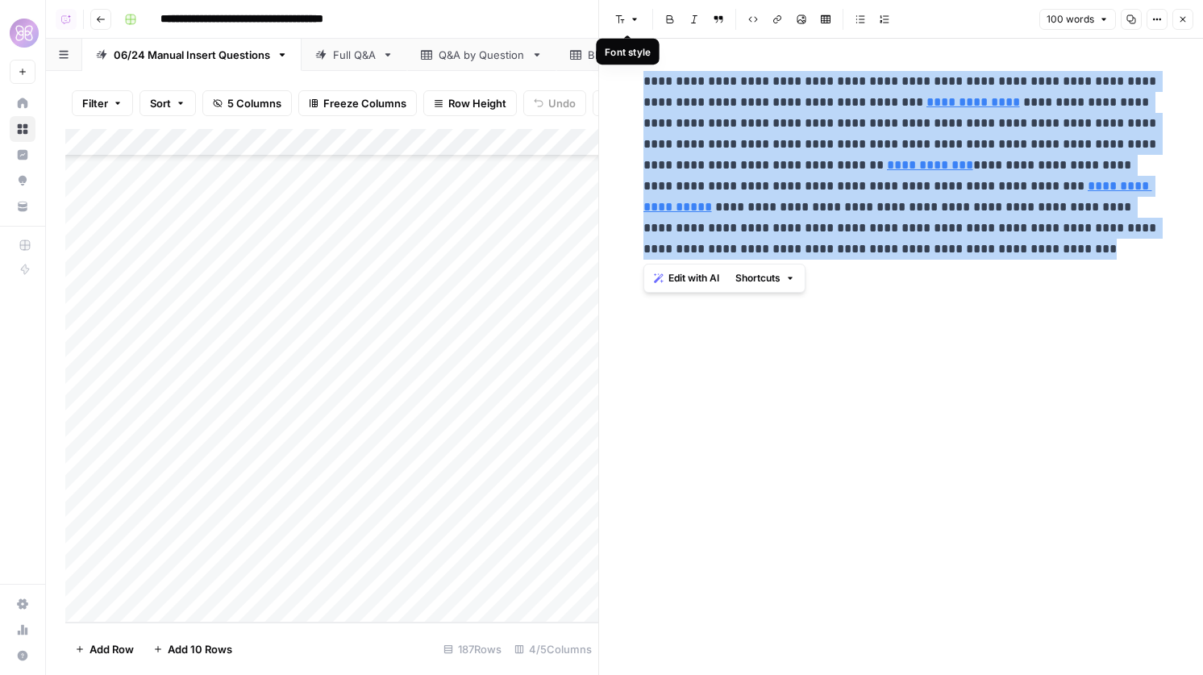
drag, startPoint x: 835, startPoint y: 256, endPoint x: 620, endPoint y: 9, distance: 328.0
click at [620, 9] on div "**********" at bounding box center [900, 337] width 605 height 675
click at [1179, 17] on icon "button" at bounding box center [1183, 20] width 10 height 10
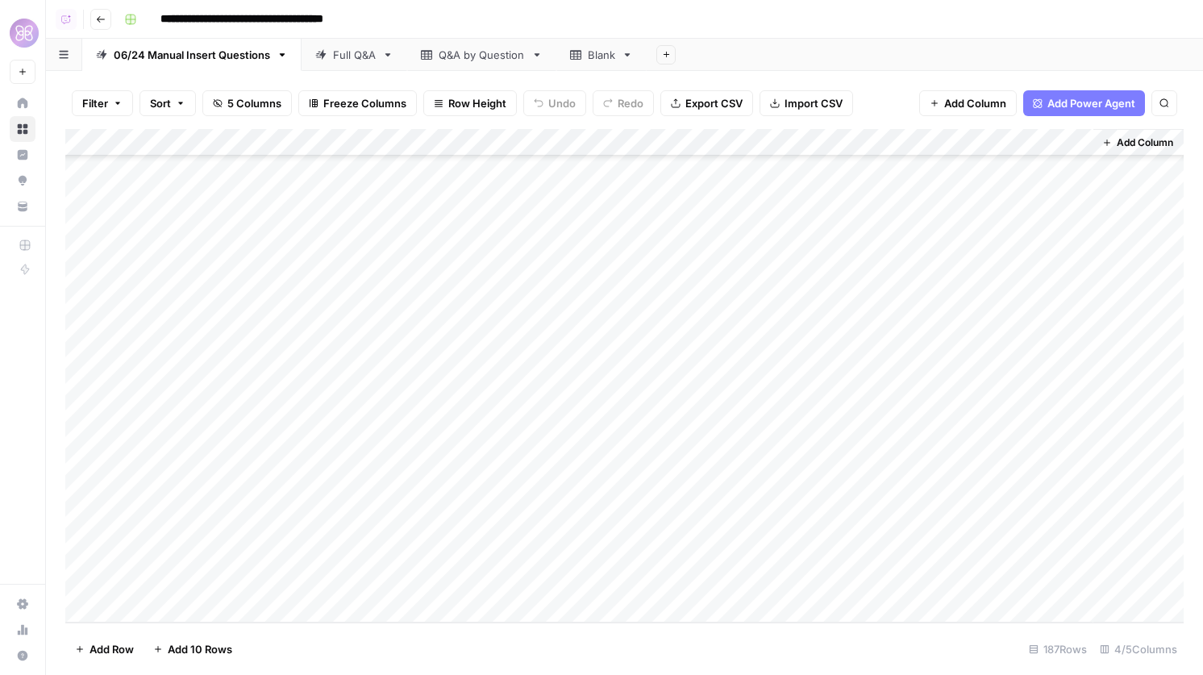
click at [1012, 364] on div "Add Column" at bounding box center [624, 375] width 1118 height 493
type textarea "**********"
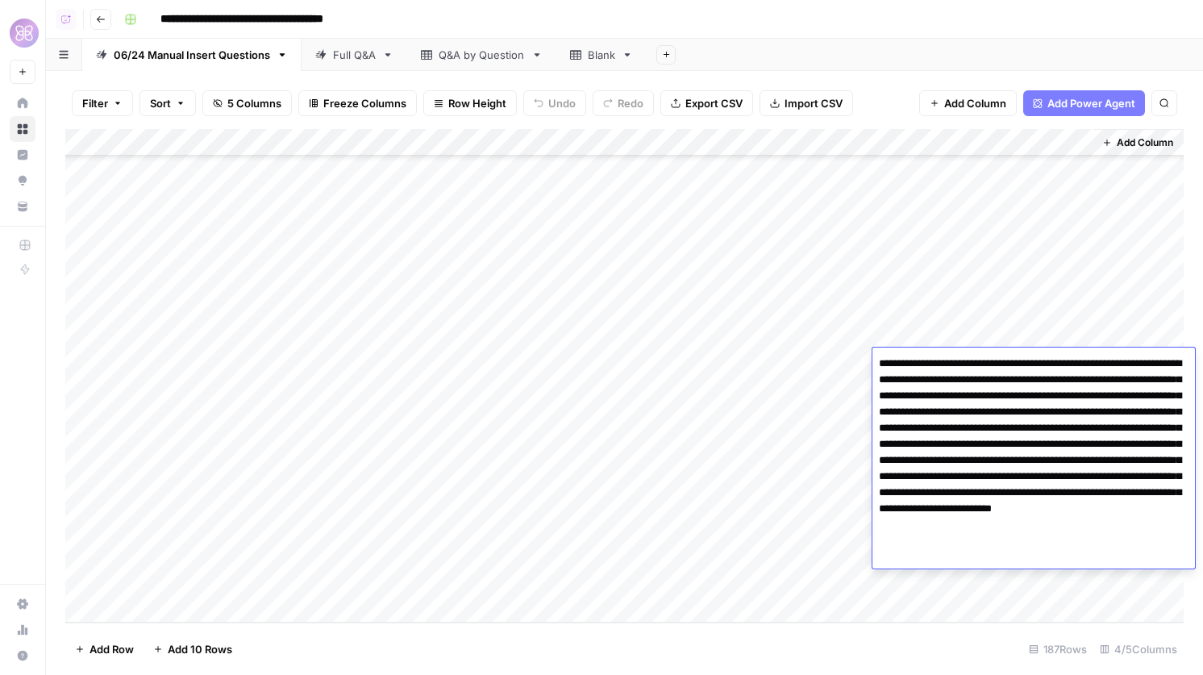
click at [1006, 330] on div "Add Column" at bounding box center [624, 375] width 1118 height 493
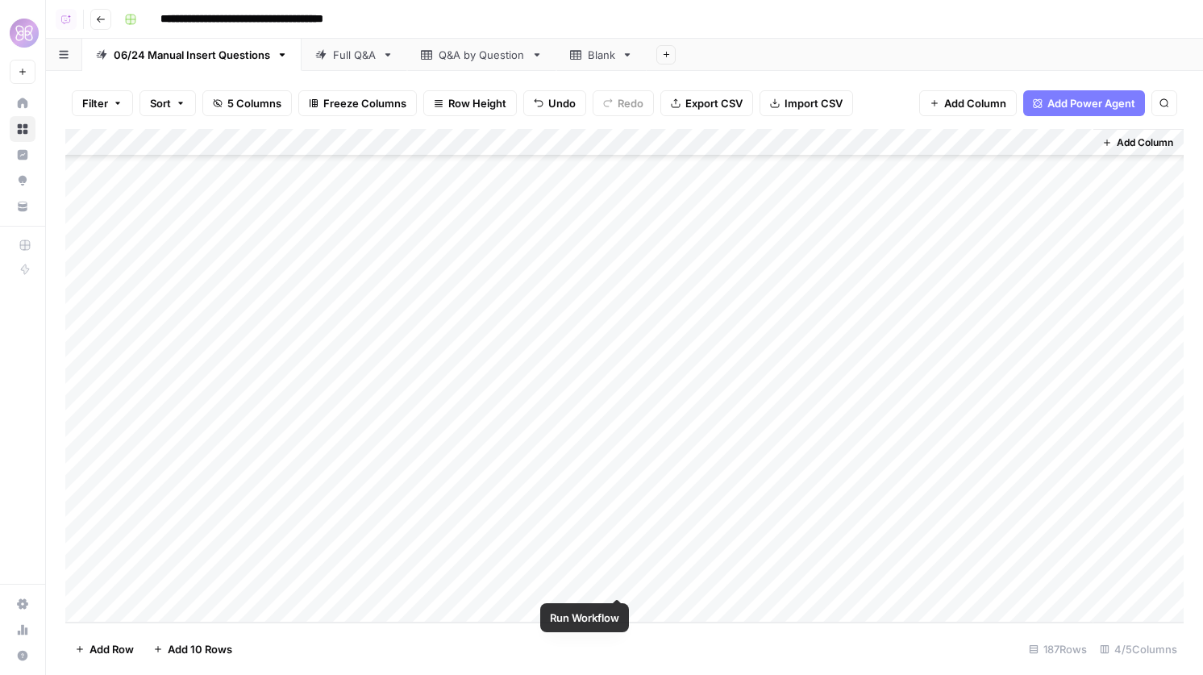
click at [614, 580] on div "Add Column" at bounding box center [624, 375] width 1118 height 493
click at [831, 586] on div "Add Column" at bounding box center [624, 375] width 1118 height 493
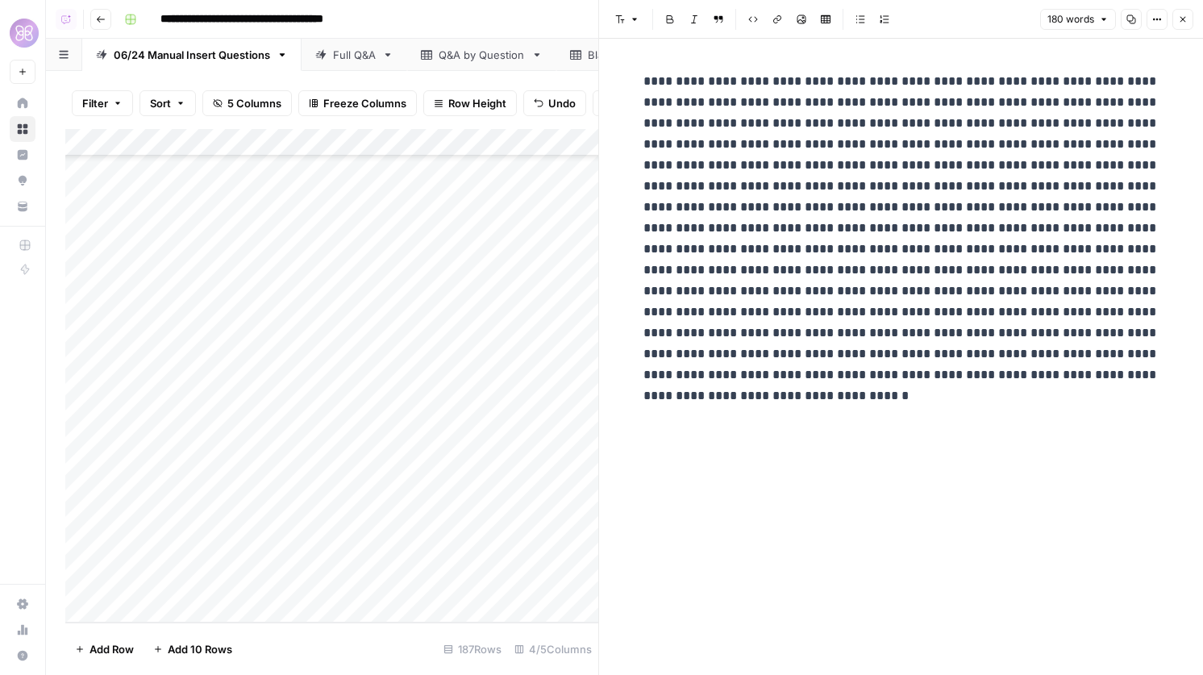
drag, startPoint x: 846, startPoint y: 439, endPoint x: 737, endPoint y: 357, distance: 136.6
click at [738, 358] on div at bounding box center [901, 357] width 535 height 636
drag, startPoint x: 726, startPoint y: 393, endPoint x: 605, endPoint y: 56, distance: 359.0
click at [605, 56] on div "Font style Bold Italic Block quote Code block Link Image Insert Table Bulleted …" at bounding box center [900, 337] width 605 height 675
copy p "**********"
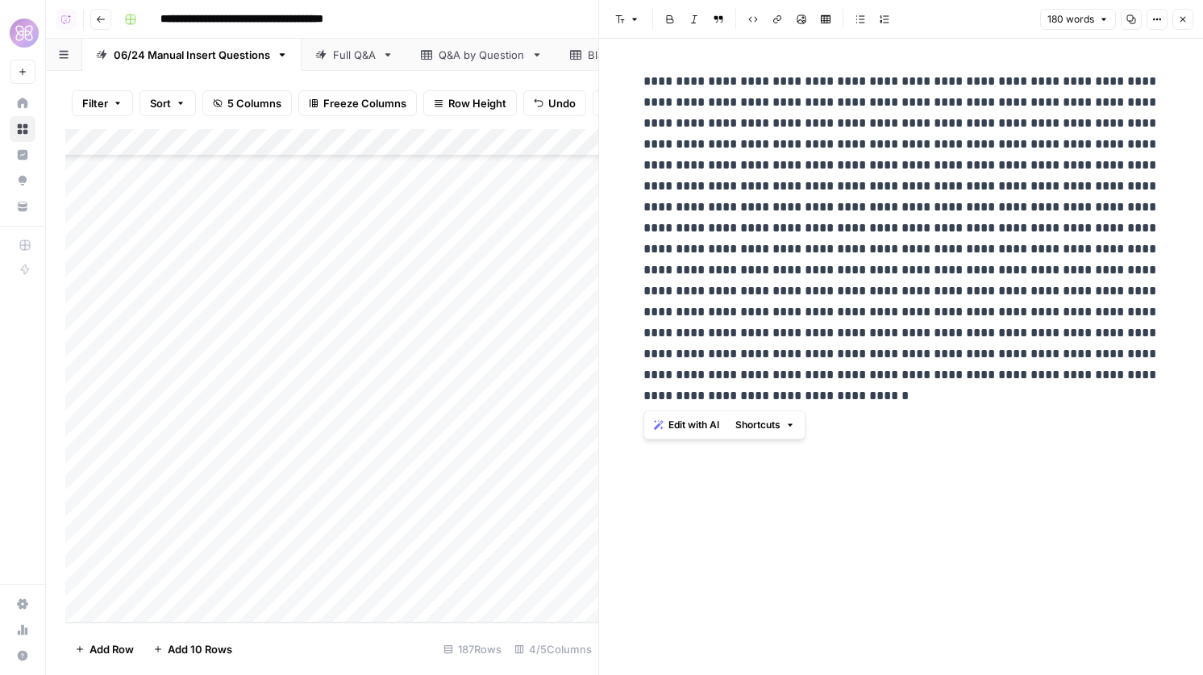
click at [1185, 19] on icon "button" at bounding box center [1183, 20] width 10 height 10
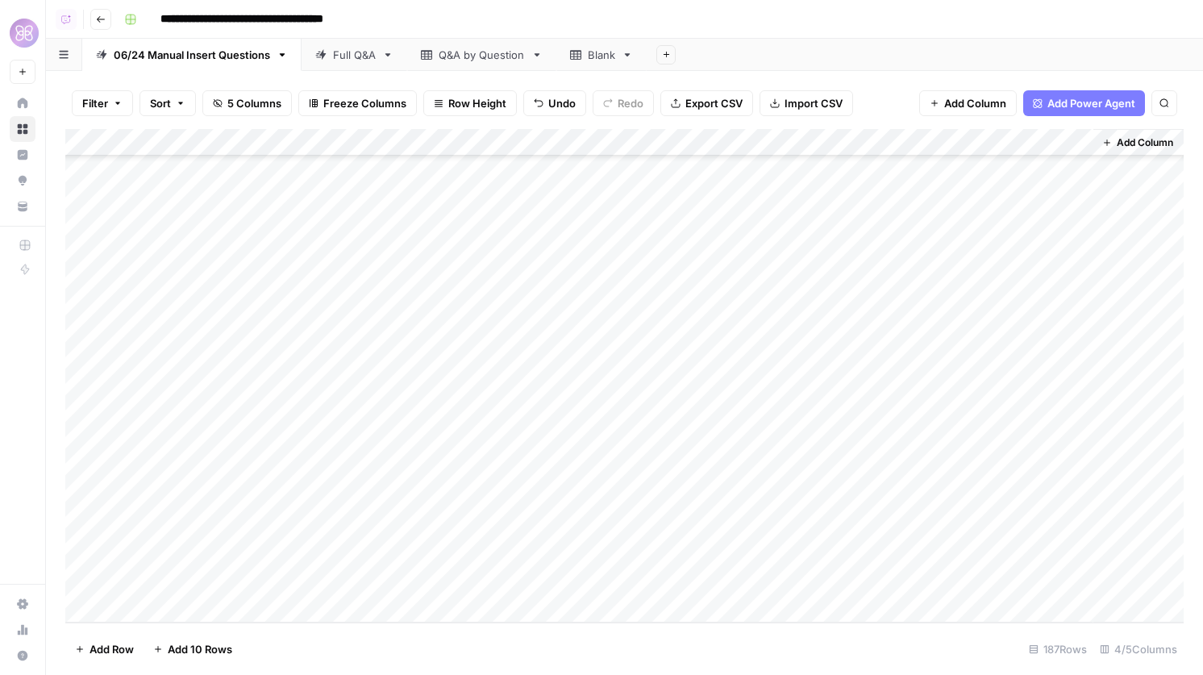
click at [998, 371] on div "Add Column" at bounding box center [624, 375] width 1118 height 493
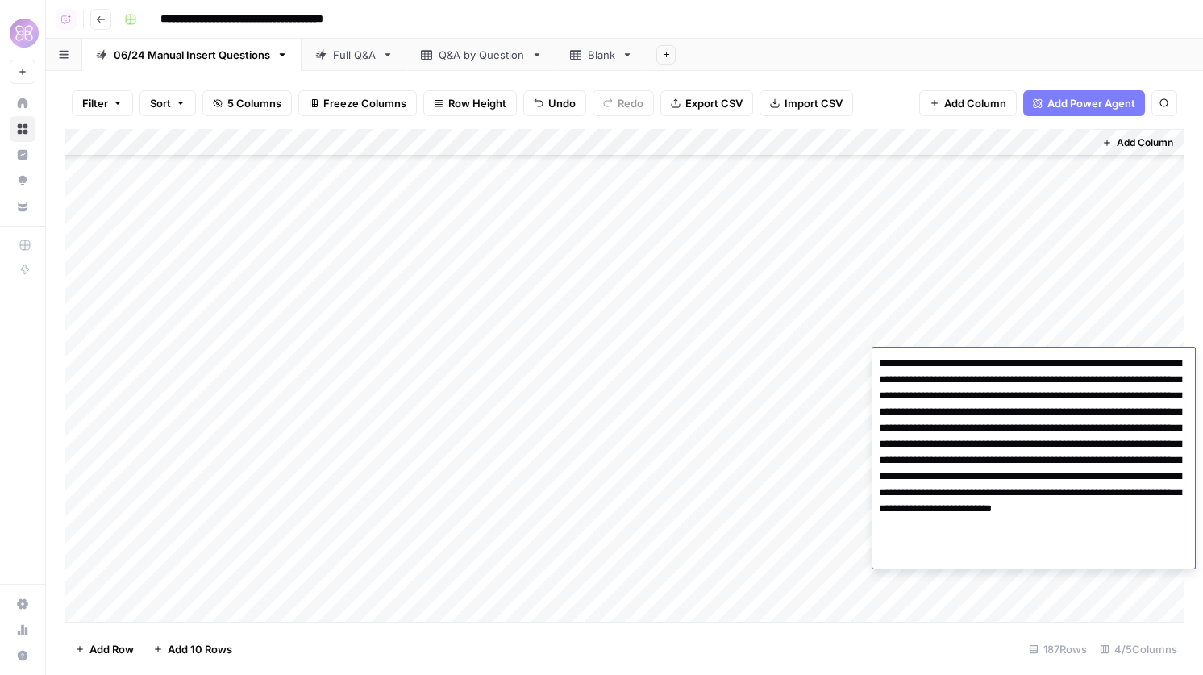
click at [1012, 451] on textarea "**********" at bounding box center [1033, 452] width 322 height 200
click at [1068, 474] on textarea "**********" at bounding box center [1033, 452] width 322 height 200
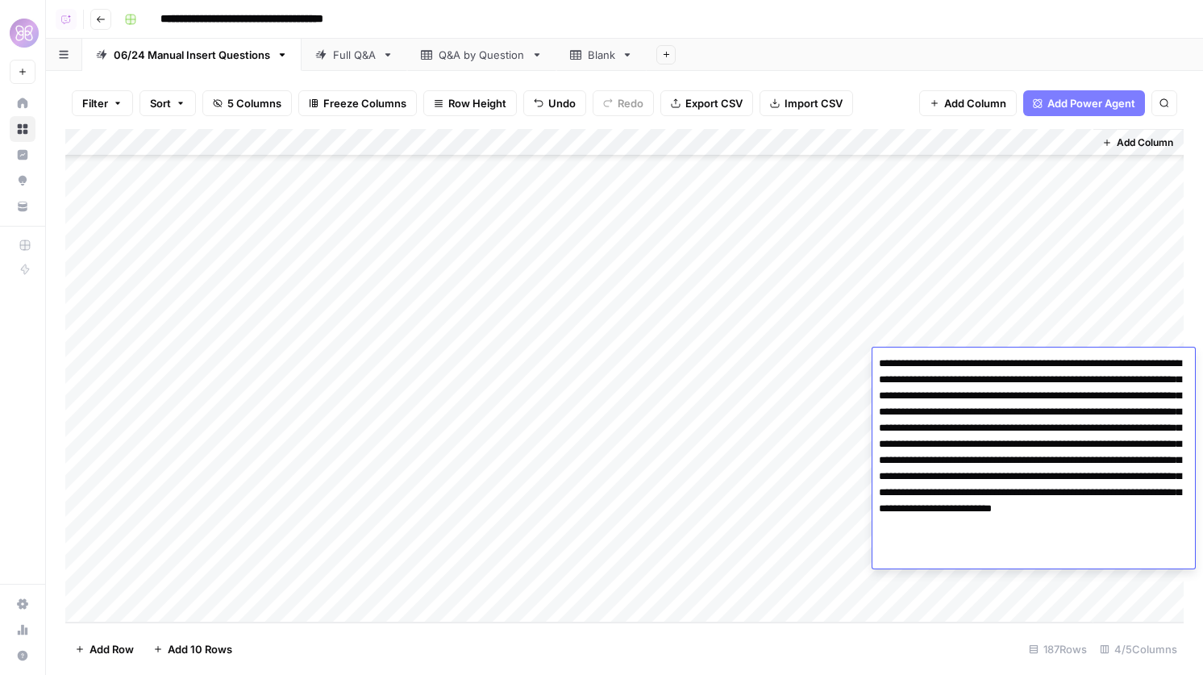
click at [745, 583] on div "Add Column" at bounding box center [624, 375] width 1118 height 493
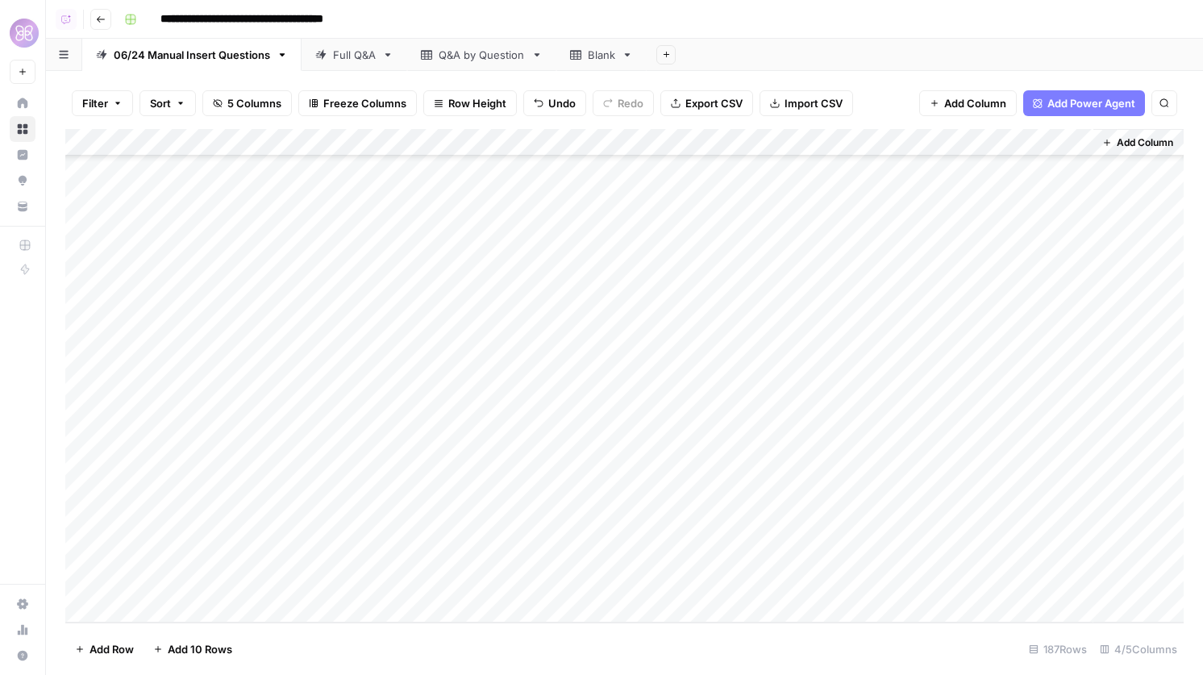
click at [722, 552] on div "Add Column" at bounding box center [624, 375] width 1118 height 493
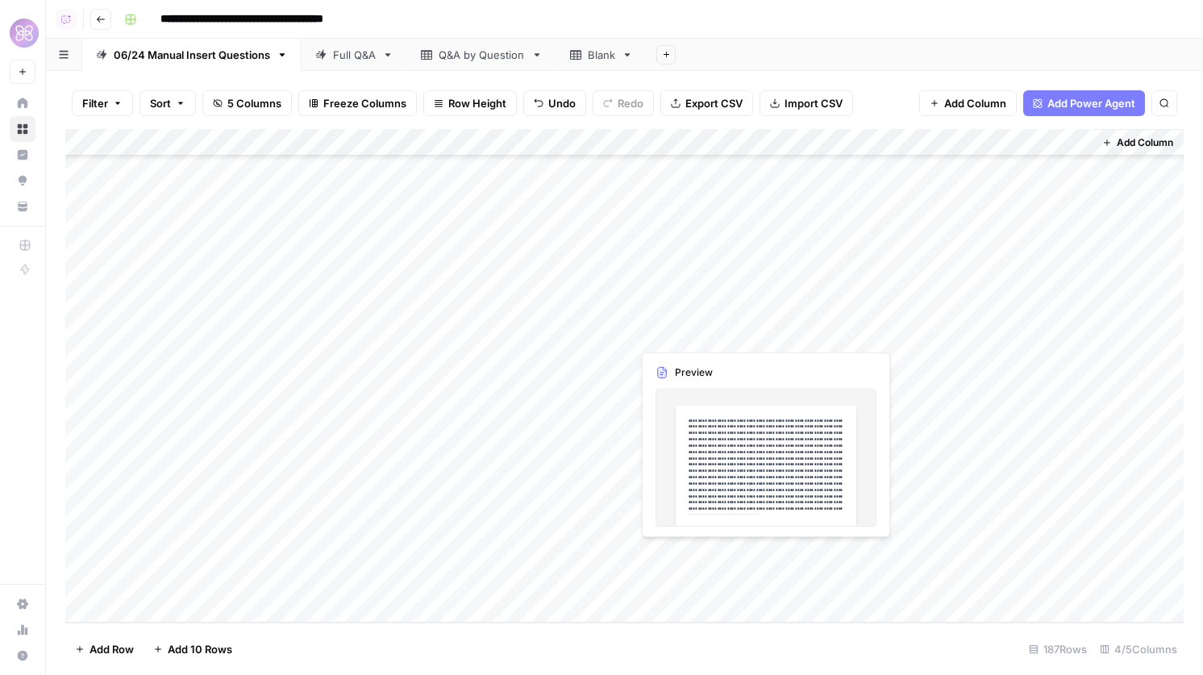
click at [722, 552] on div "Add Column" at bounding box center [624, 375] width 1118 height 493
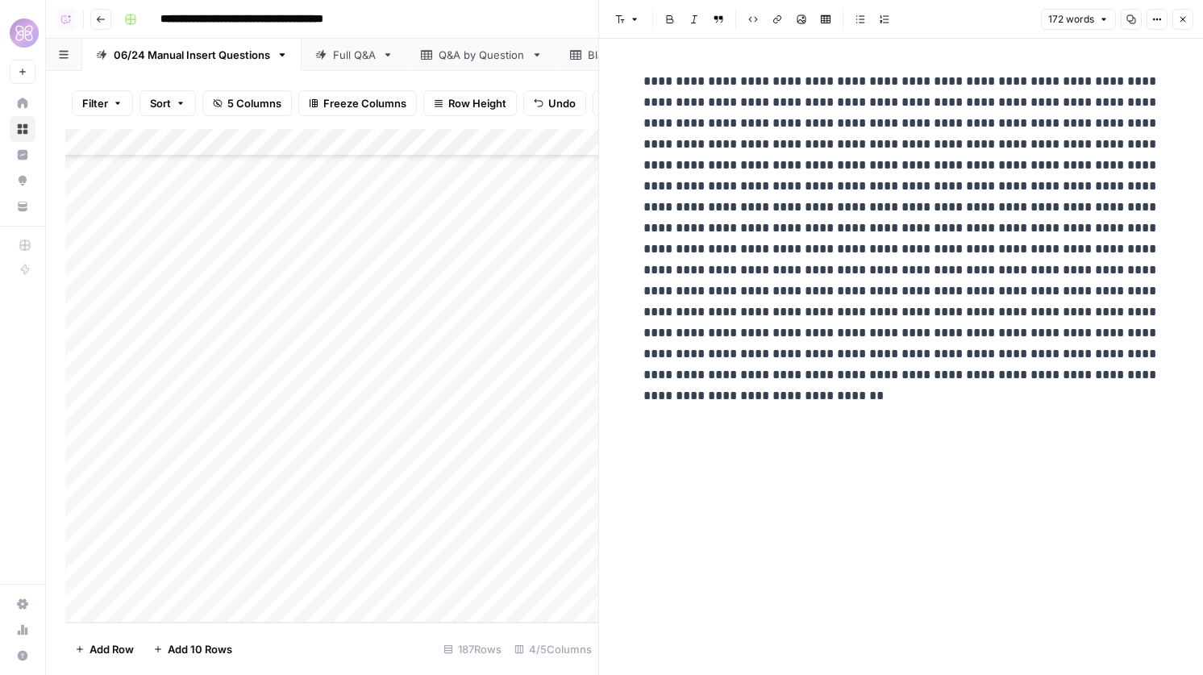
click at [1189, 26] on button "Close" at bounding box center [1182, 19] width 21 height 21
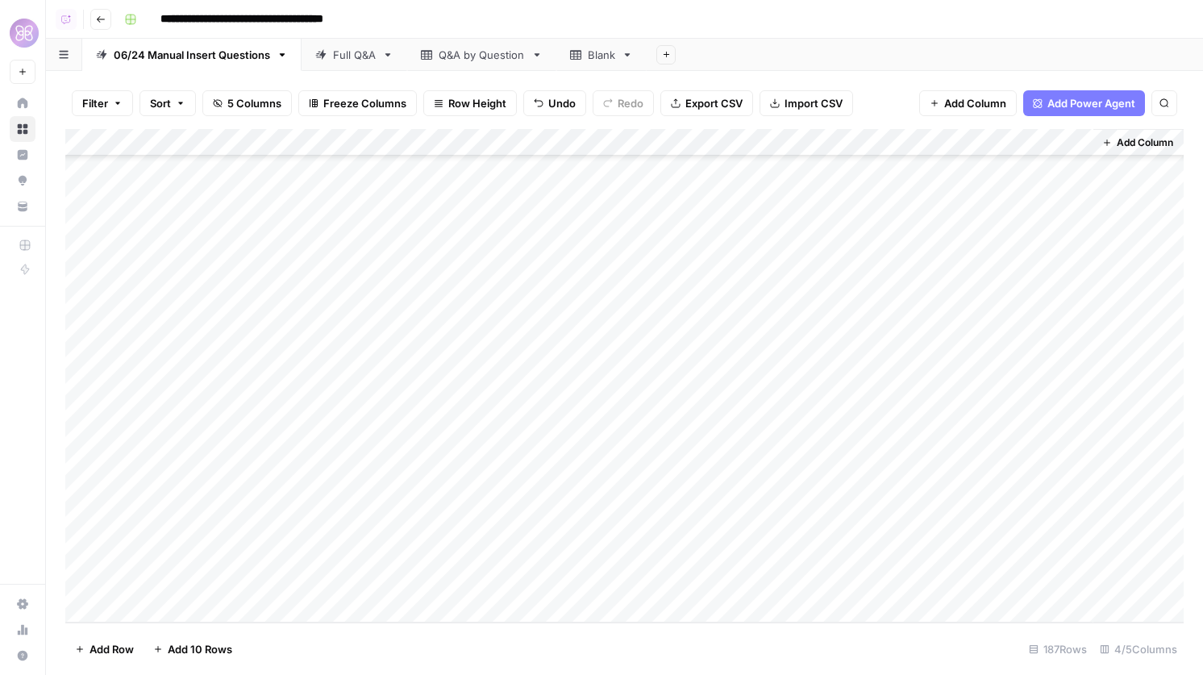
click at [983, 365] on div "Add Column" at bounding box center [624, 375] width 1118 height 493
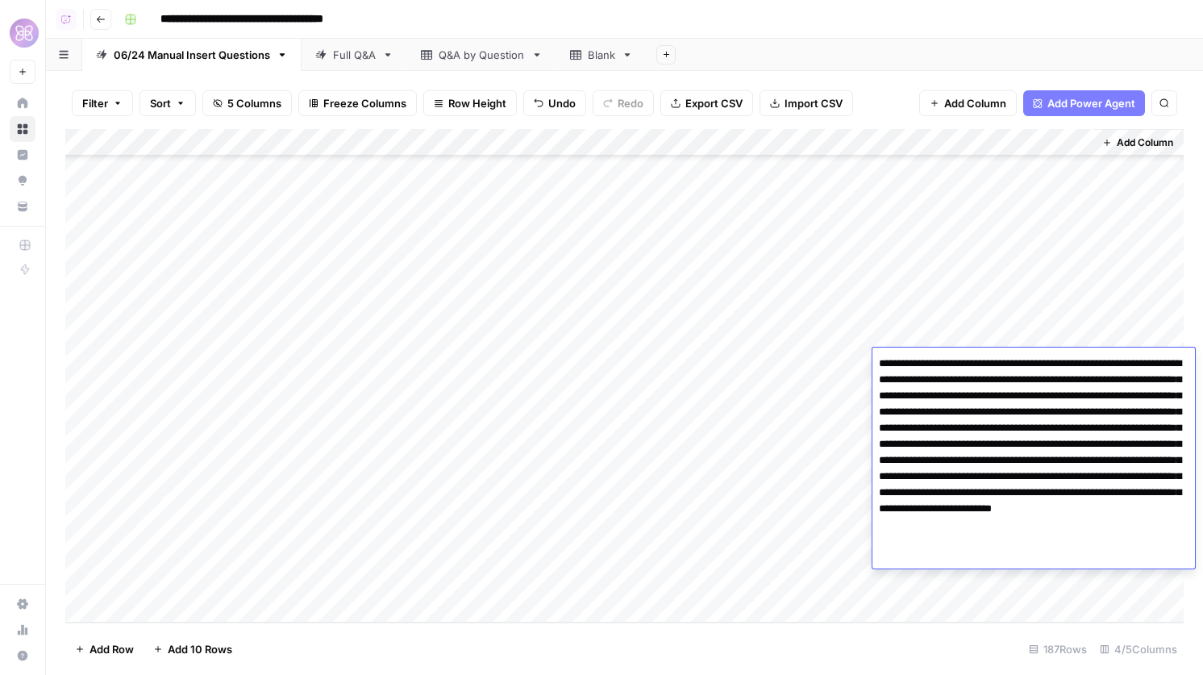
click at [775, 578] on div "Add Column" at bounding box center [624, 375] width 1118 height 493
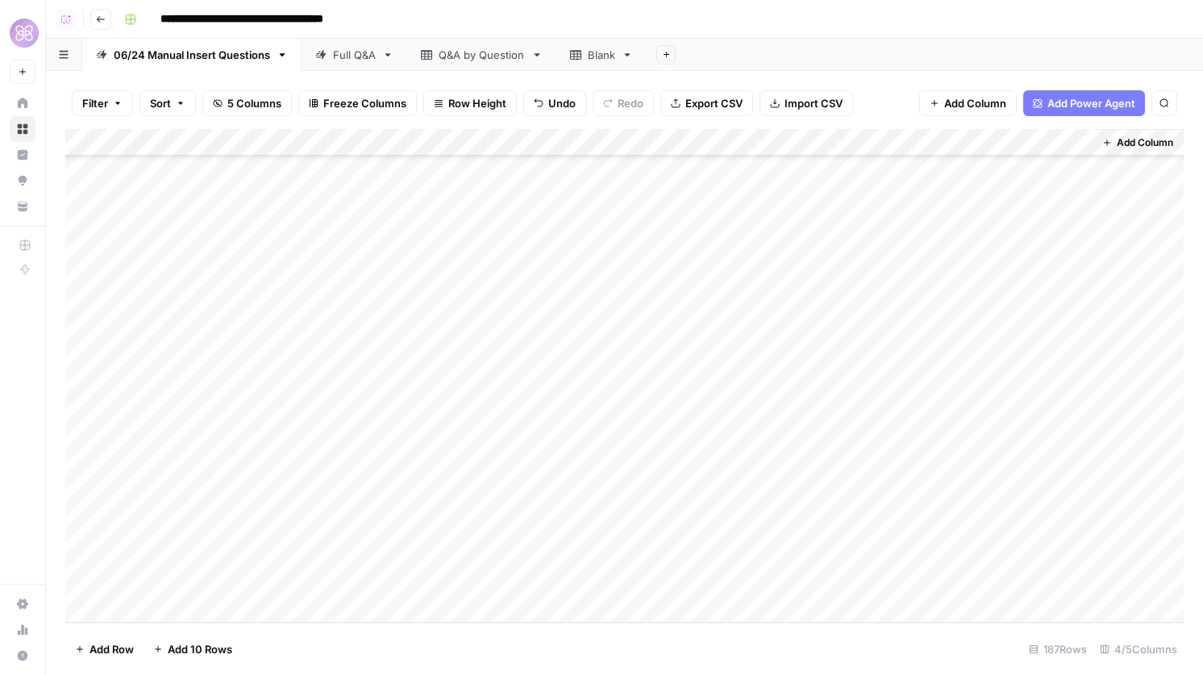
click at [775, 578] on div "Add Column" at bounding box center [624, 375] width 1118 height 493
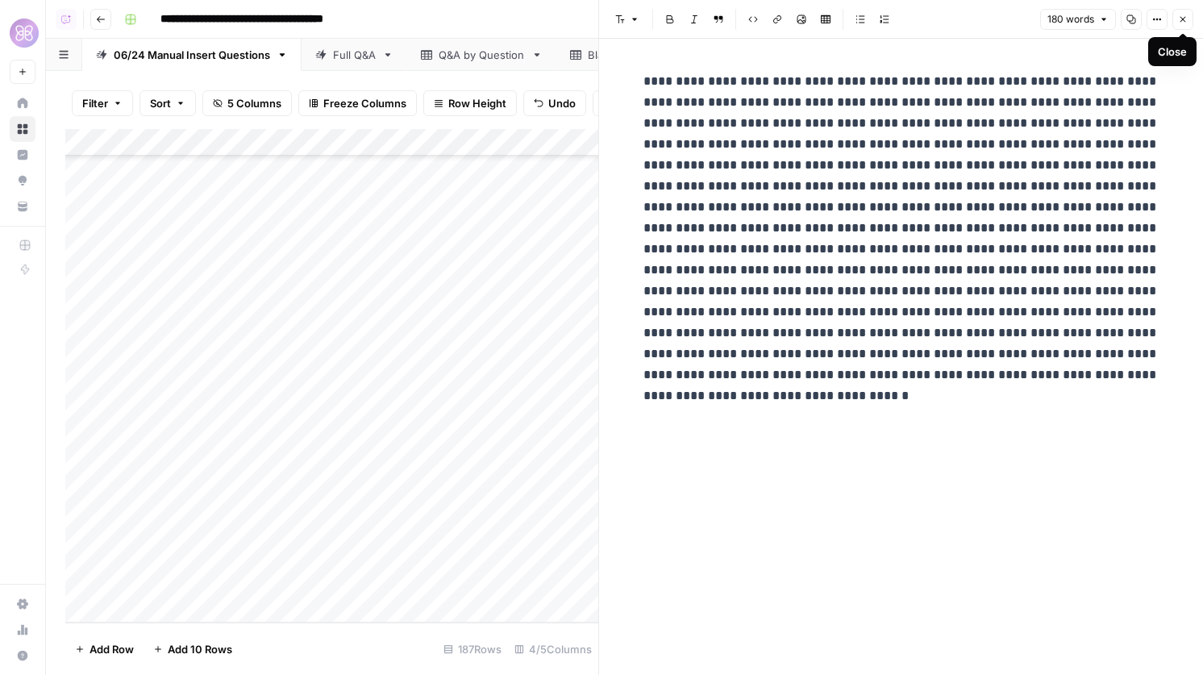
click at [1178, 23] on icon "button" at bounding box center [1183, 20] width 10 height 10
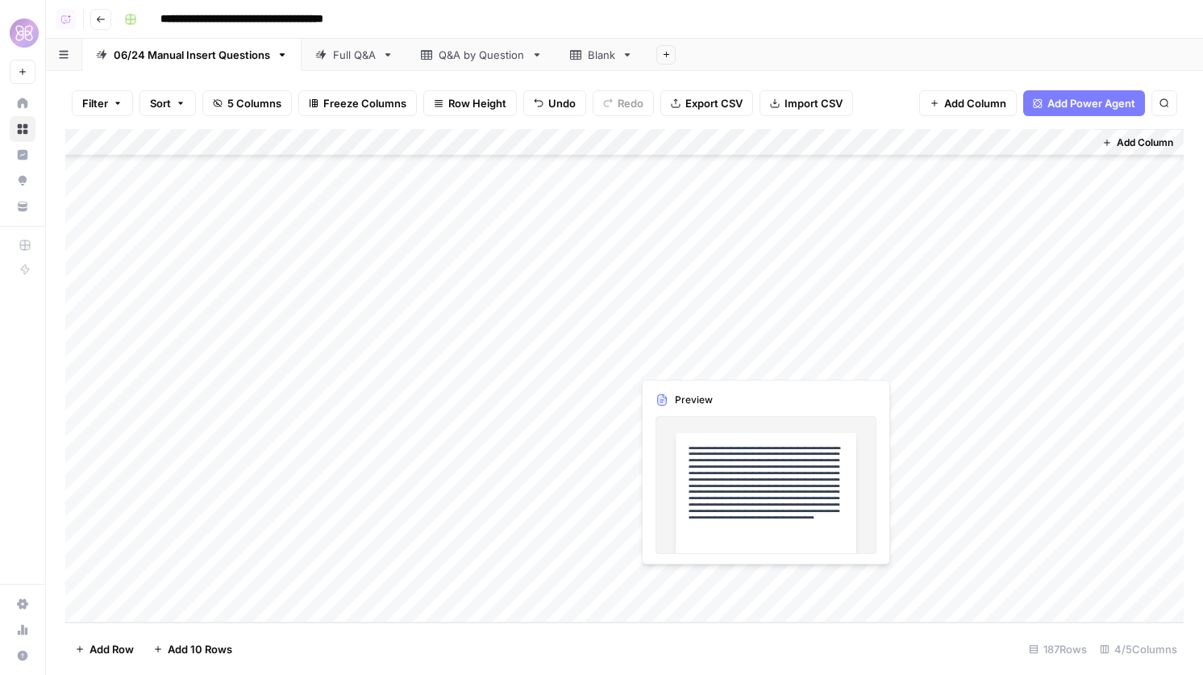
click at [717, 584] on div "Add Column" at bounding box center [624, 375] width 1118 height 493
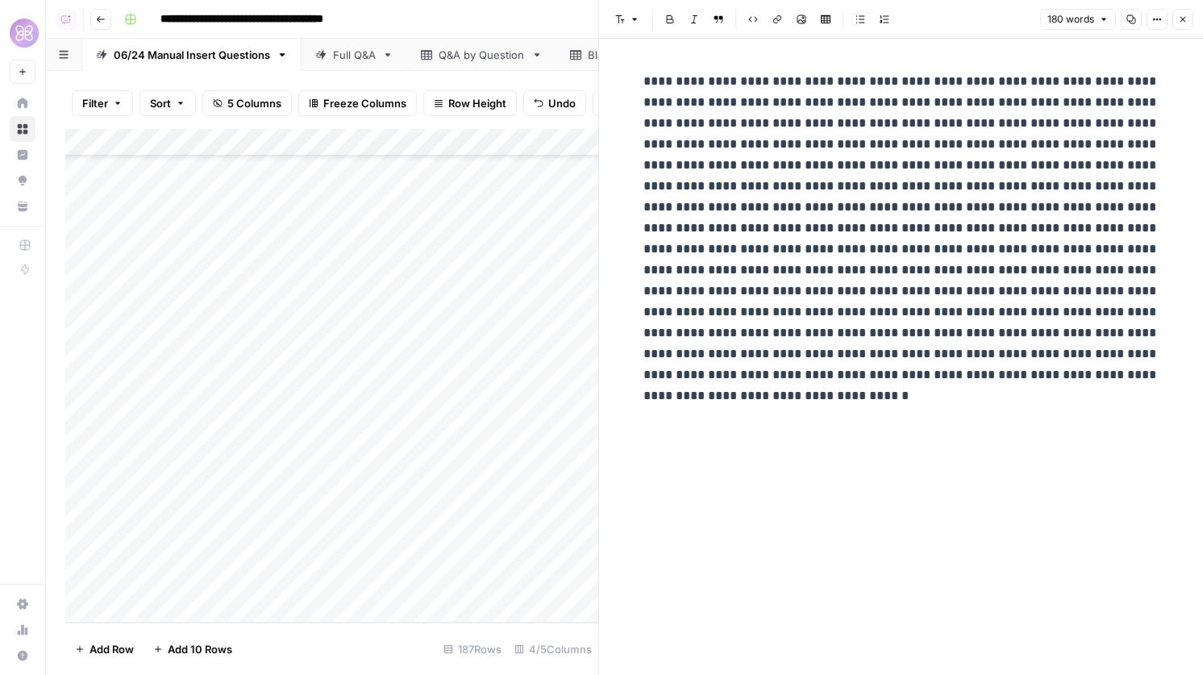
click at [1188, 23] on button "Close" at bounding box center [1182, 19] width 21 height 21
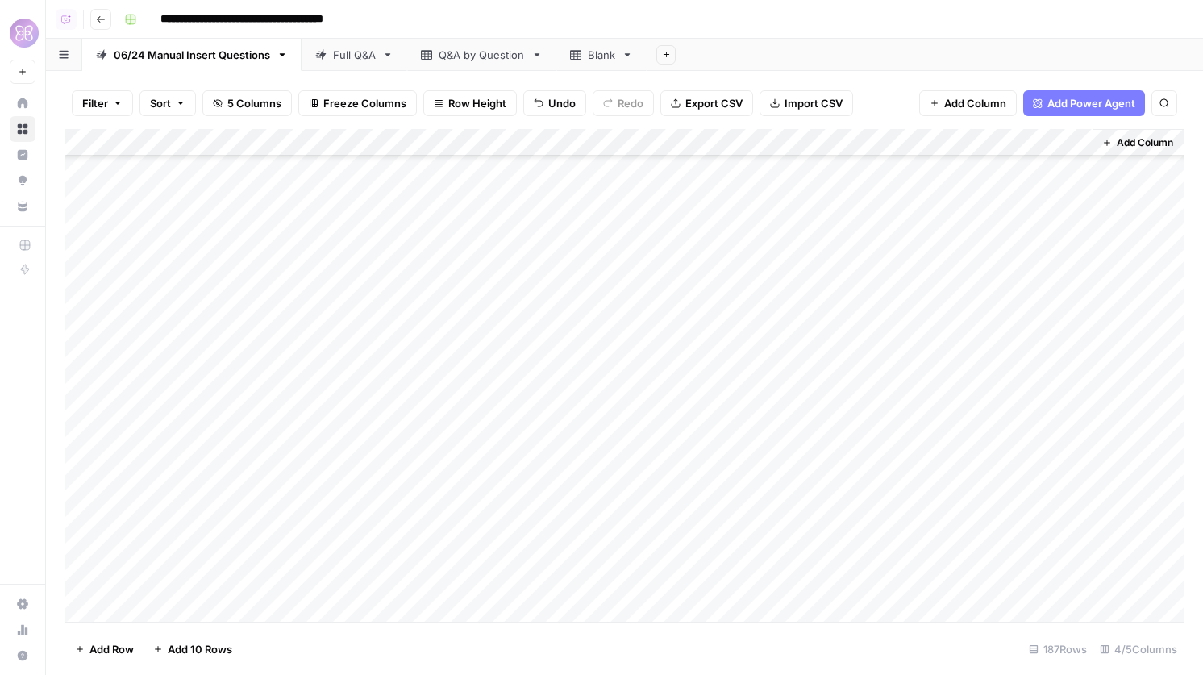
click at [994, 576] on div "Add Column" at bounding box center [624, 375] width 1118 height 493
click at [1016, 549] on div "Add Column" at bounding box center [624, 375] width 1118 height 493
click at [1021, 354] on div "Add Column" at bounding box center [624, 375] width 1118 height 493
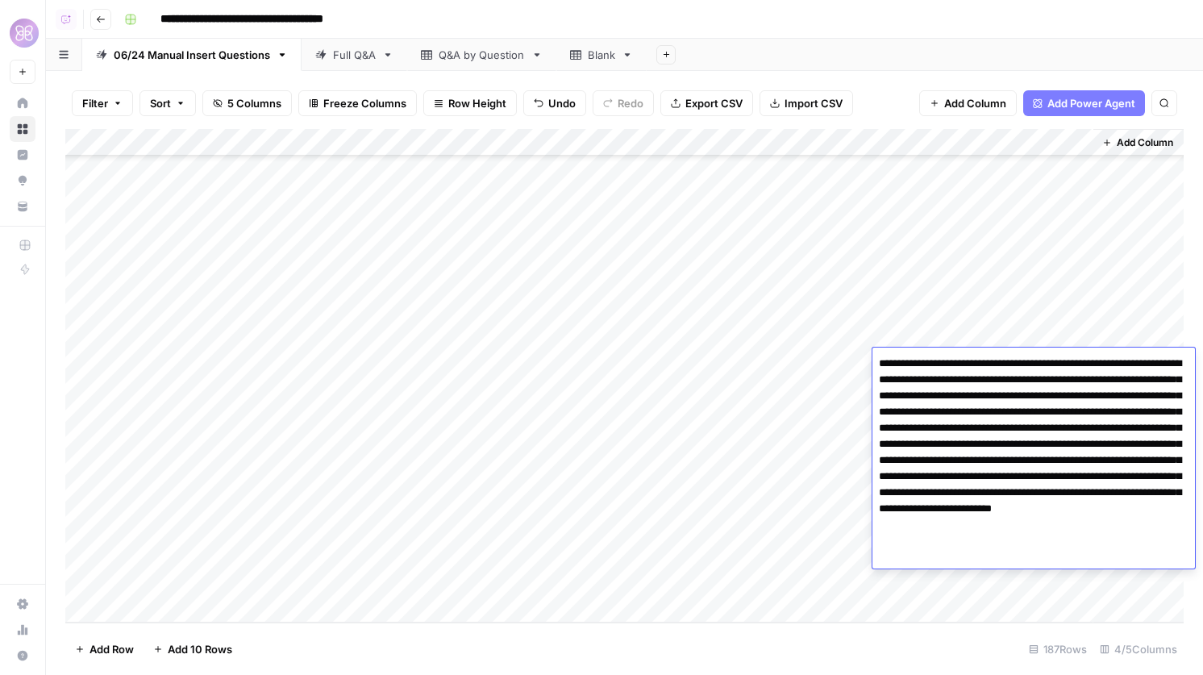
click at [1016, 409] on textarea "**********" at bounding box center [1033, 452] width 322 height 200
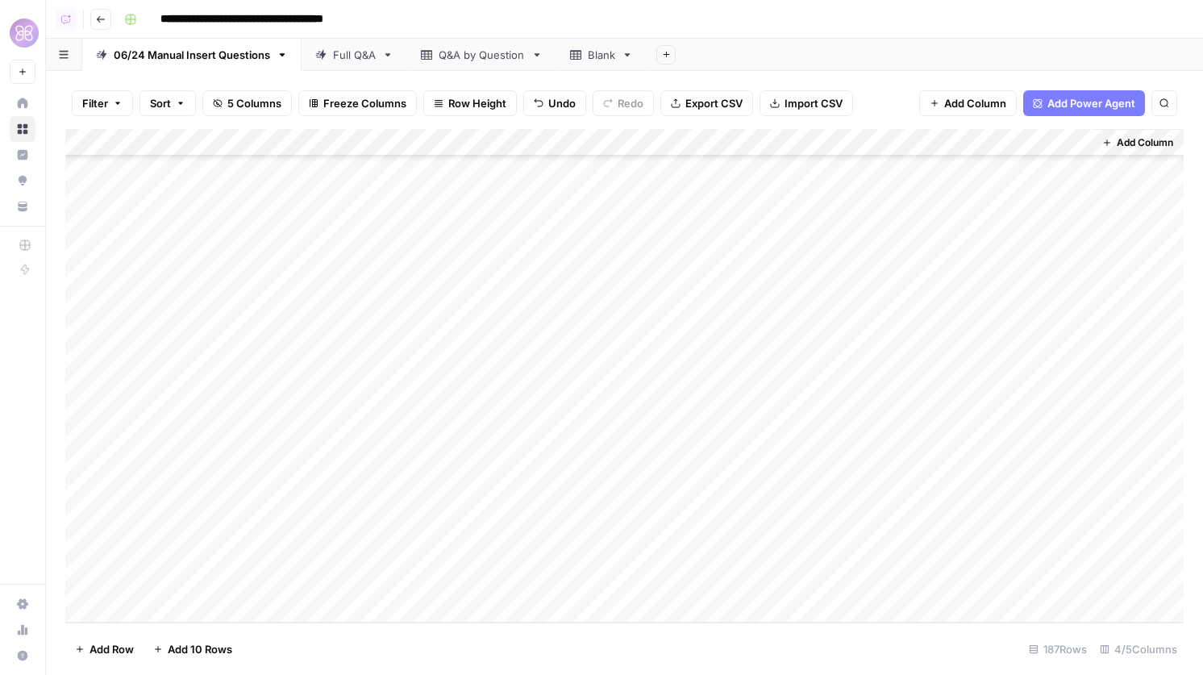
click at [1112, 541] on div "Add Column" at bounding box center [1138, 375] width 90 height 493
click at [710, 531] on div "Add Column" at bounding box center [624, 375] width 1118 height 493
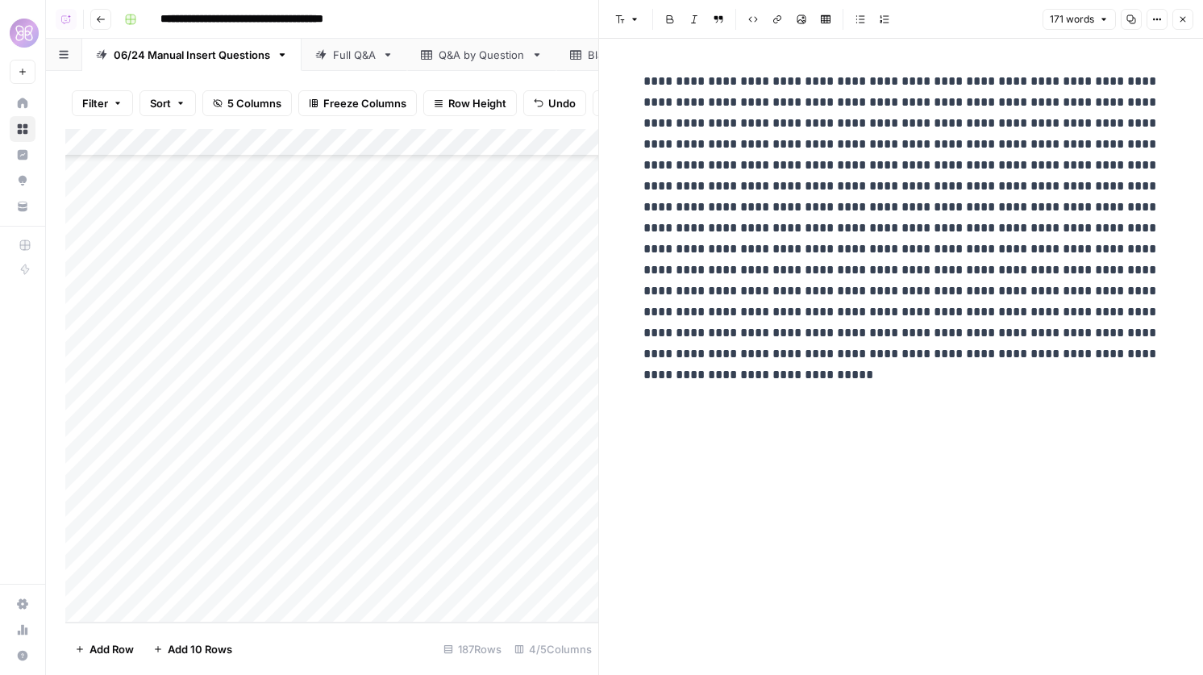
click at [1183, 10] on button "Close" at bounding box center [1182, 19] width 21 height 21
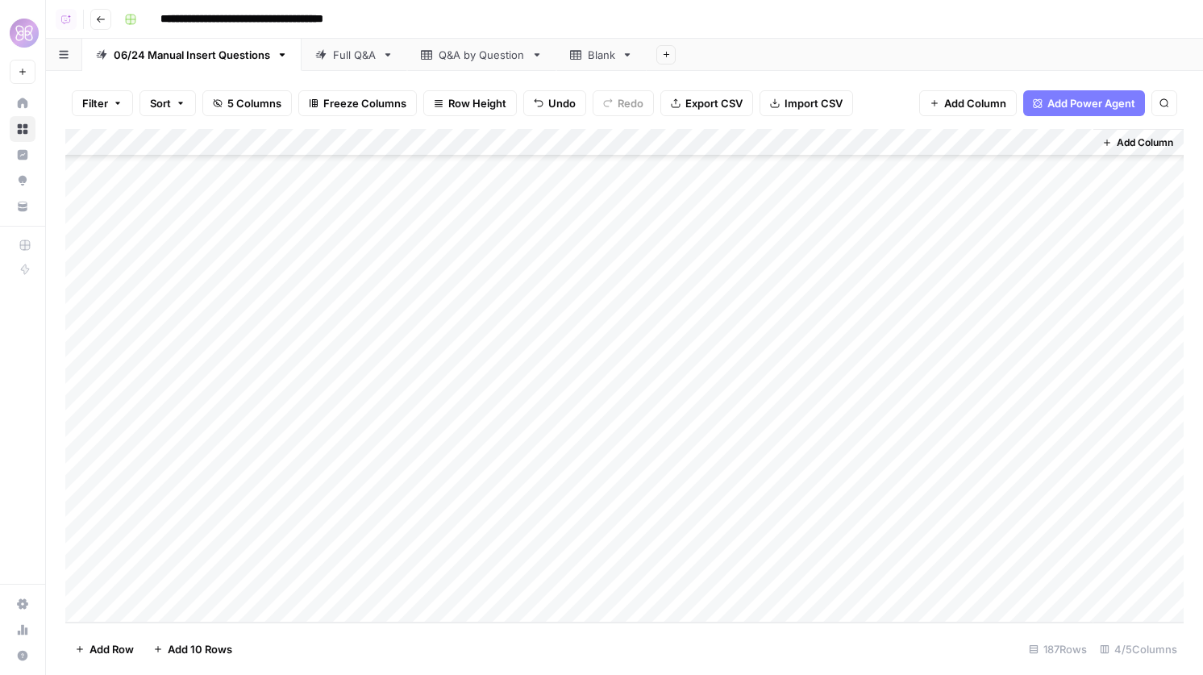
click at [983, 538] on div "Add Column" at bounding box center [624, 375] width 1118 height 493
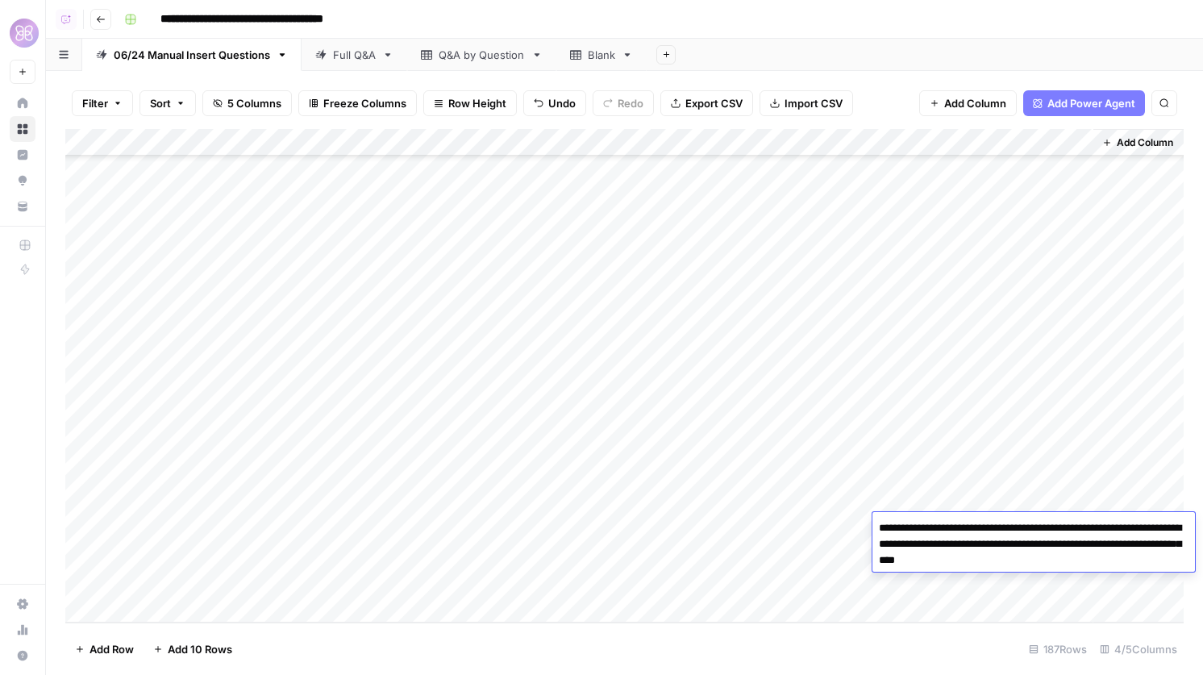
drag, startPoint x: 1087, startPoint y: 563, endPoint x: 858, endPoint y: 516, distance: 232.9
click at [858, 516] on body "**********" at bounding box center [601, 337] width 1203 height 675
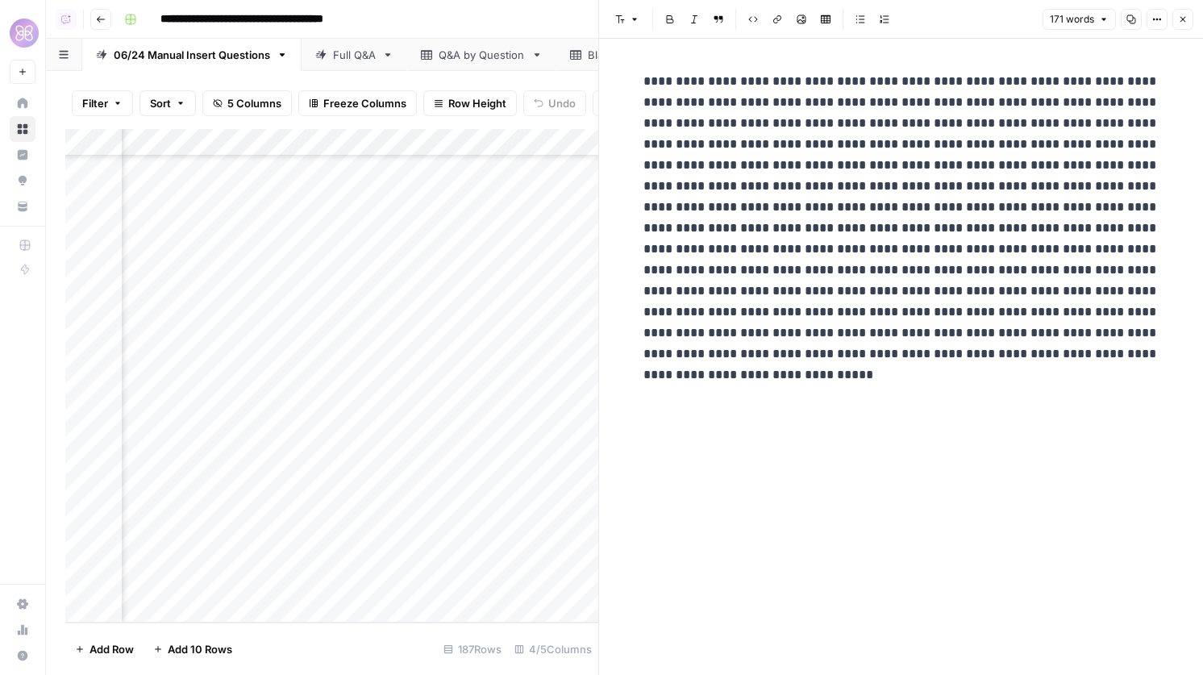
scroll to position [4685, 584]
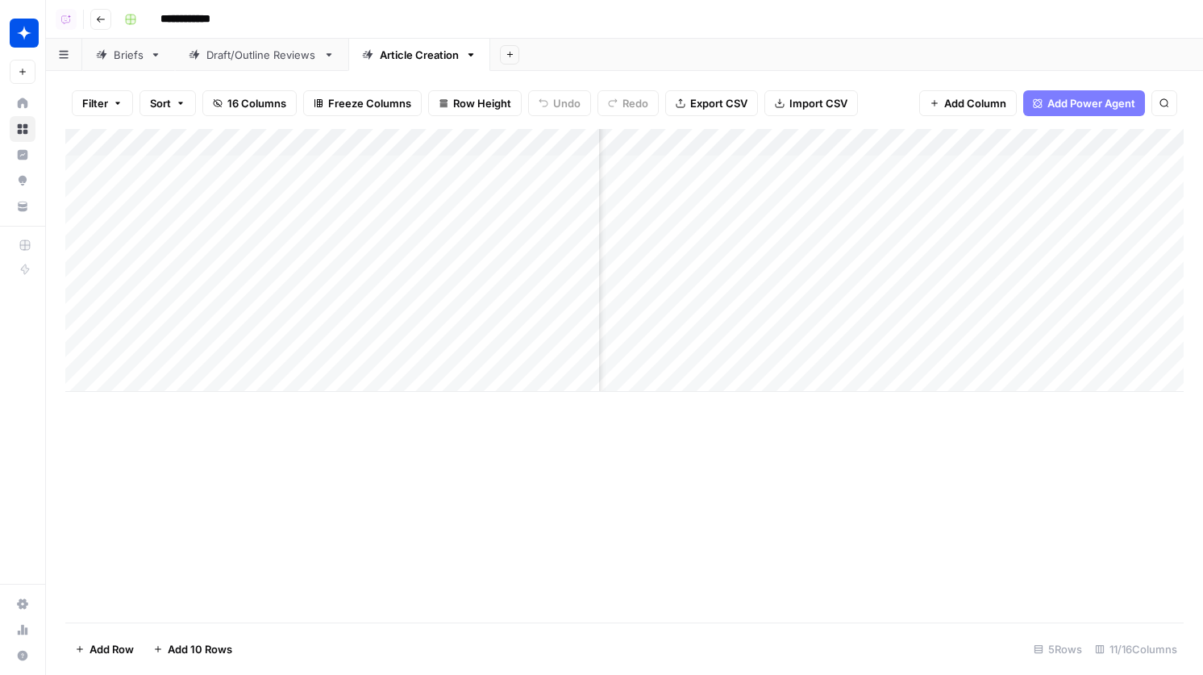
scroll to position [0, 504]
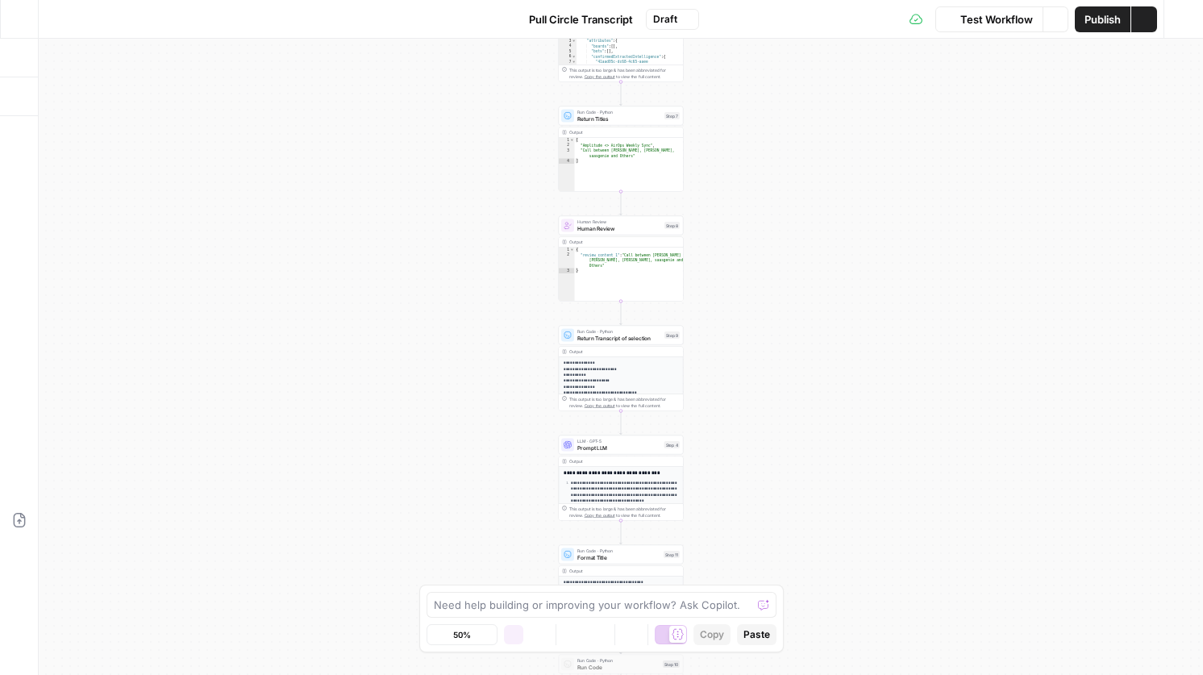
click at [993, 20] on span "Test Workflow" at bounding box center [996, 19] width 73 height 16
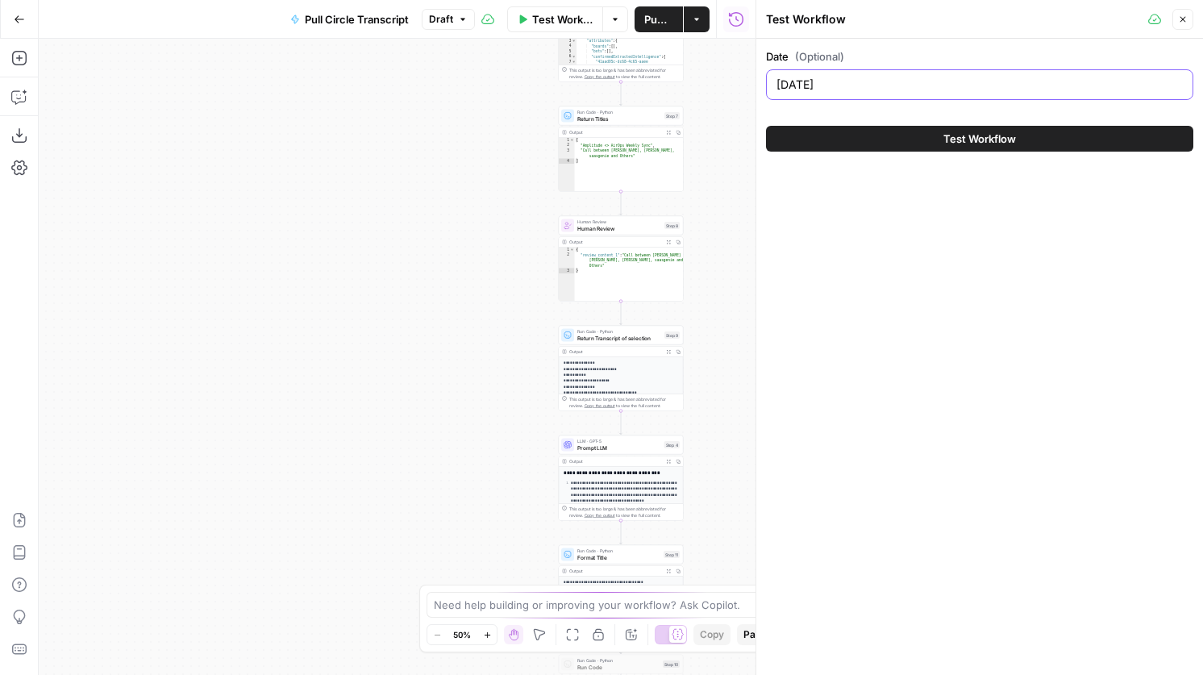
drag, startPoint x: 861, startPoint y: 89, endPoint x: 765, endPoint y: 89, distance: 95.9
click at [766, 89] on div "2025-09-17" at bounding box center [979, 84] width 427 height 31
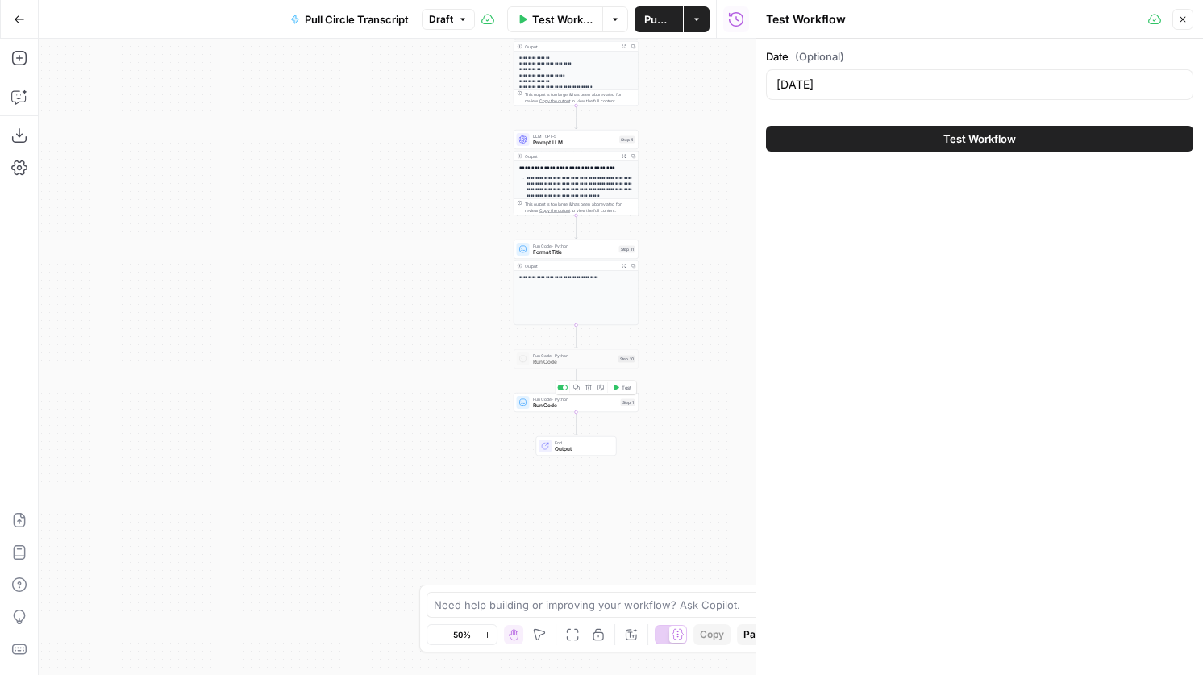
click at [563, 387] on div at bounding box center [565, 387] width 4 height 4
click at [653, 18] on span "Publish" at bounding box center [658, 19] width 29 height 16
click at [7, 65] on button "Add Steps" at bounding box center [19, 58] width 26 height 26
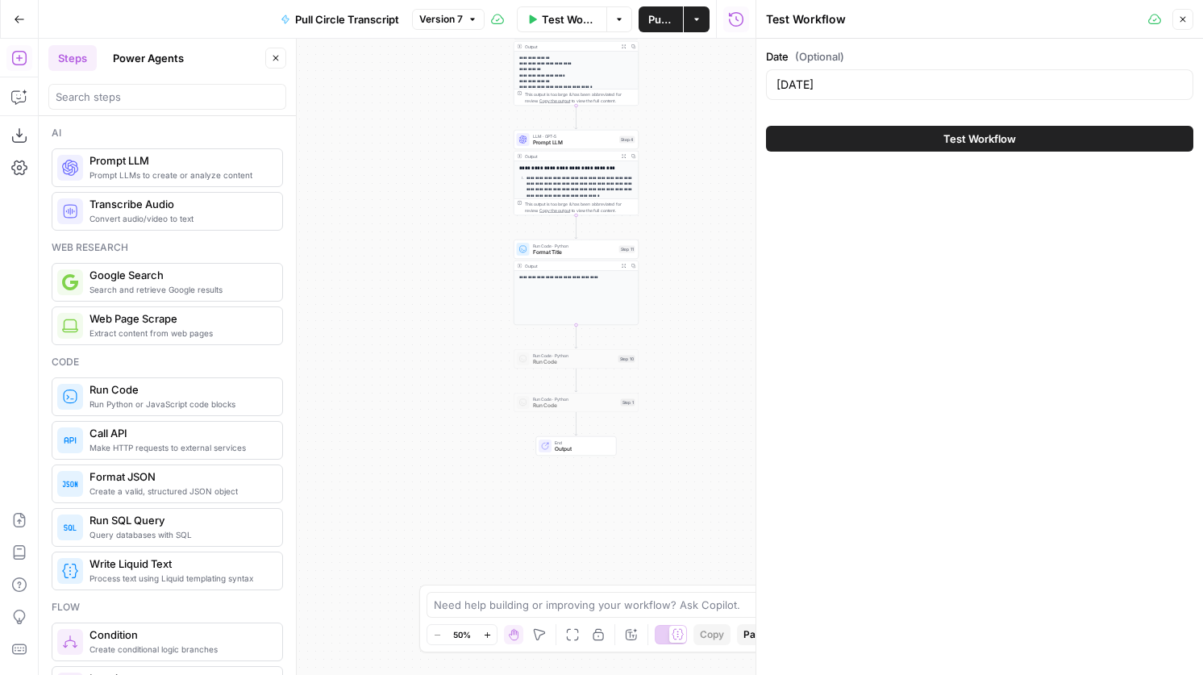
click at [160, 469] on span "Format JSON" at bounding box center [179, 476] width 180 height 16
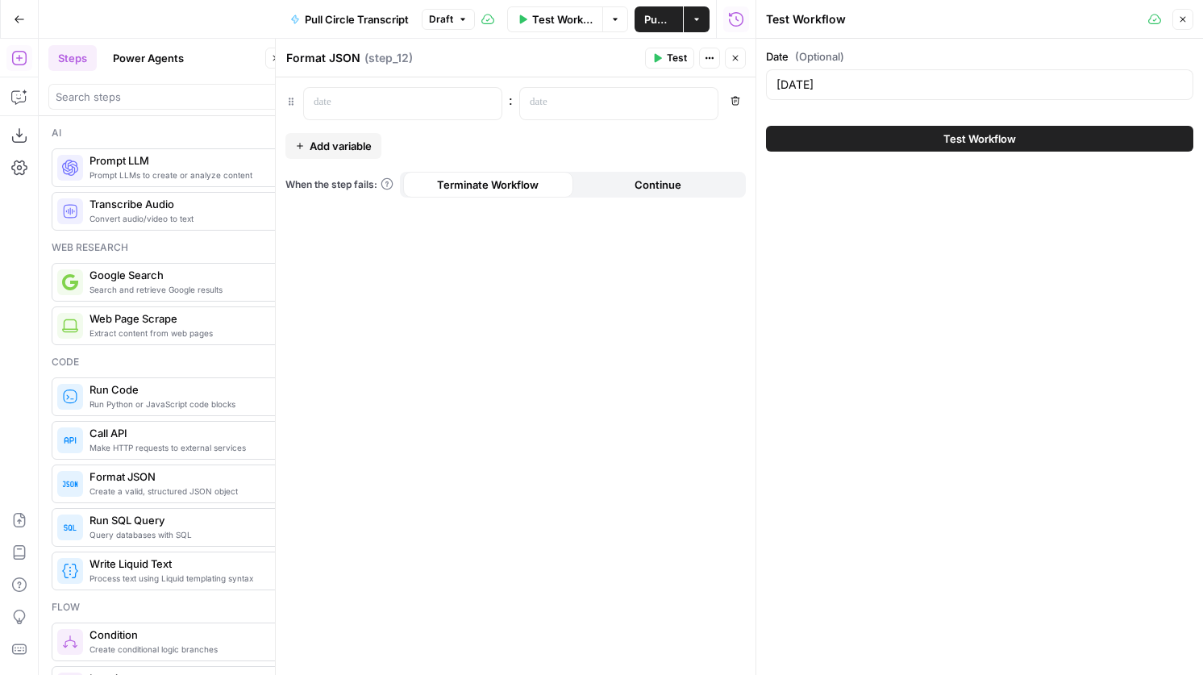
click at [725, 63] on button "Close" at bounding box center [735, 58] width 21 height 21
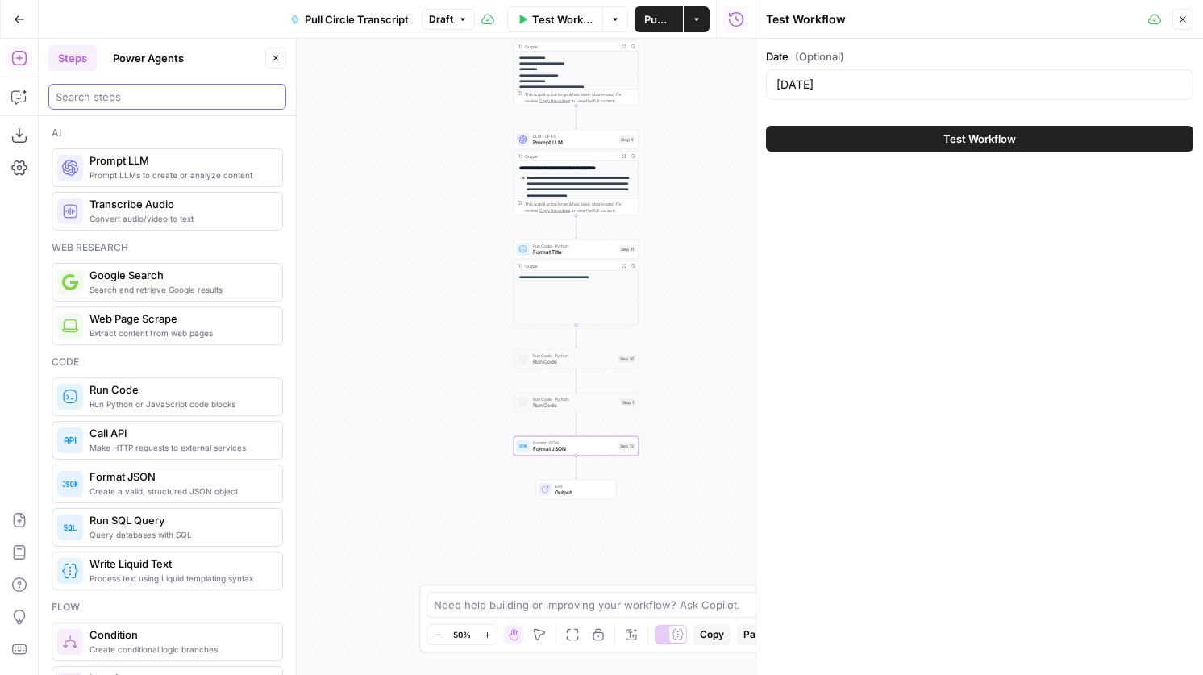
click at [129, 94] on input "search" at bounding box center [167, 97] width 223 height 16
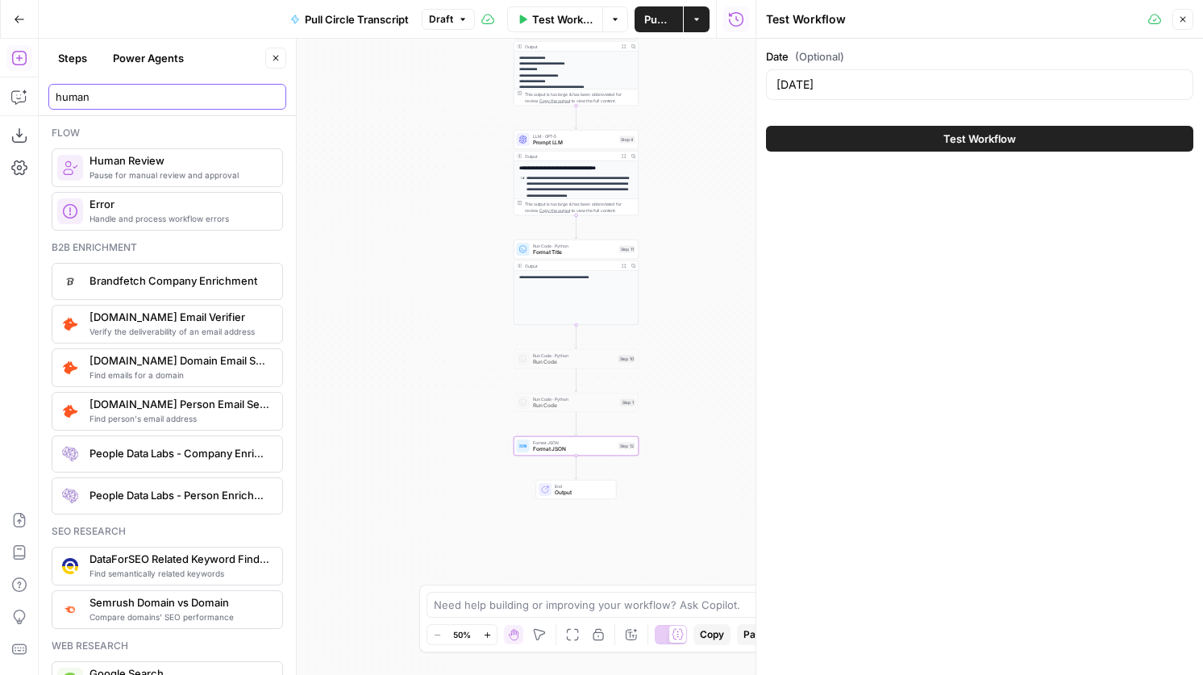
type input "human"
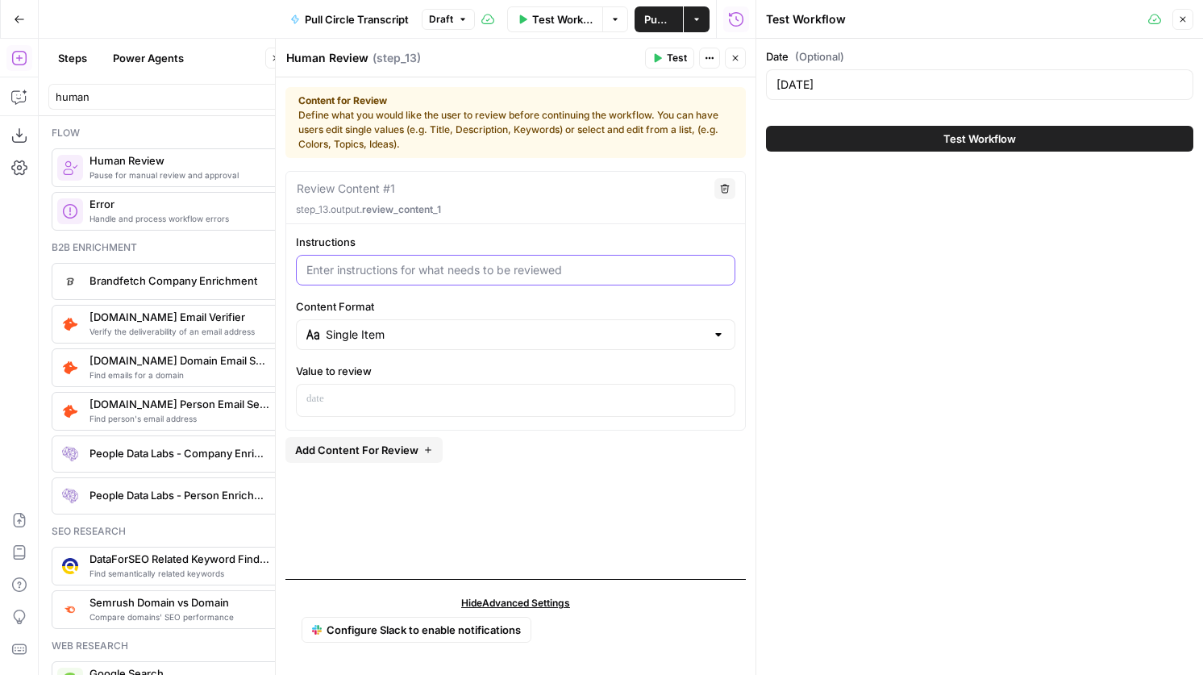
click at [463, 276] on input "Instructions" at bounding box center [515, 270] width 418 height 16
click at [439, 331] on input "Content Format" at bounding box center [516, 334] width 380 height 16
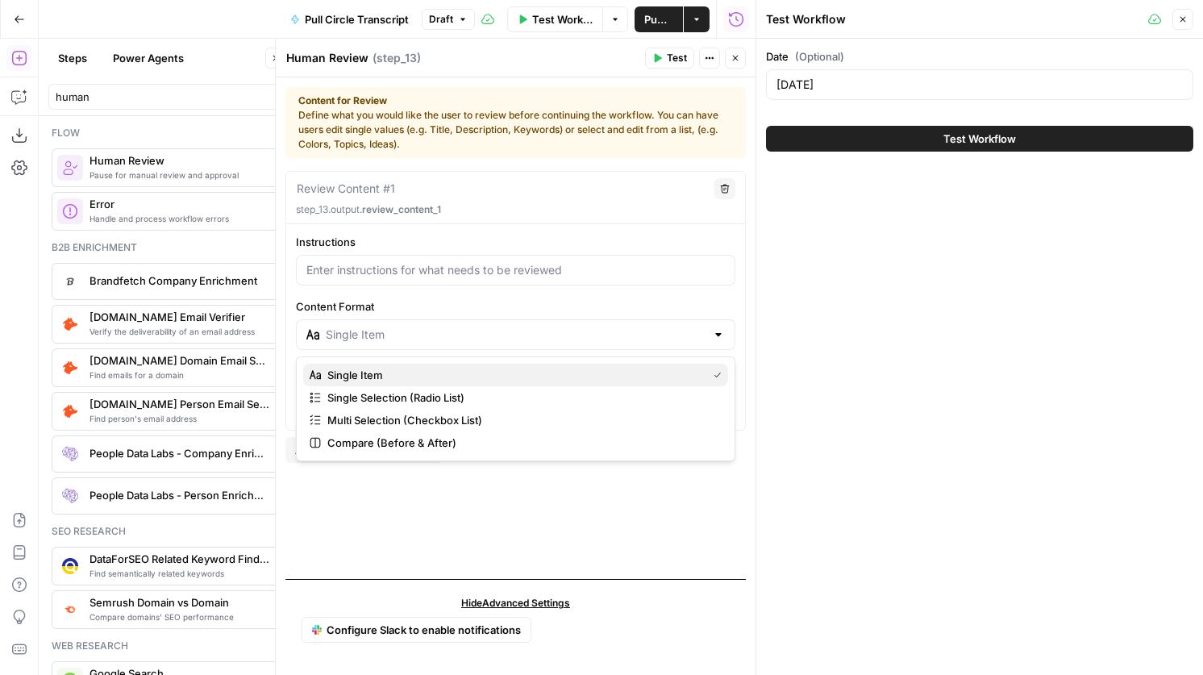
click at [482, 375] on span "Single Item" at bounding box center [513, 375] width 373 height 16
type input "Single Item"
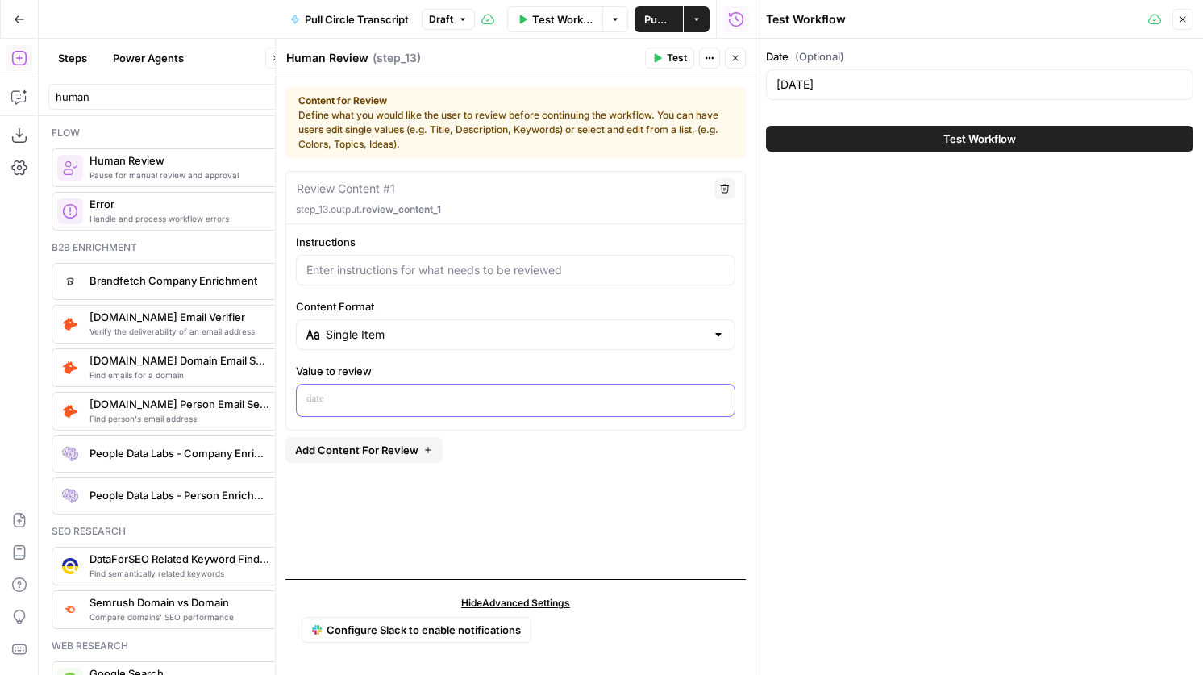
click at [458, 412] on div at bounding box center [516, 400] width 438 height 31
click at [725, 404] on button "Variables Menu" at bounding box center [719, 399] width 13 height 13
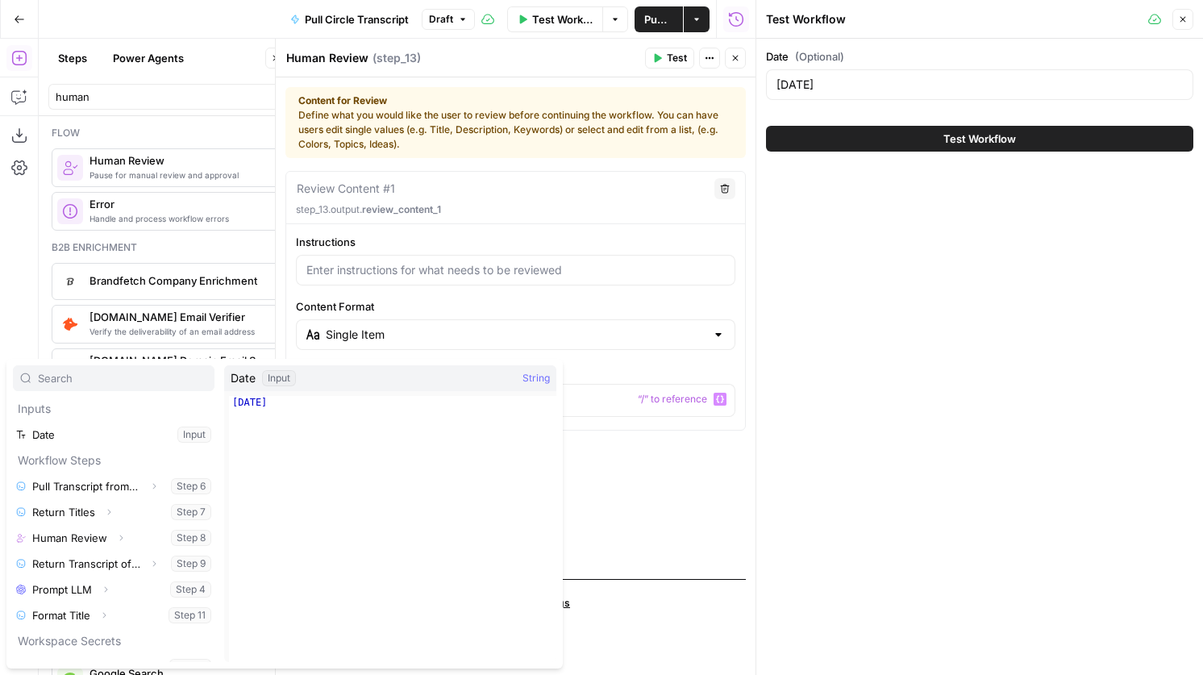
scroll to position [44, 0]
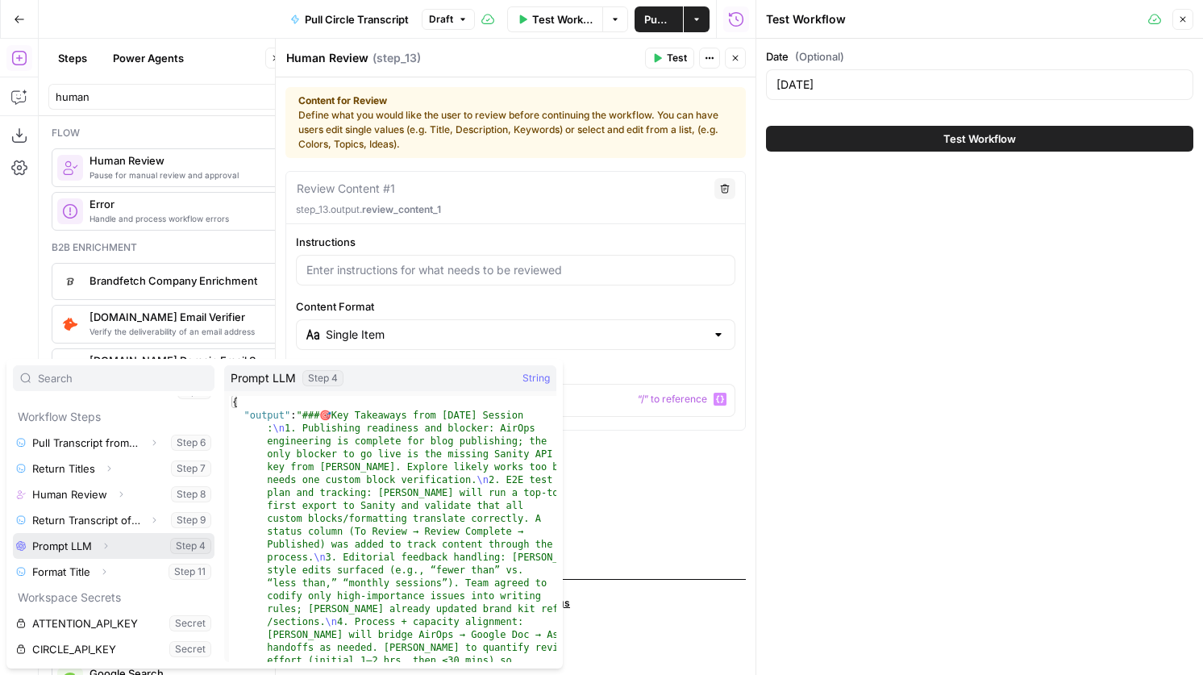
click at [108, 547] on icon "button" at bounding box center [106, 546] width 10 height 10
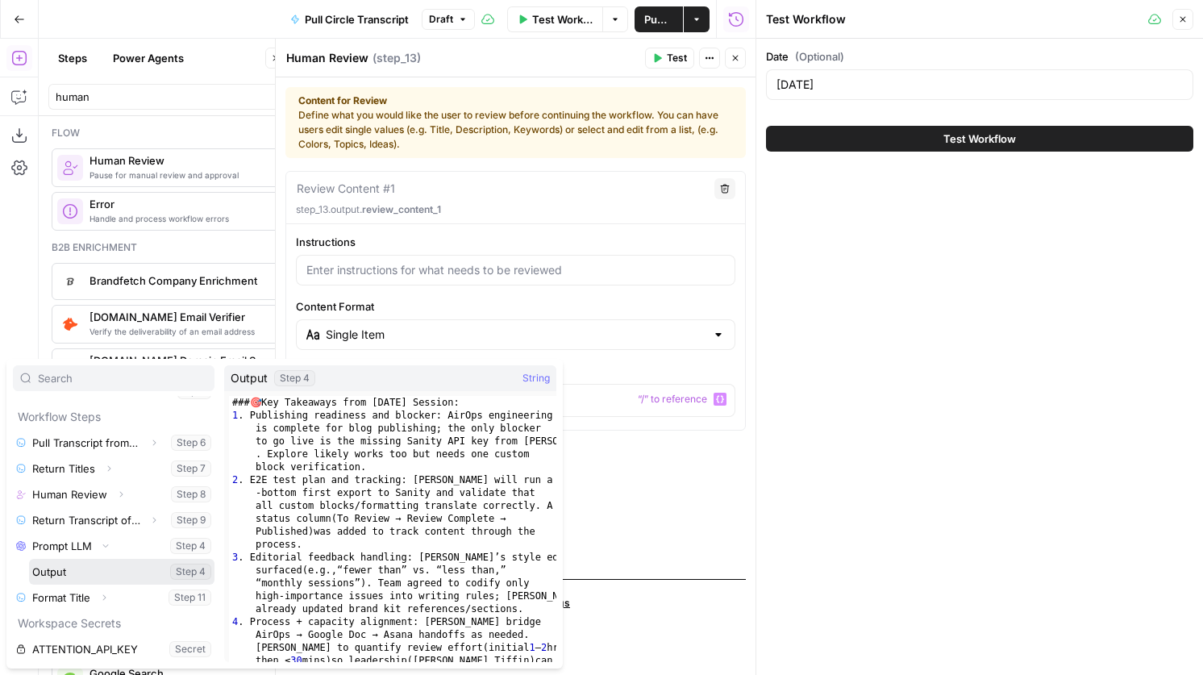
click at [70, 574] on button "Select variable Output" at bounding box center [121, 572] width 185 height 26
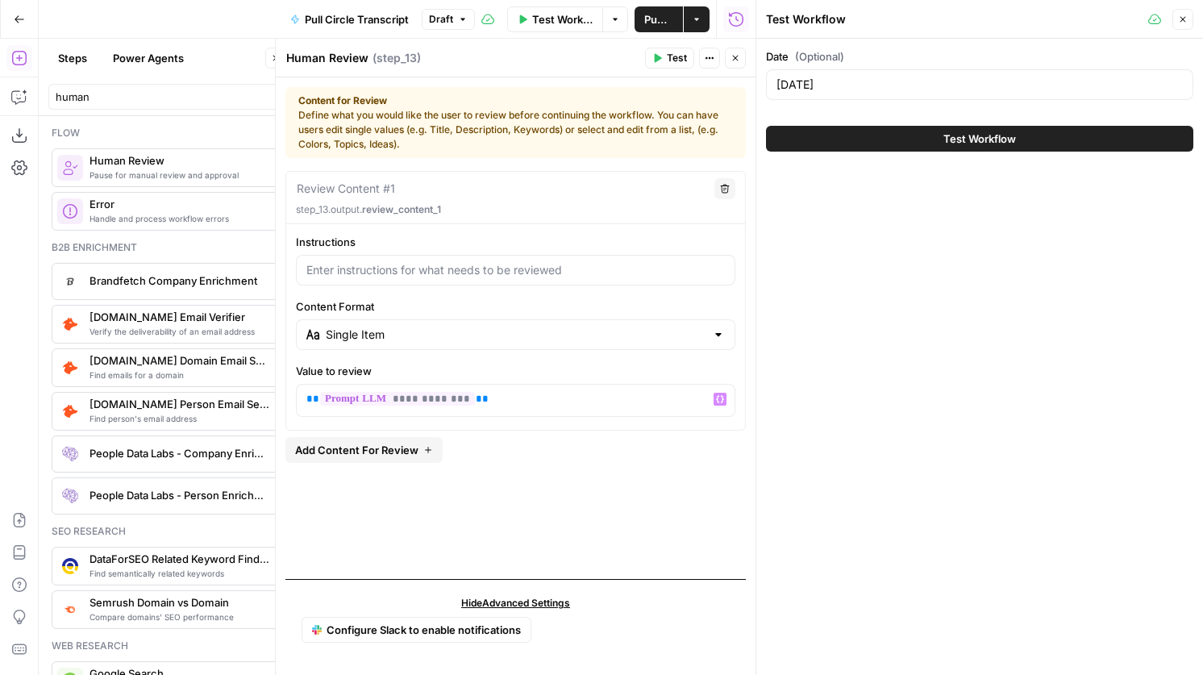
click at [656, 58] on icon "button" at bounding box center [658, 58] width 7 height 9
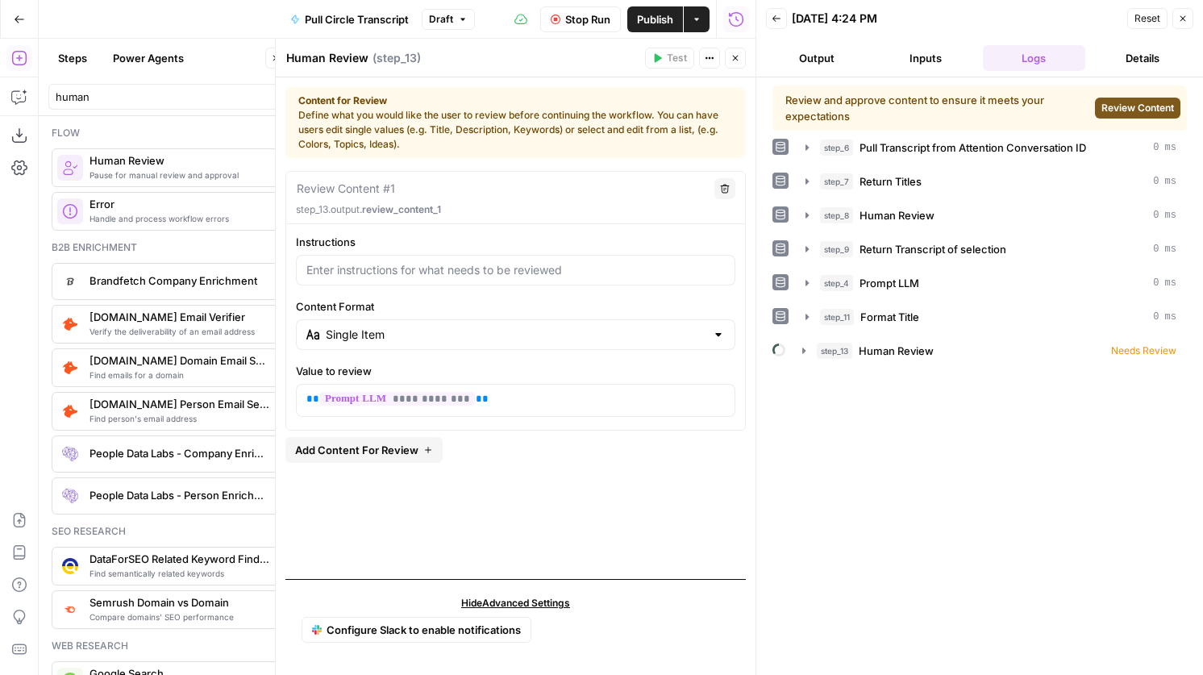
click at [1137, 113] on span "Review Content" at bounding box center [1137, 108] width 73 height 15
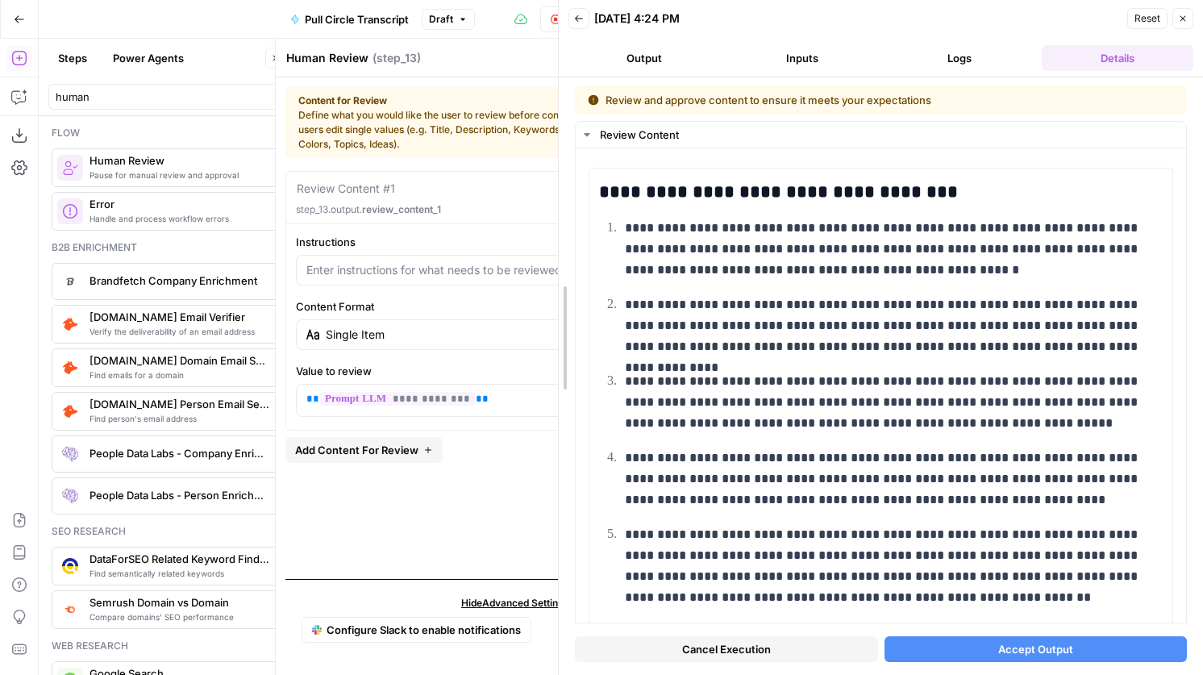
drag, startPoint x: 758, startPoint y: 335, endPoint x: 476, endPoint y: 335, distance: 282.1
click at [476, 335] on body "K Kai Test Space New Home Browse Insights Opportunities Your Data Recent Grids …" at bounding box center [601, 337] width 1203 height 675
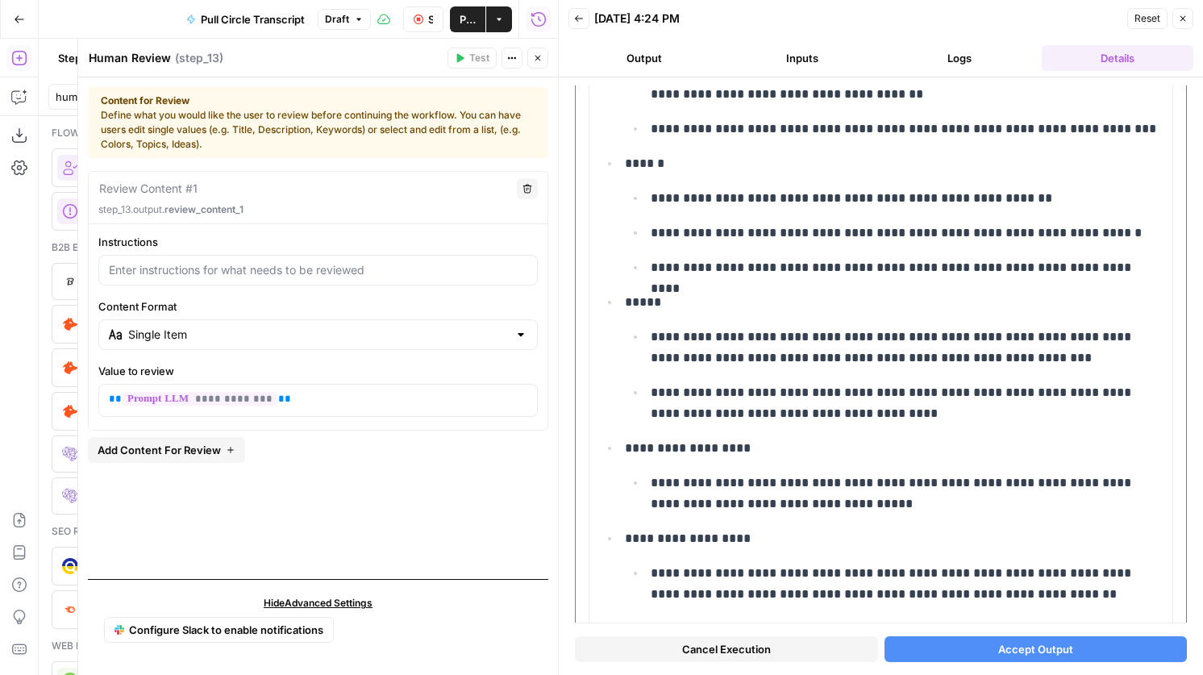
scroll to position [671, 0]
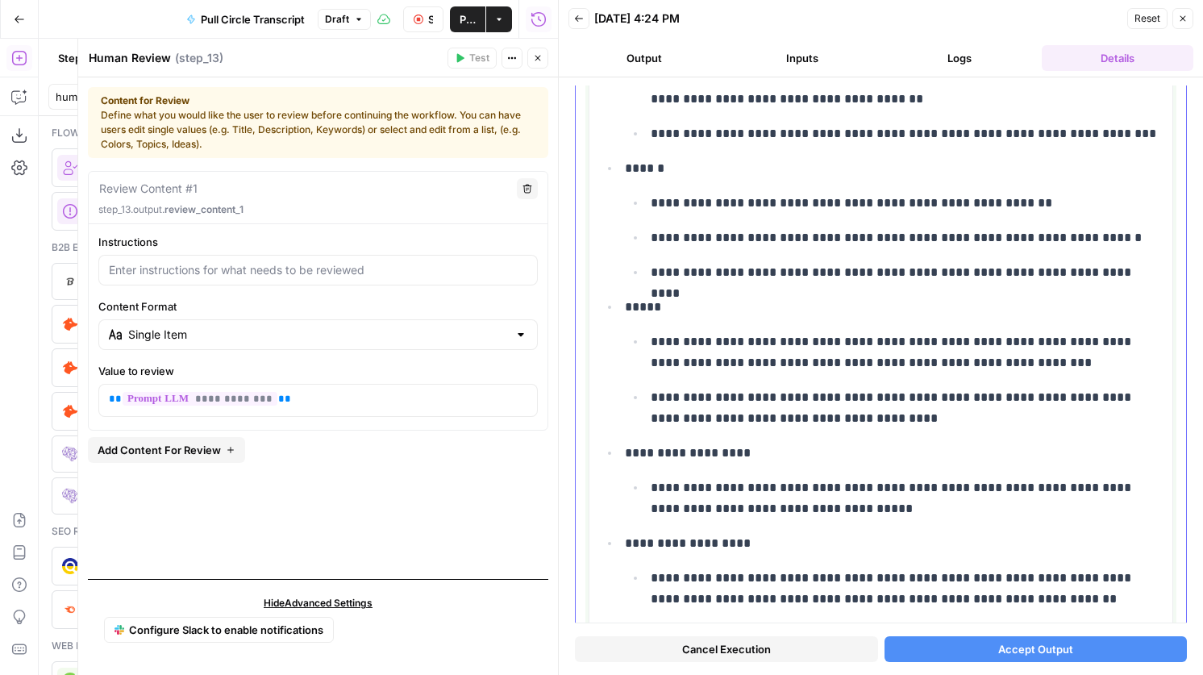
drag, startPoint x: 807, startPoint y: 352, endPoint x: 688, endPoint y: 330, distance: 121.4
click at [687, 330] on li "**********" at bounding box center [891, 362] width 542 height 133
click at [904, 372] on p "**********" at bounding box center [907, 352] width 512 height 42
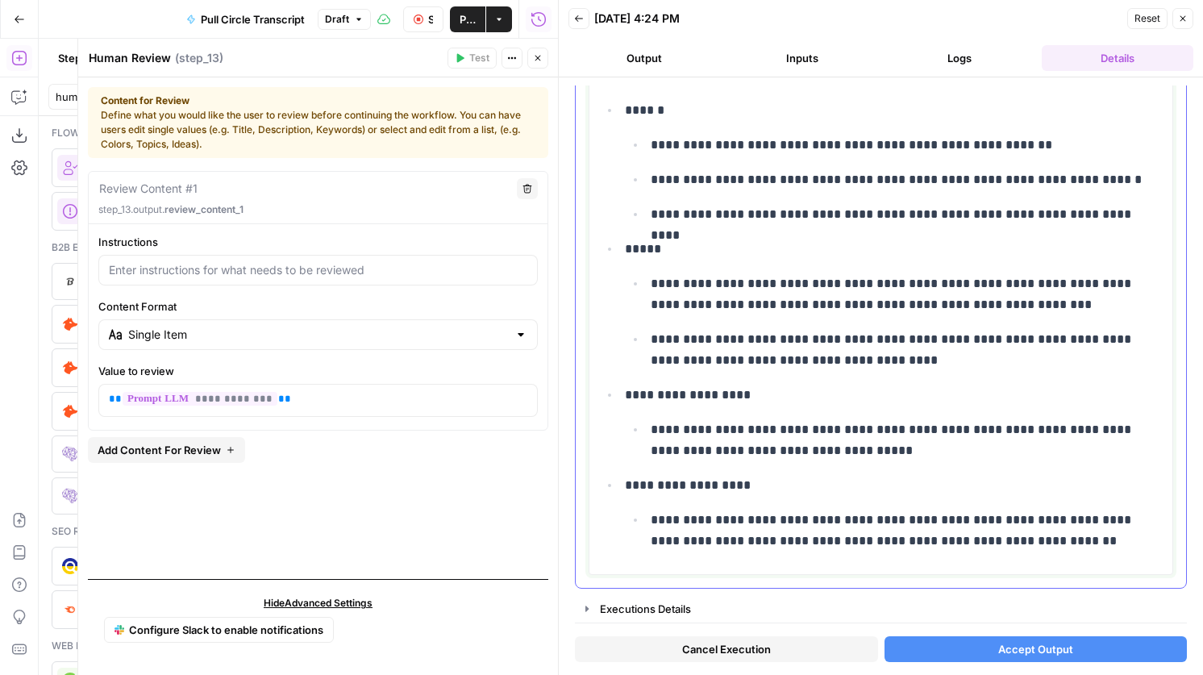
scroll to position [0, 0]
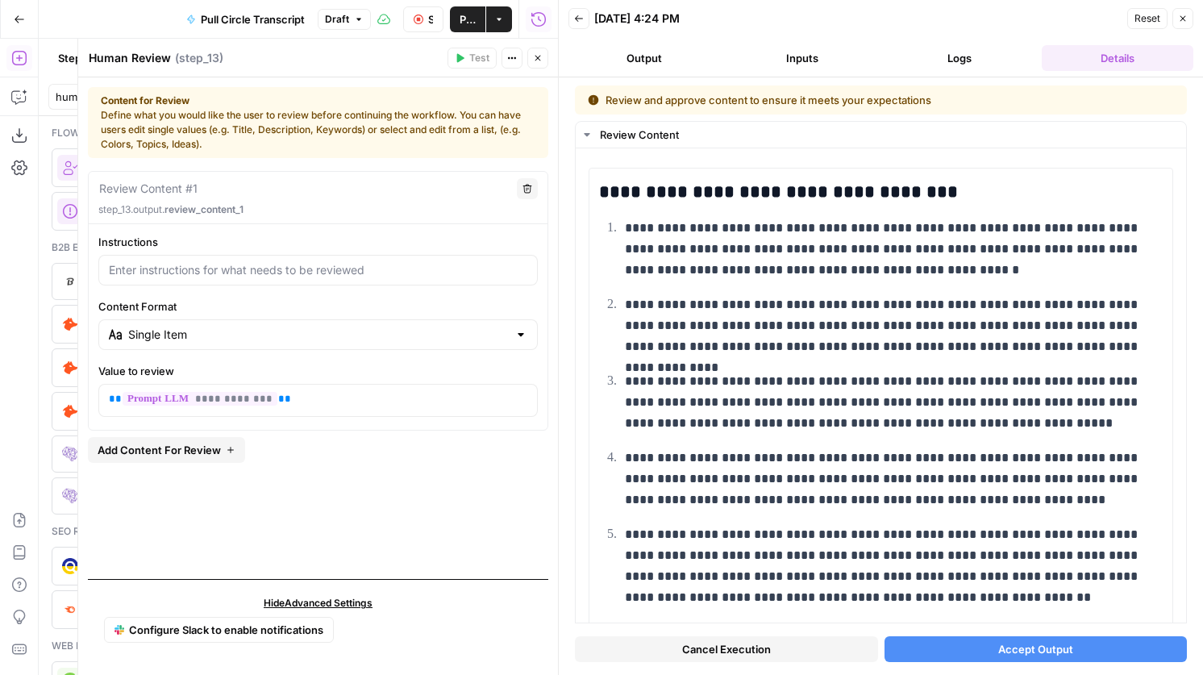
click at [1178, 19] on icon "button" at bounding box center [1183, 19] width 10 height 10
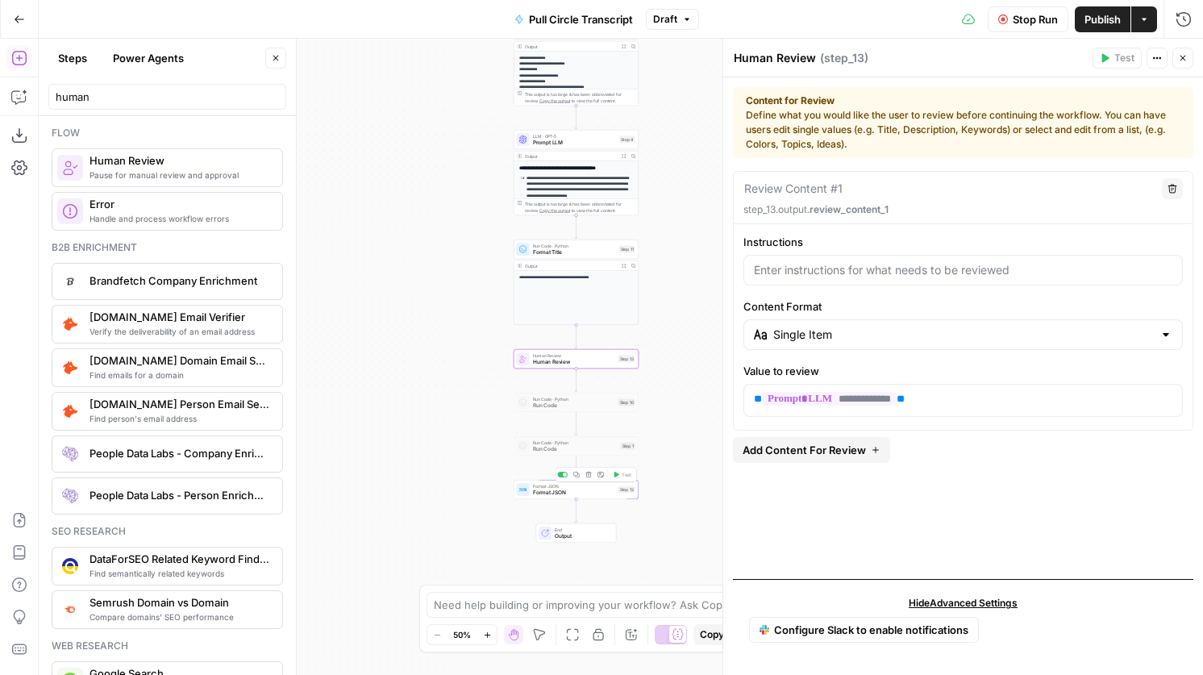
click at [589, 490] on span "Format JSON" at bounding box center [574, 492] width 82 height 8
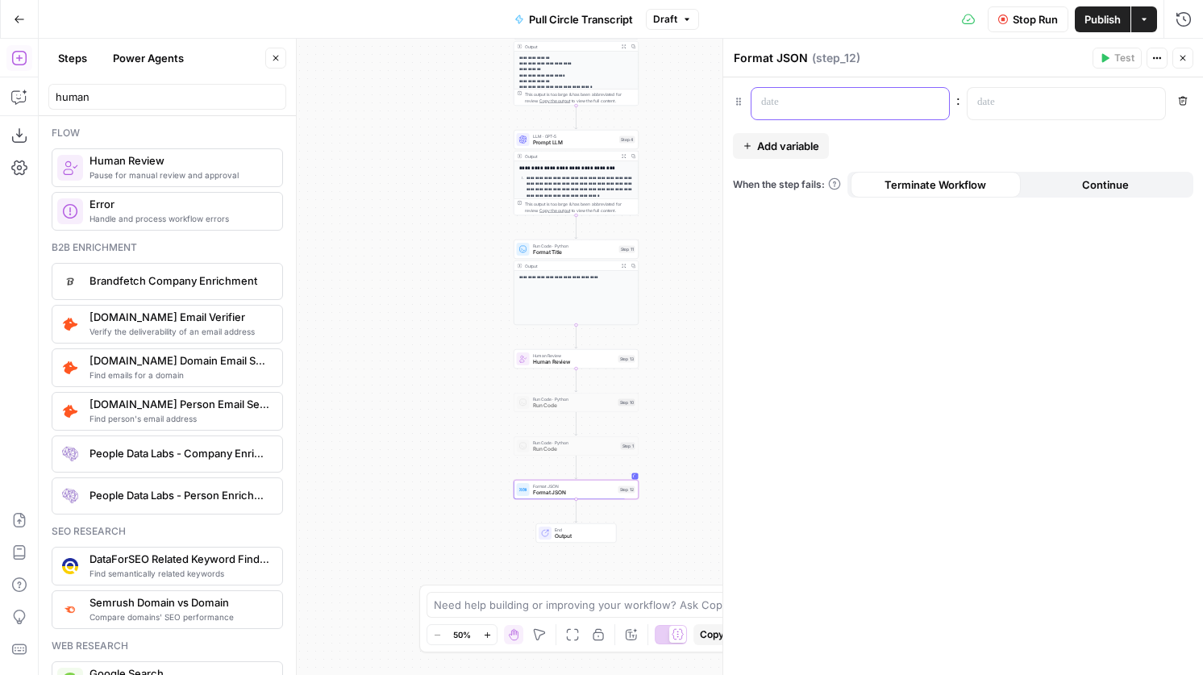
click at [809, 108] on p at bounding box center [837, 102] width 152 height 16
click at [1042, 96] on p at bounding box center [1053, 102] width 152 height 16
click at [1149, 105] on icon "button" at bounding box center [1150, 102] width 8 height 8
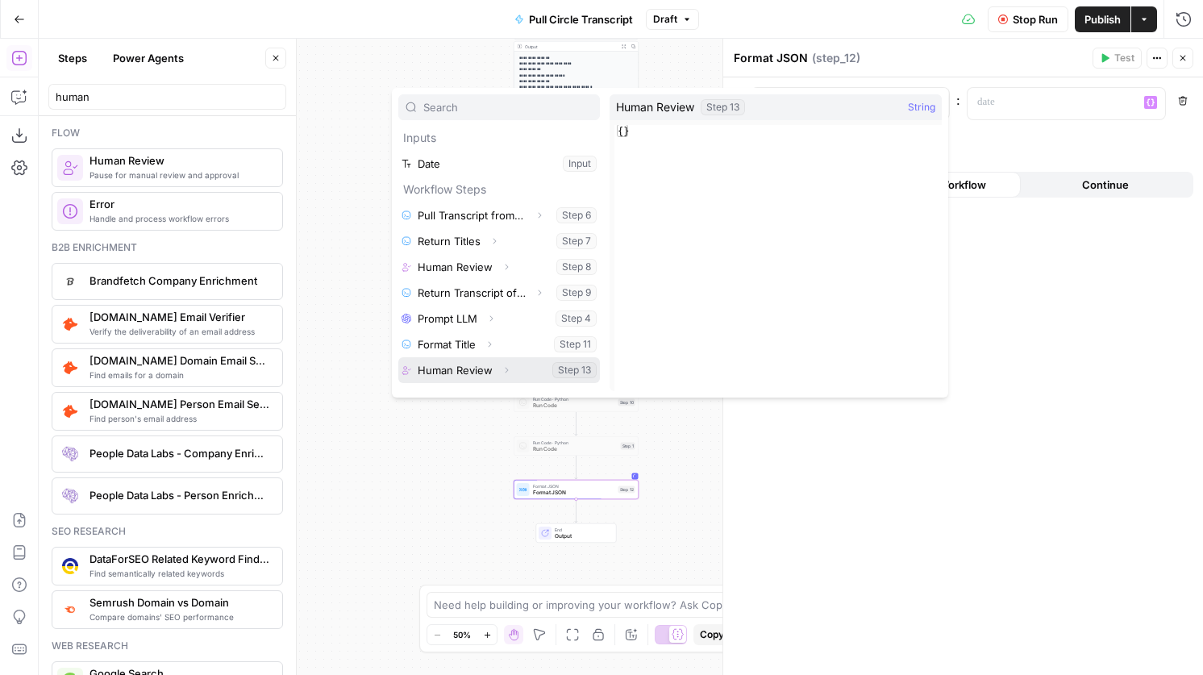
click at [505, 374] on icon "button" at bounding box center [506, 370] width 10 height 10
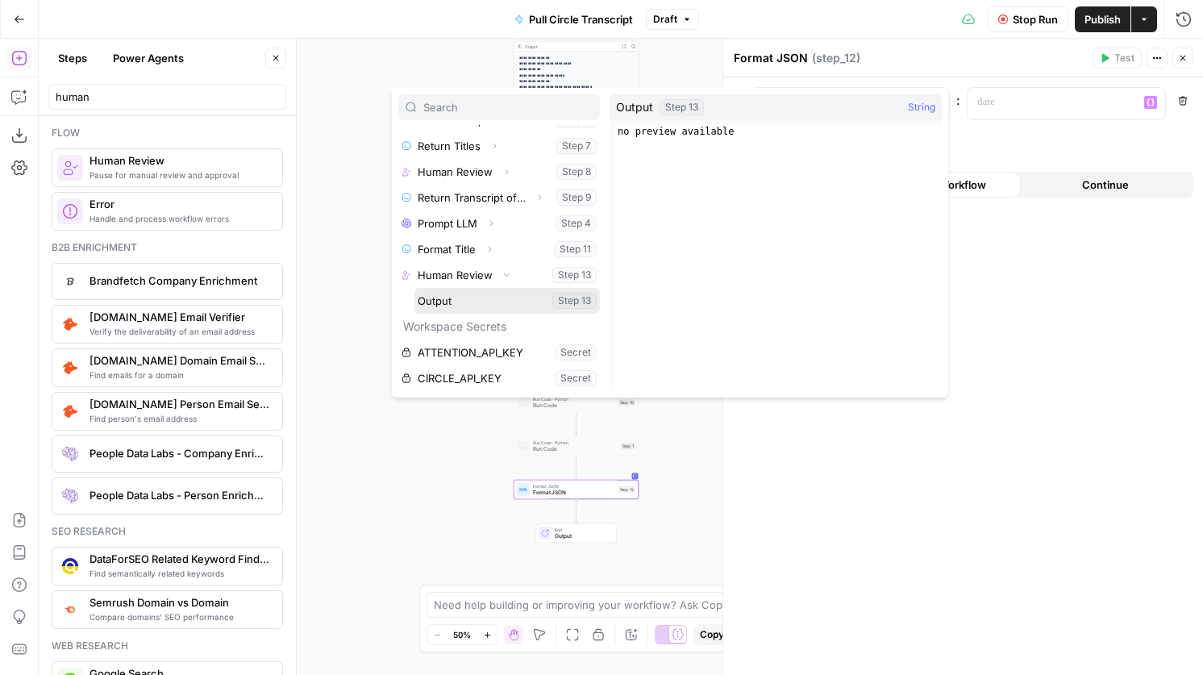
click at [492, 303] on button "Select variable Output" at bounding box center [506, 301] width 185 height 26
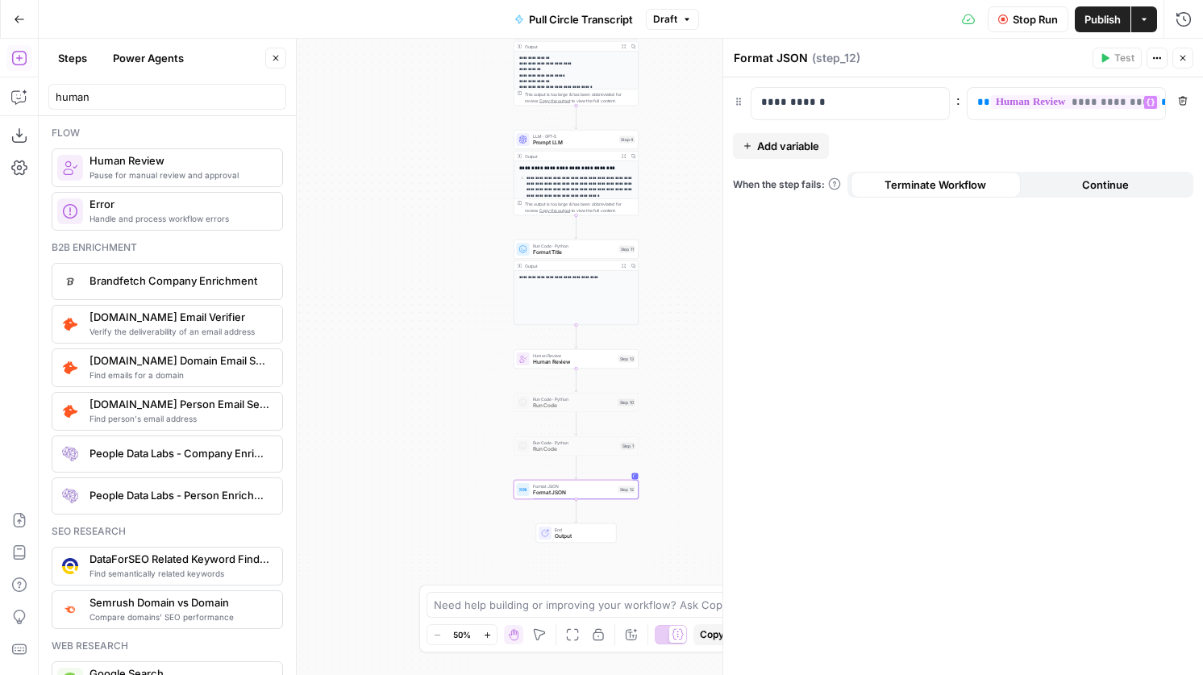
click at [1106, 65] on div "Publish P" at bounding box center [1100, 53] width 69 height 28
click at [625, 364] on div "Human Review Human Review Step 13 Copy step Delete step Add Note Test" at bounding box center [576, 359] width 118 height 14
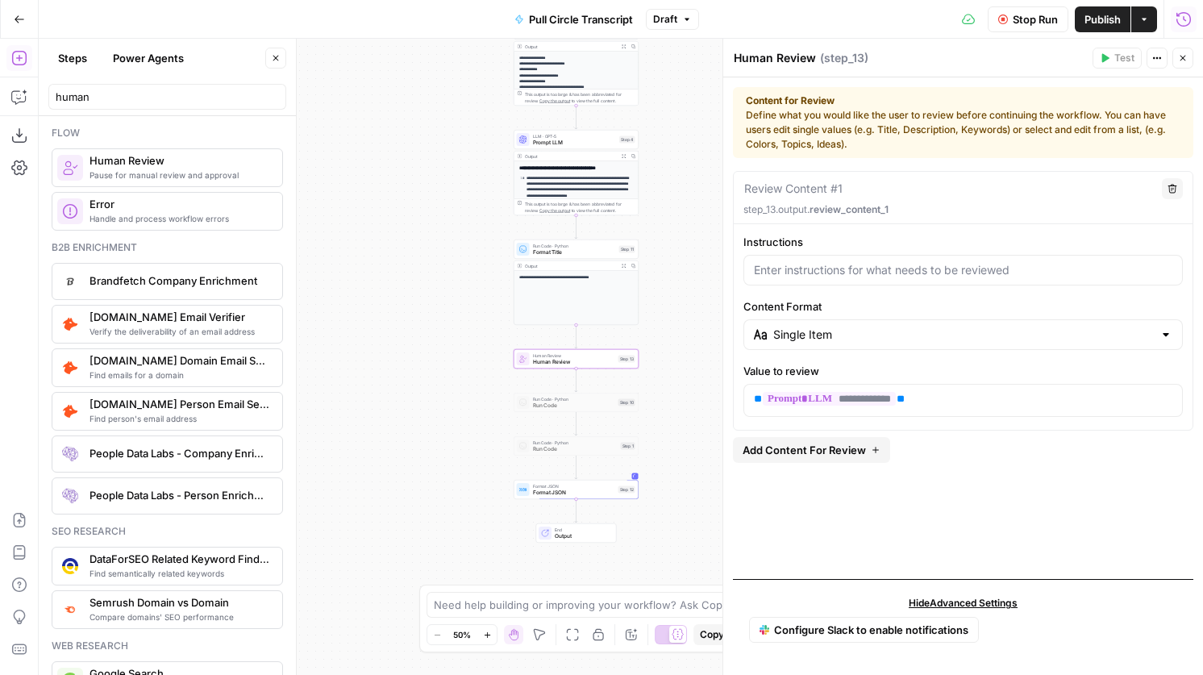
click at [1171, 12] on button "Run History" at bounding box center [1183, 19] width 26 height 26
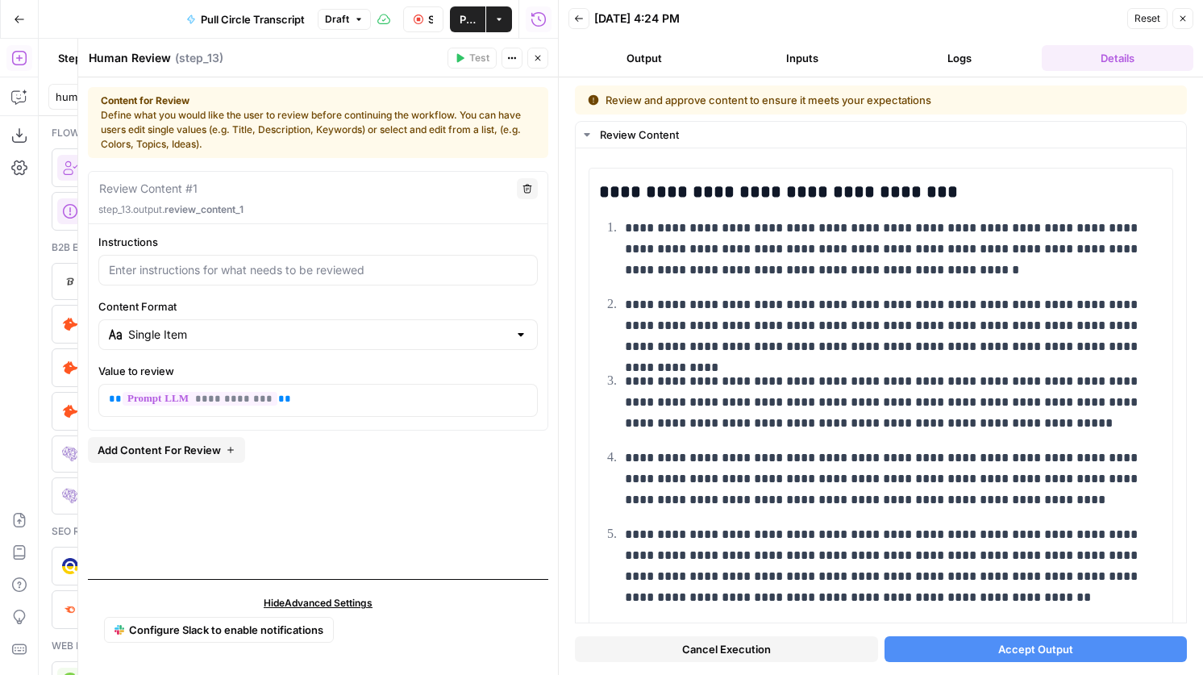
click at [1024, 656] on span "Accept Output" at bounding box center [1035, 649] width 75 height 16
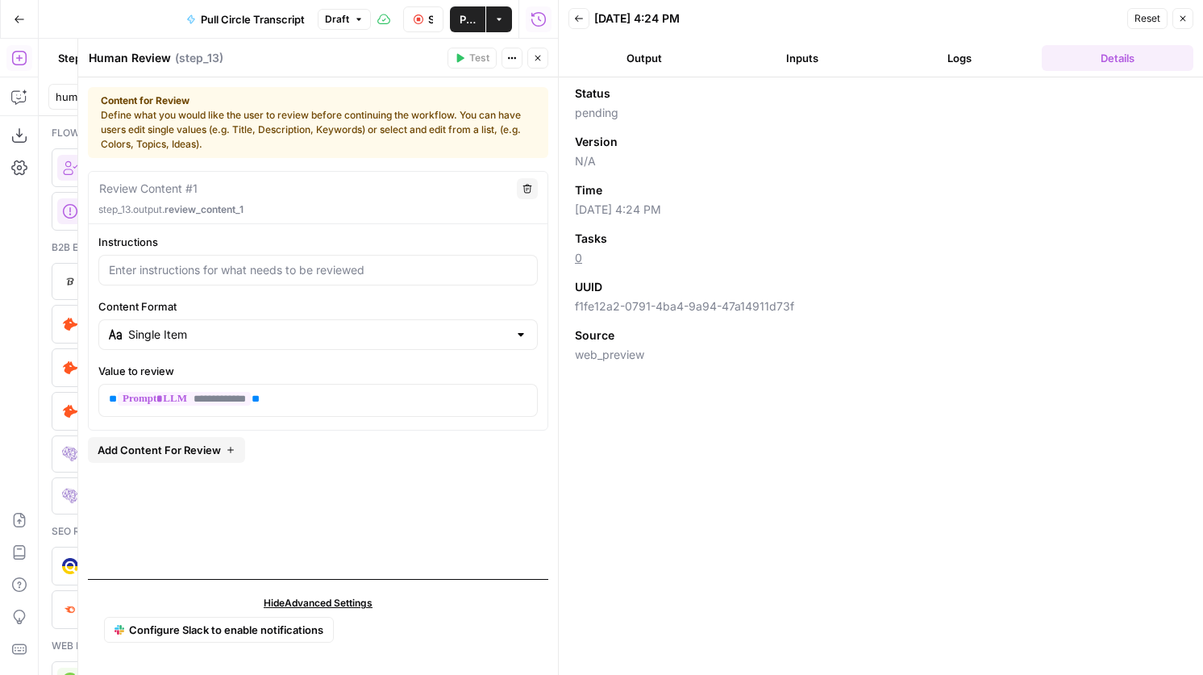
click at [1178, 25] on button "Close" at bounding box center [1182, 18] width 21 height 21
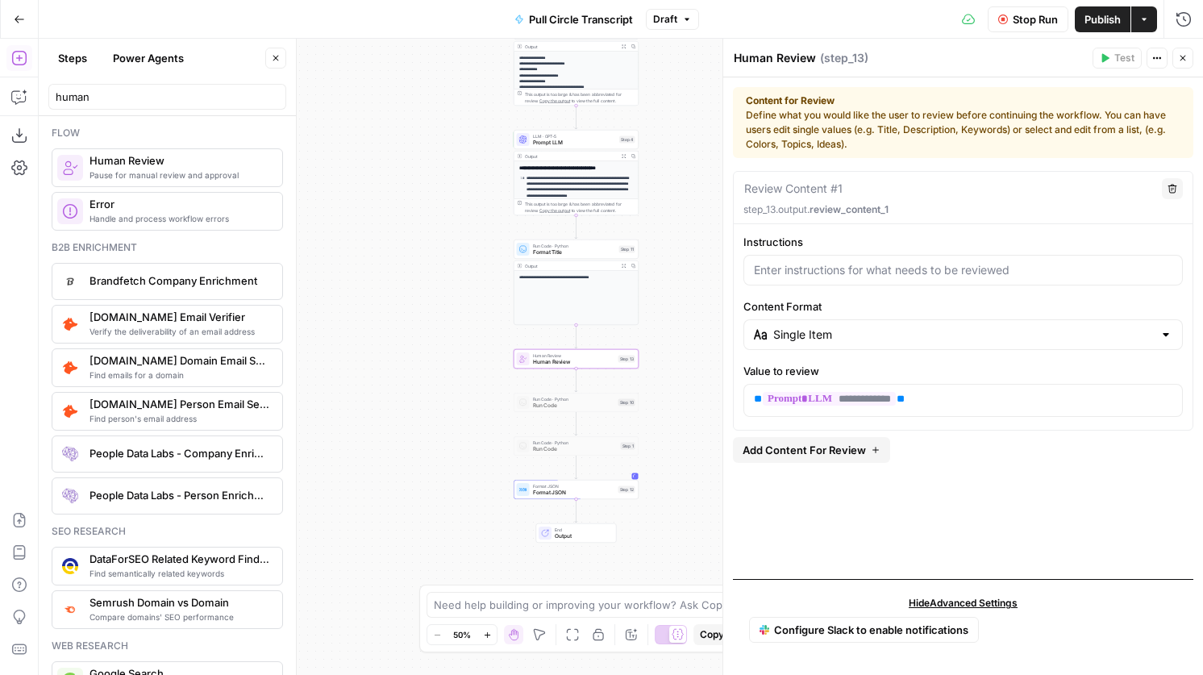
click at [607, 493] on span "Format JSON" at bounding box center [574, 492] width 82 height 8
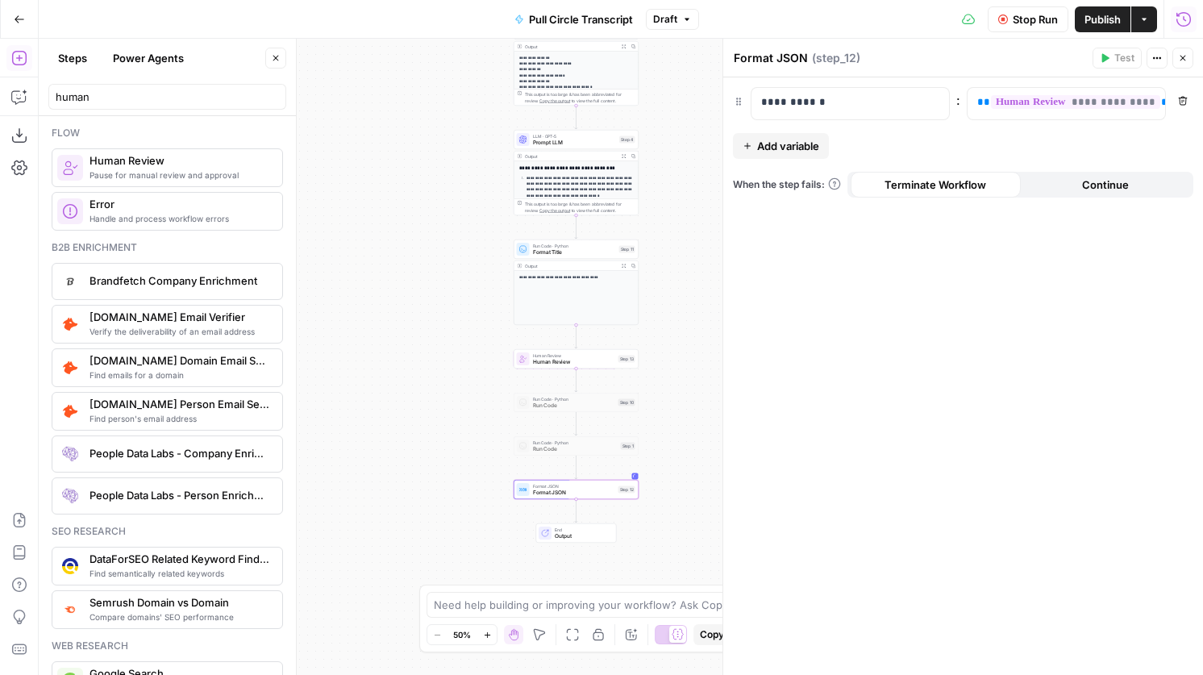
click at [1173, 23] on button "Run History" at bounding box center [1183, 19] width 26 height 26
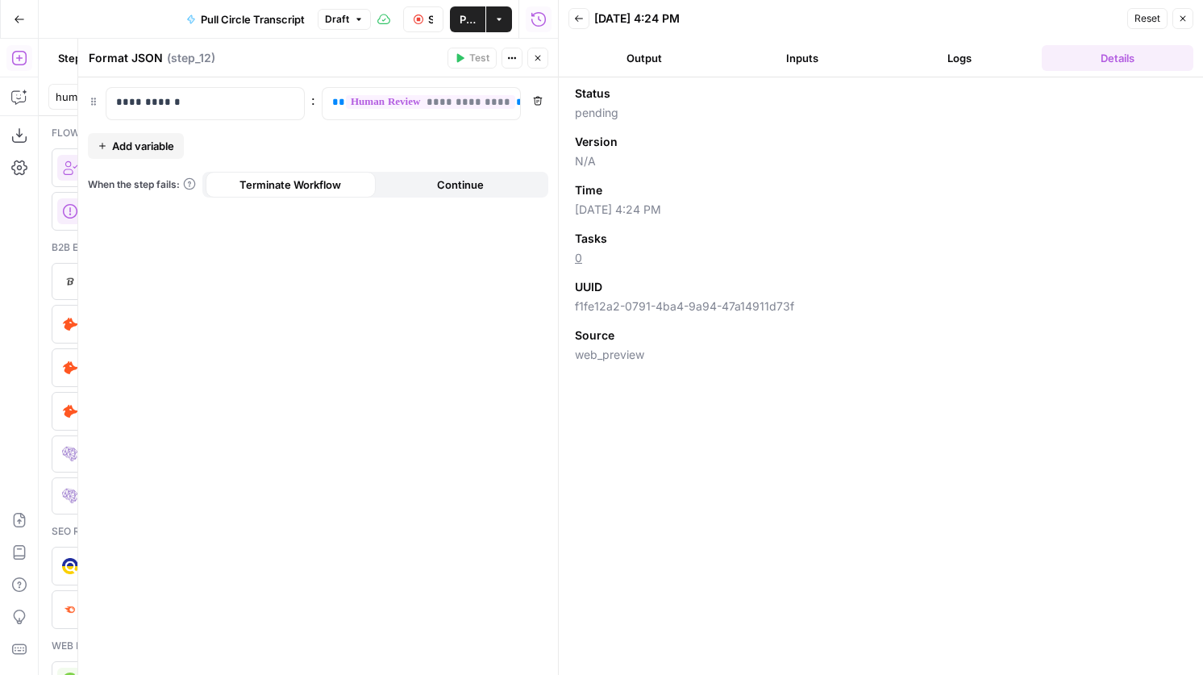
click at [988, 68] on button "Logs" at bounding box center [960, 58] width 152 height 26
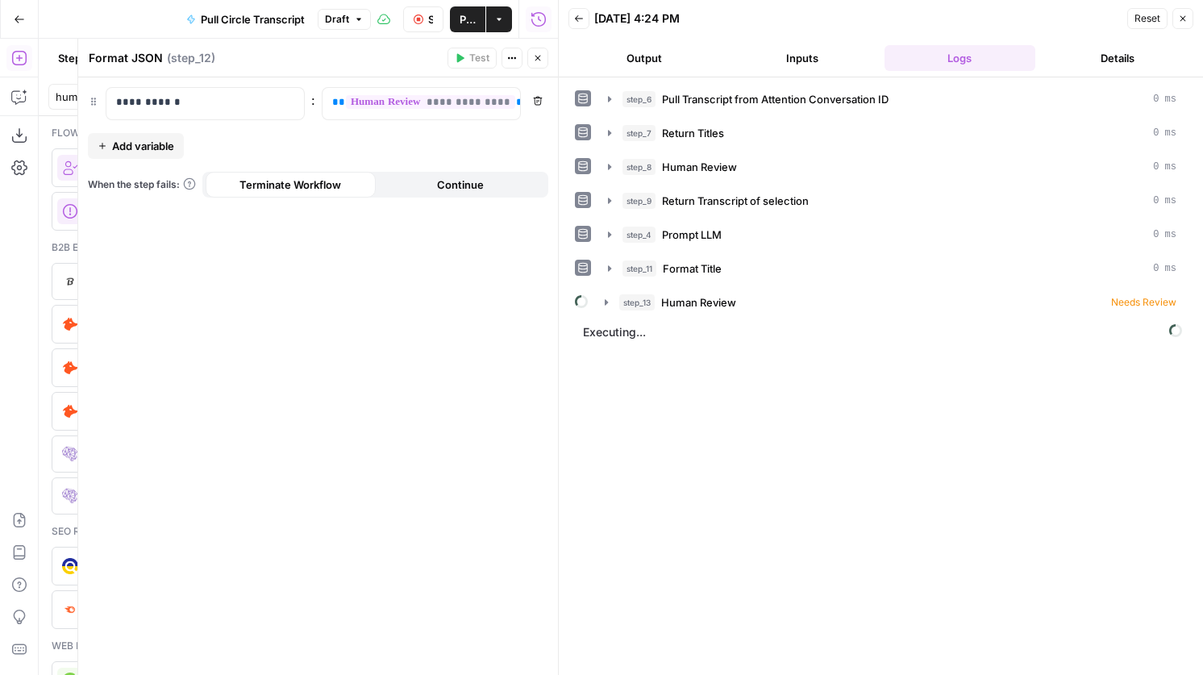
click at [857, 316] on div "step_6 Pull Transcript from Attention Conversation ID 0 ms step_7 Return Titles…" at bounding box center [881, 375] width 612 height 581
click at [886, 296] on div "step_13 Human Review Needs Review" at bounding box center [897, 302] width 557 height 16
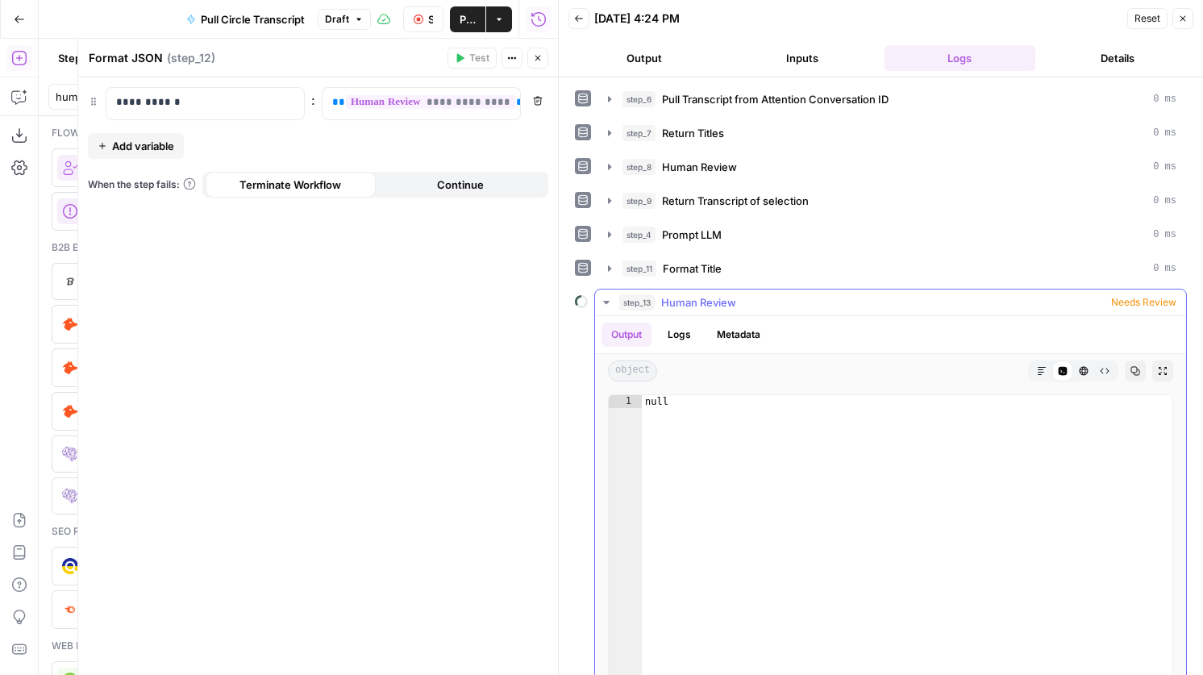
click at [841, 300] on div "step_13 Human Review Needs Review" at bounding box center [897, 302] width 557 height 16
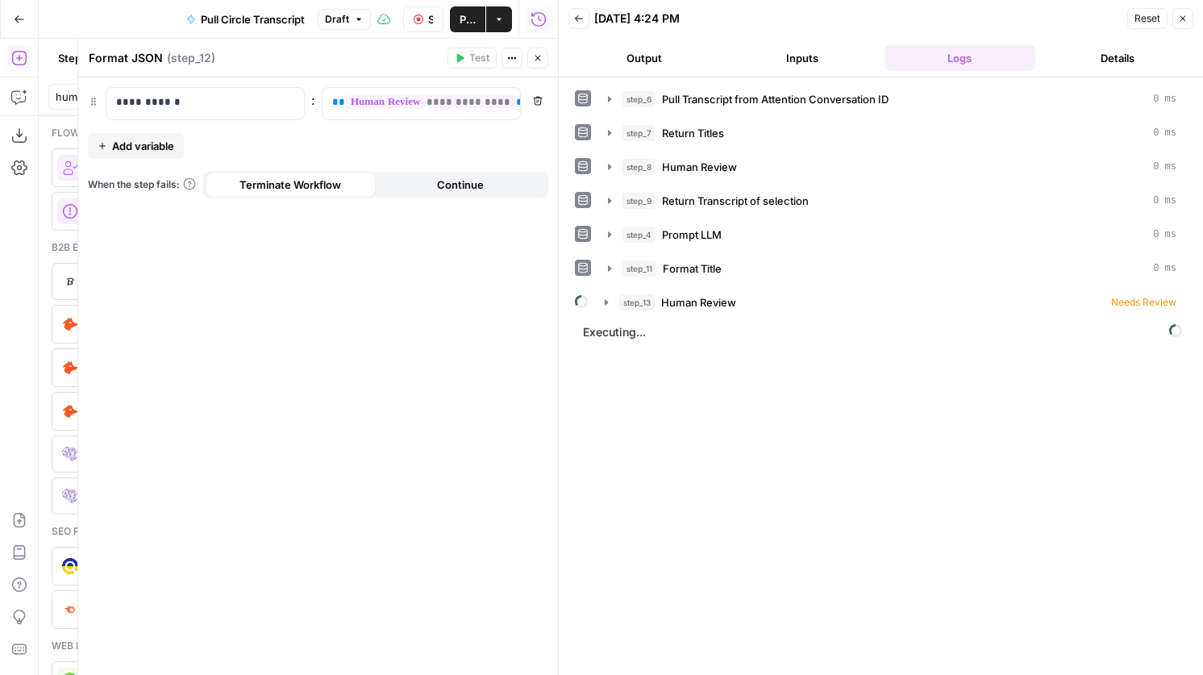
click at [806, 57] on button "Inputs" at bounding box center [802, 58] width 152 height 26
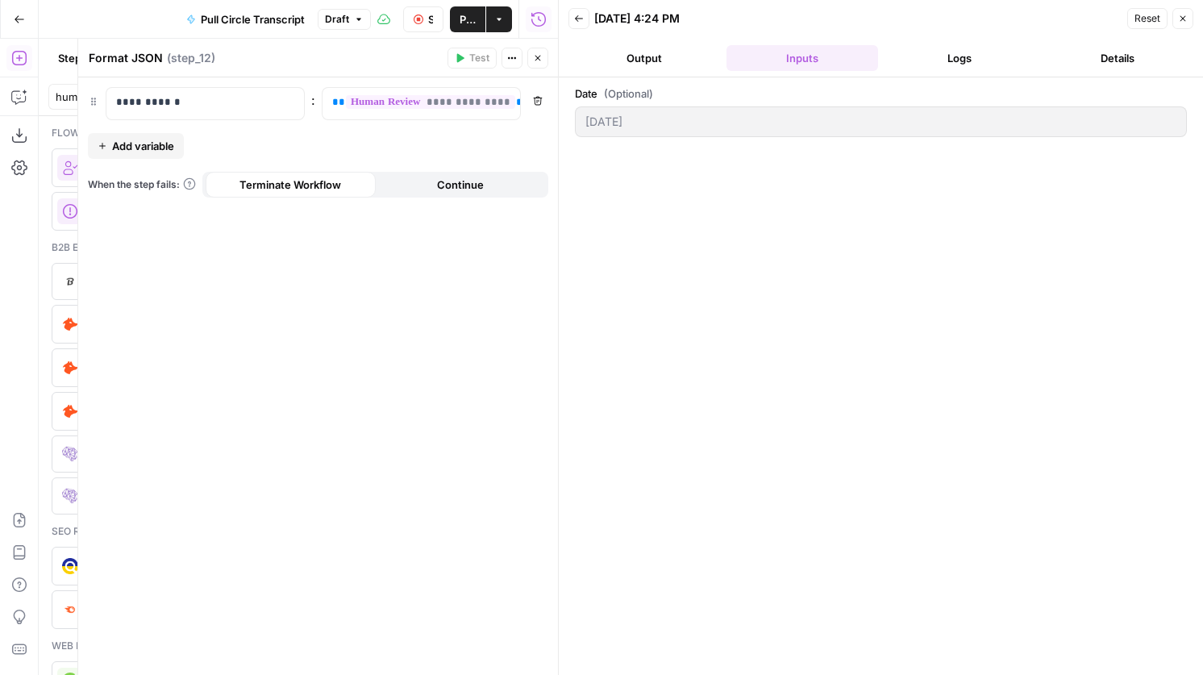
click at [679, 45] on button "Output" at bounding box center [644, 58] width 152 height 26
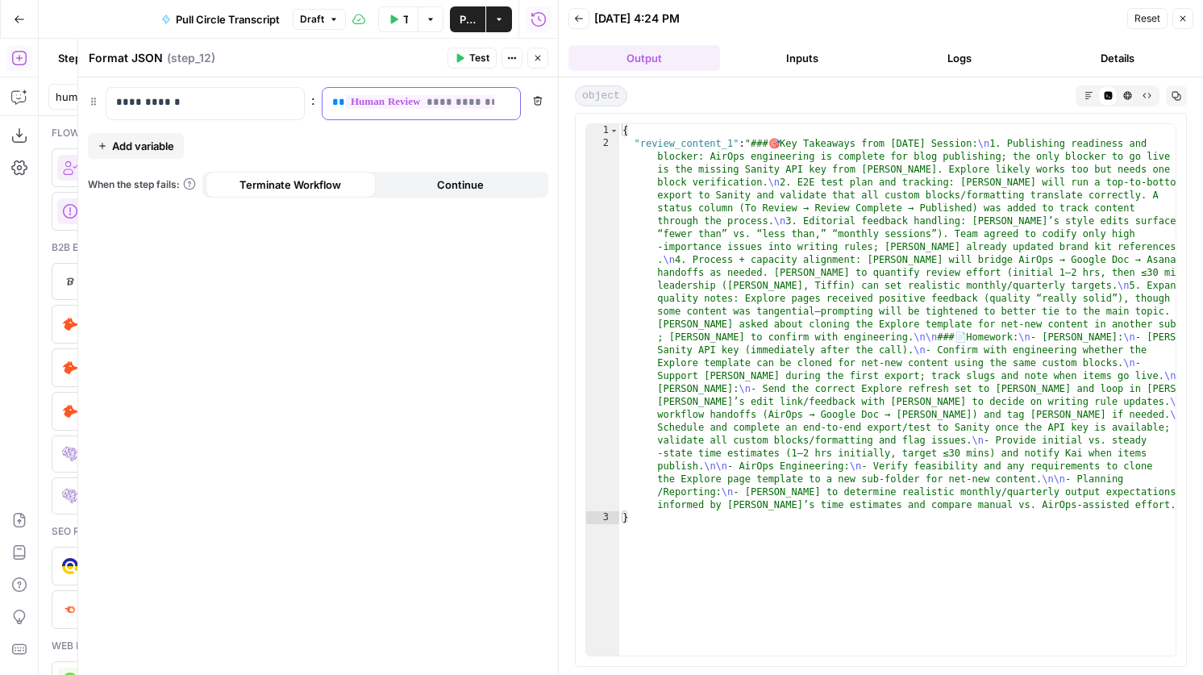
click at [441, 95] on span "**********" at bounding box center [430, 102] width 169 height 14
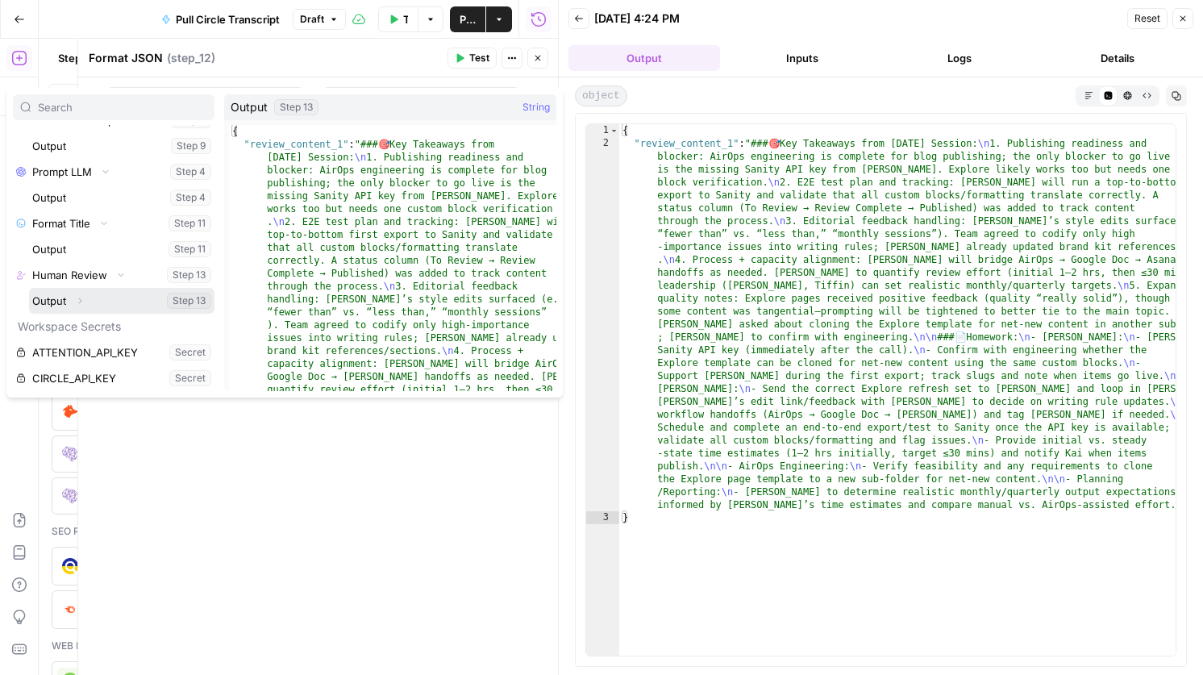
click at [82, 298] on icon "button" at bounding box center [80, 301] width 10 height 10
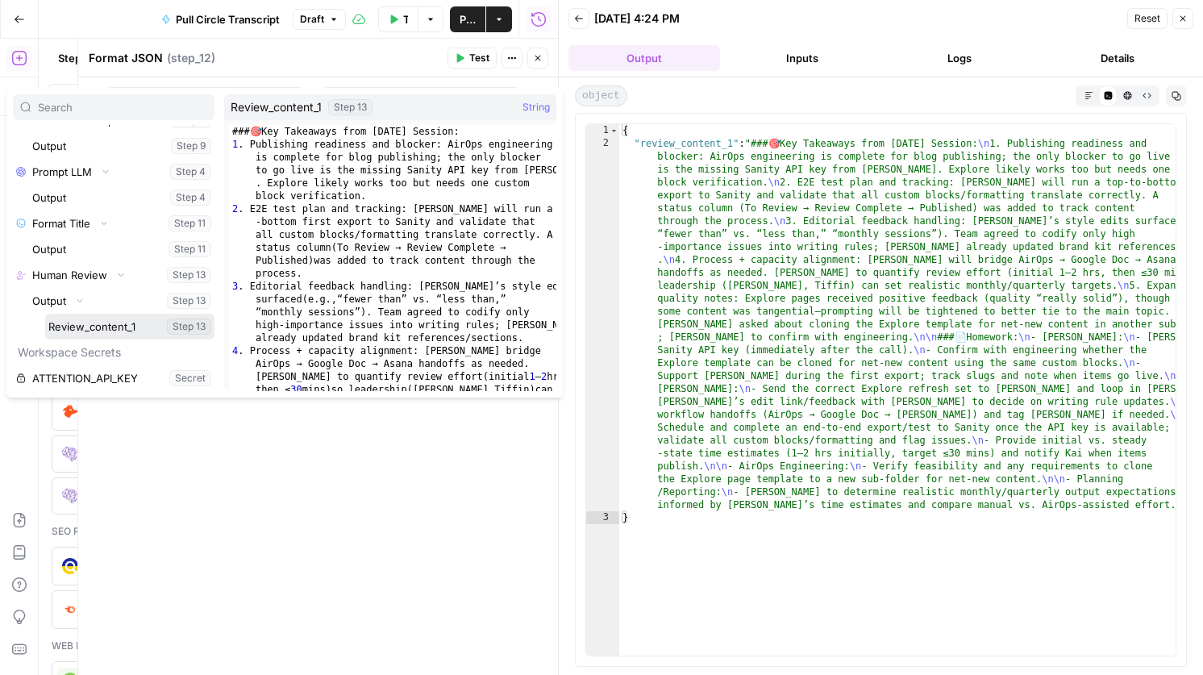
click at [94, 315] on button "Select variable Review_content_1" at bounding box center [129, 327] width 169 height 26
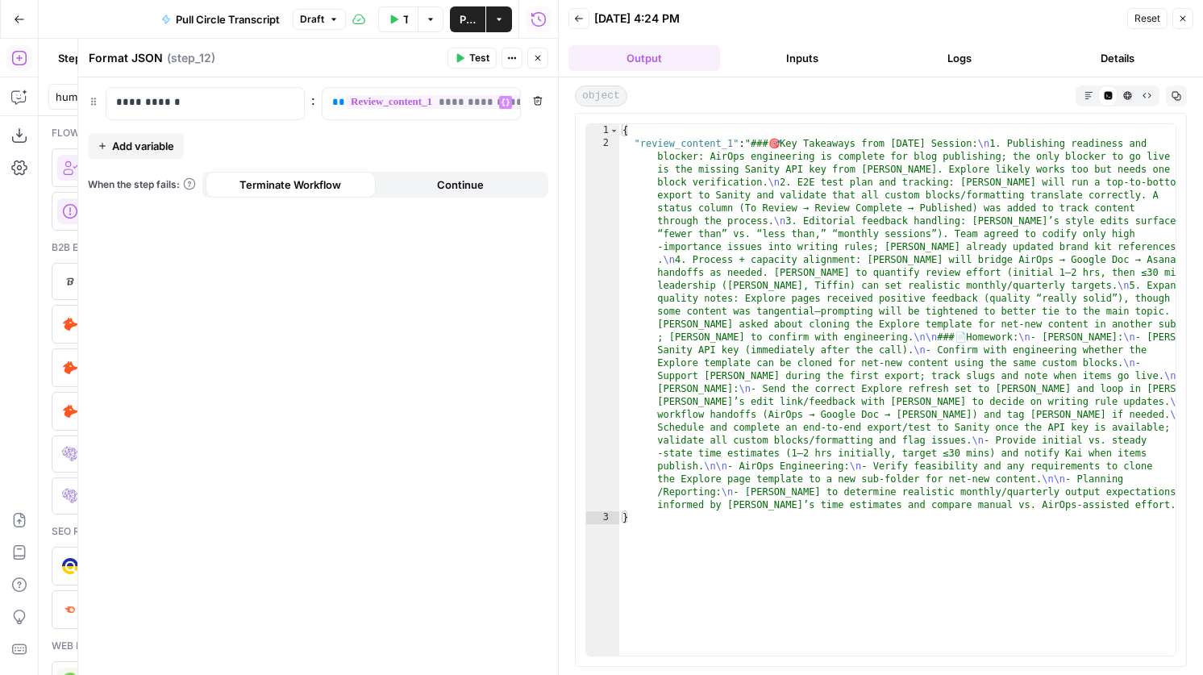
click at [488, 56] on span "Test" at bounding box center [479, 58] width 20 height 15
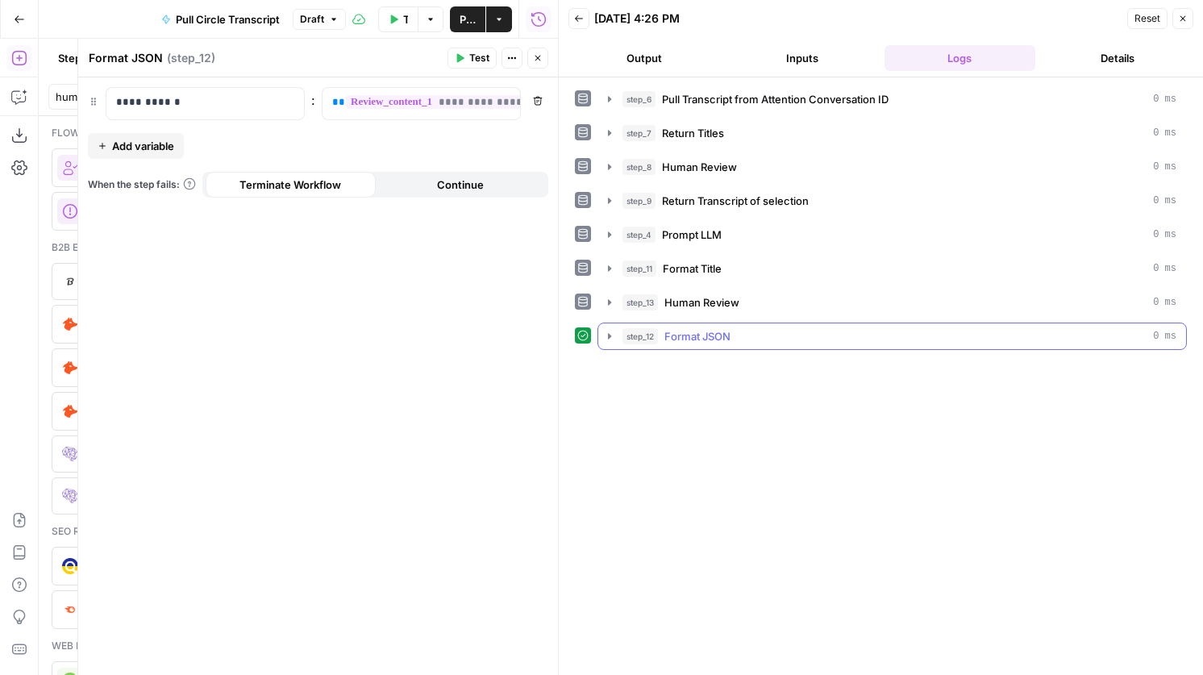
click at [733, 341] on div "step_12 Format JSON 0 ms" at bounding box center [899, 336] width 554 height 16
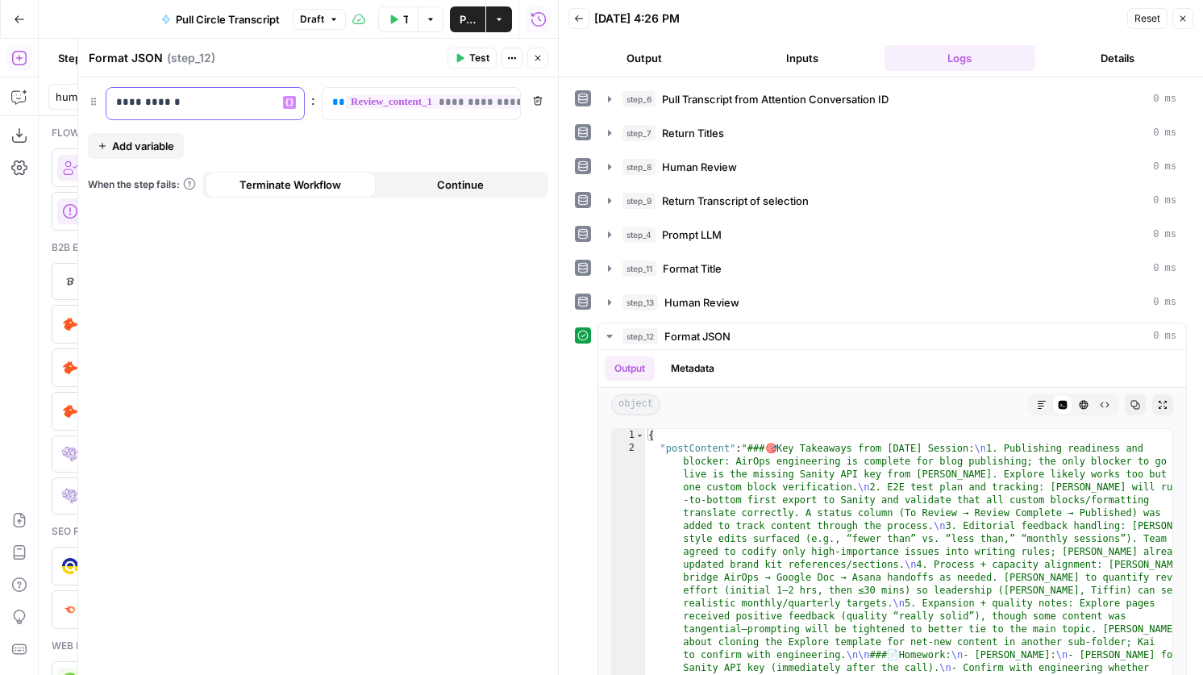
click at [136, 98] on p "**********" at bounding box center [205, 102] width 178 height 16
click at [143, 133] on button "Add variable" at bounding box center [136, 146] width 96 height 26
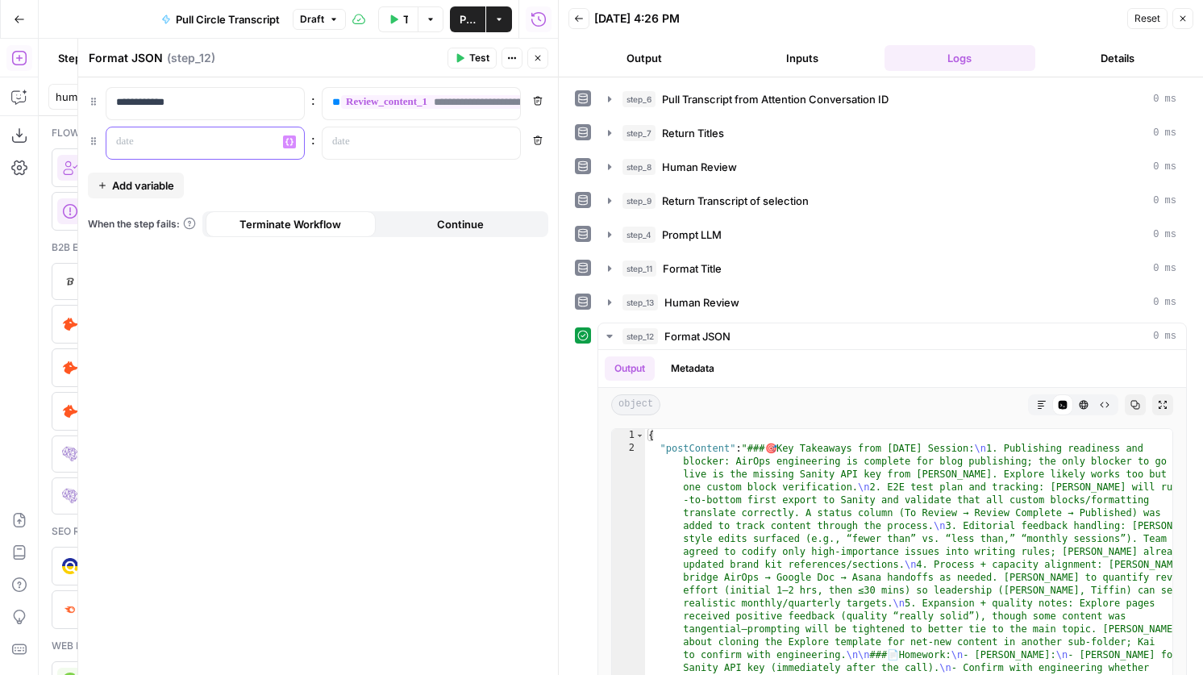
click at [172, 136] on p at bounding box center [192, 142] width 152 height 16
click at [371, 139] on p at bounding box center [408, 142] width 152 height 16
click at [502, 141] on icon "button" at bounding box center [505, 141] width 8 height 7
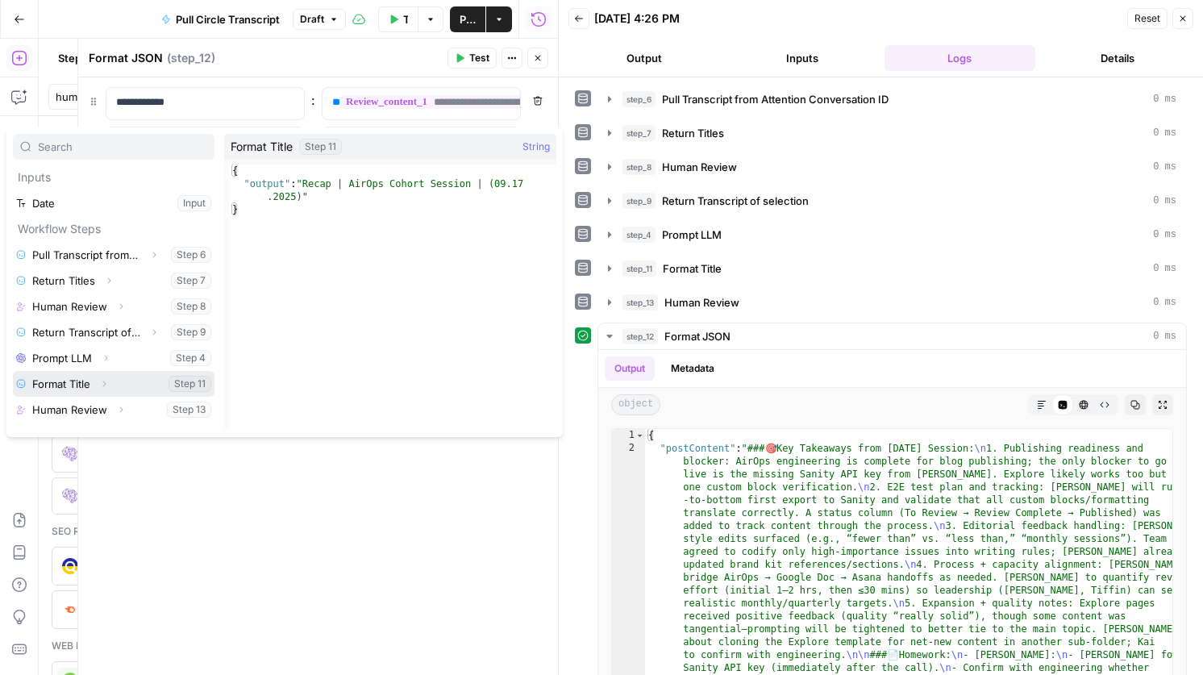
click at [110, 385] on button "Expand" at bounding box center [104, 383] width 21 height 21
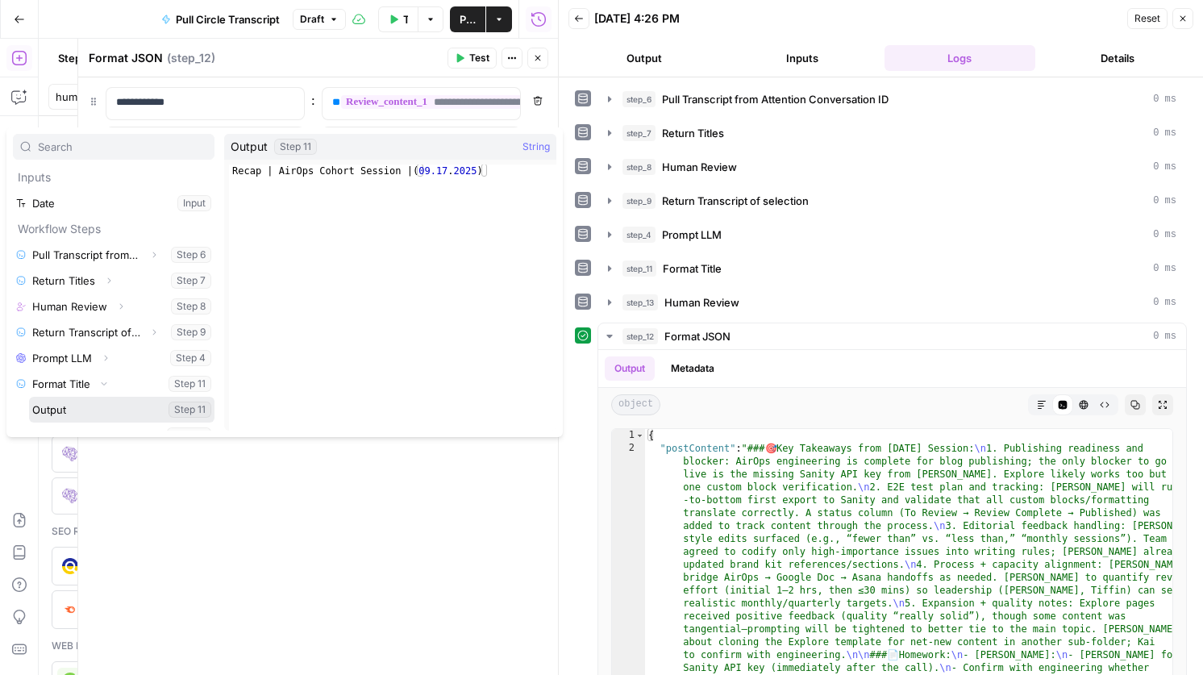
click at [73, 397] on button "Select variable Output" at bounding box center [121, 410] width 185 height 26
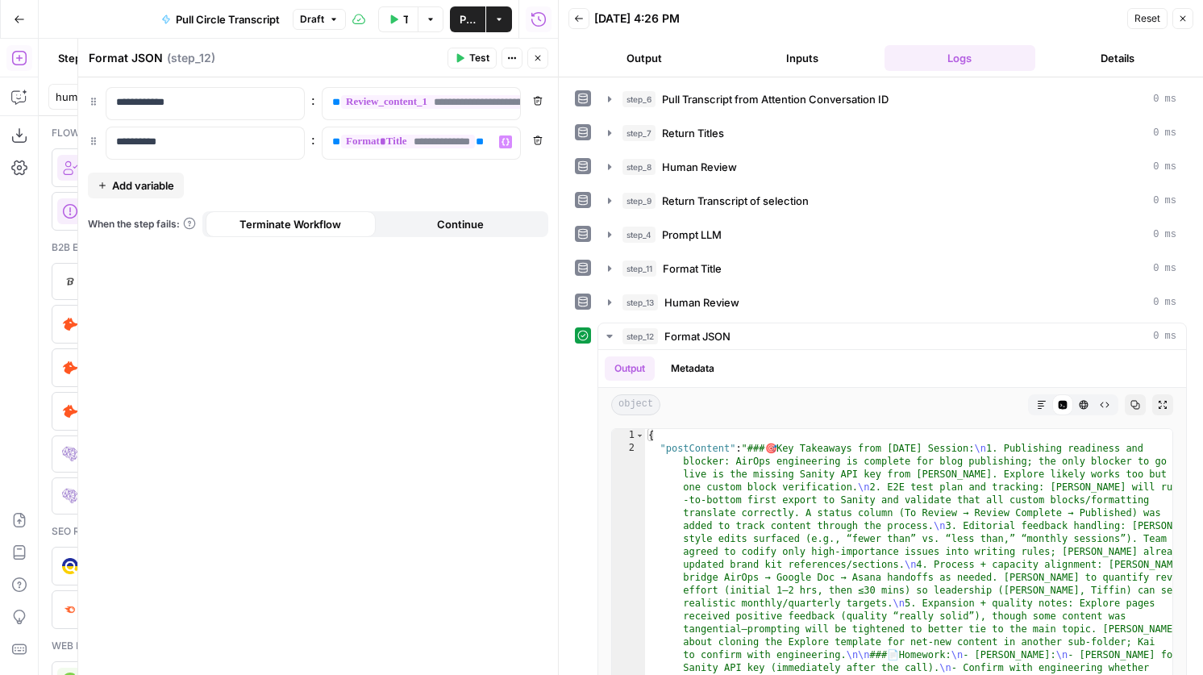
click at [535, 54] on icon "button" at bounding box center [538, 58] width 10 height 10
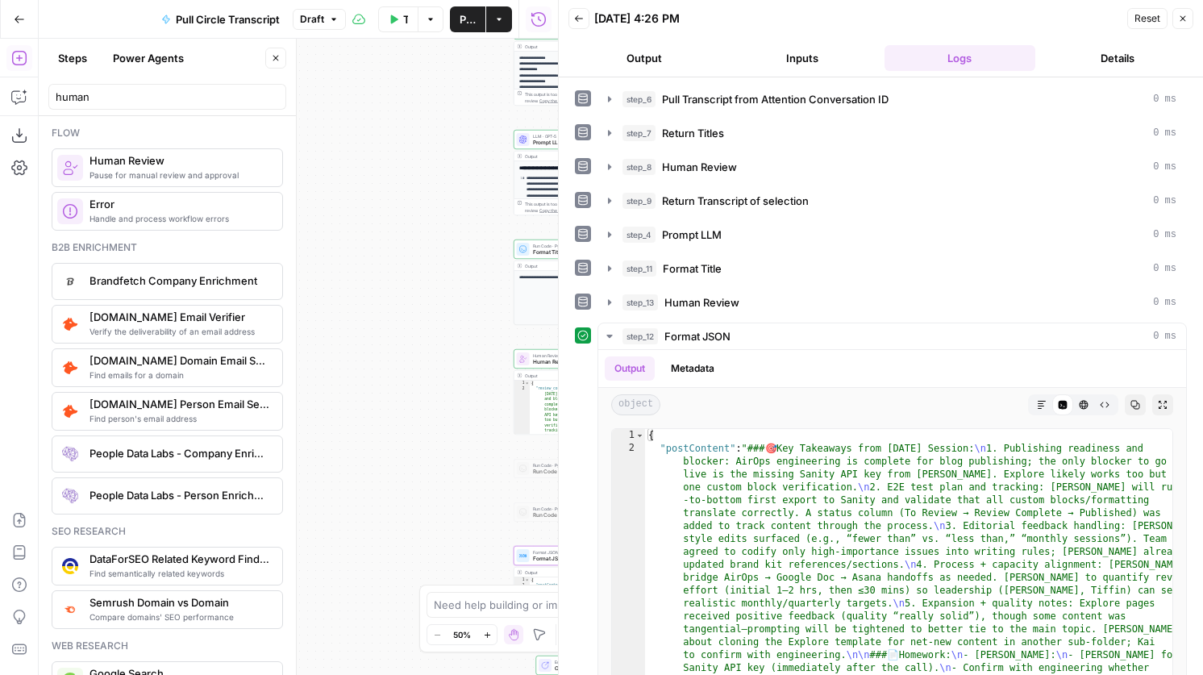
click at [1182, 18] on icon "button" at bounding box center [1183, 19] width 6 height 6
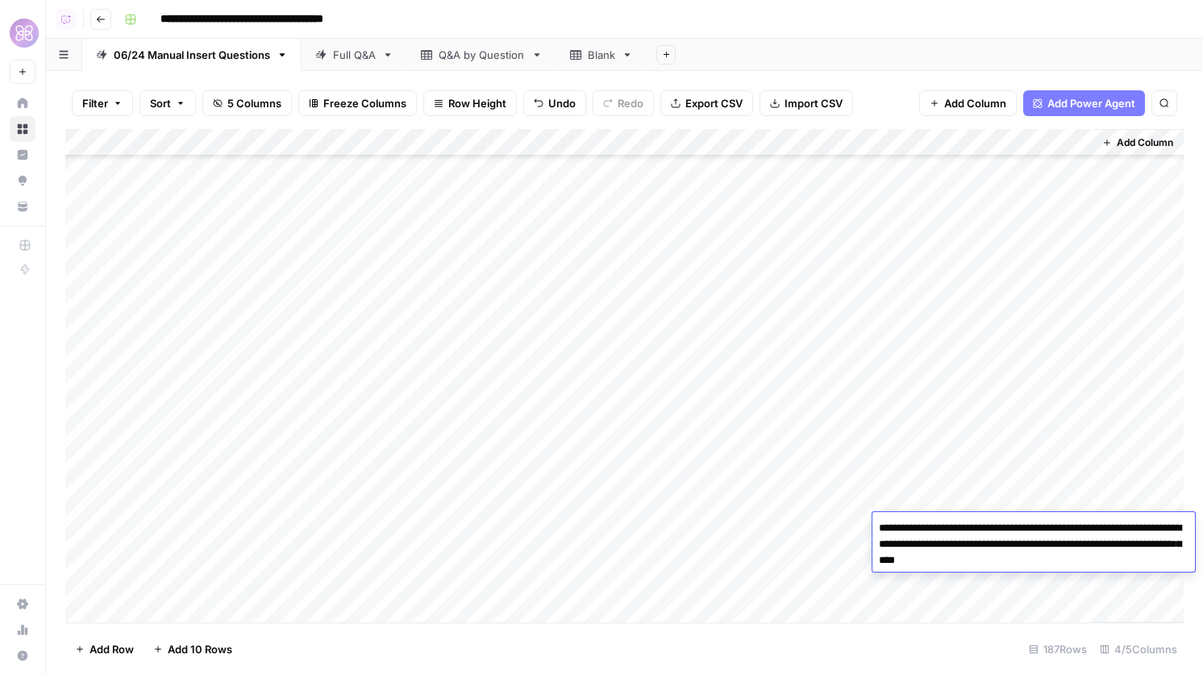
scroll to position [4685, 0]
click at [755, 480] on div "Add Column" at bounding box center [624, 375] width 1118 height 493
